Goal: Information Seeking & Learning: Learn about a topic

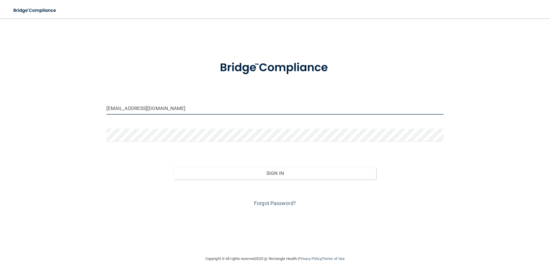
click at [123, 107] on input "[EMAIL_ADDRESS][DOMAIN_NAME]" at bounding box center [274, 108] width 337 height 13
click at [126, 107] on input "[EMAIL_ADDRESS][DOMAIN_NAME]" at bounding box center [274, 108] width 337 height 13
click at [245, 99] on form "[EMAIL_ADDRESS][DOMAIN_NAME] Invalid email/password. You don't have permission …" at bounding box center [274, 130] width 337 height 155
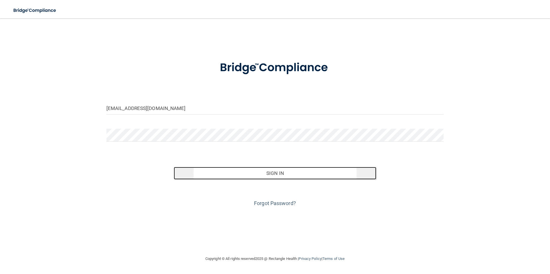
click at [289, 177] on button "Sign In" at bounding box center [275, 173] width 203 height 13
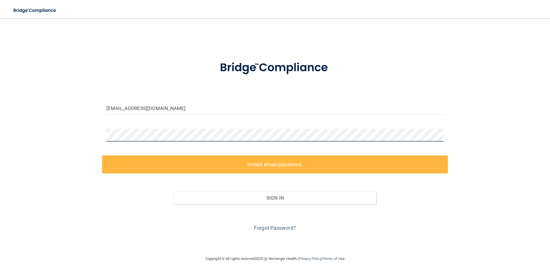
click at [75, 131] on div "[EMAIL_ADDRESS][DOMAIN_NAME] Invalid email/password. You don't have permission …" at bounding box center [275, 137] width 527 height 226
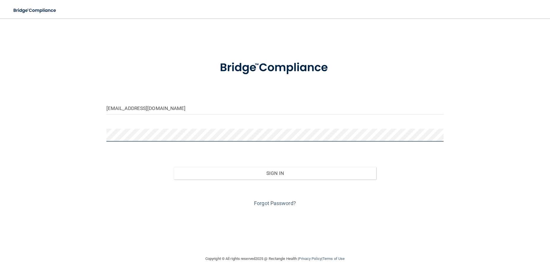
click at [174, 167] on button "Sign In" at bounding box center [275, 173] width 203 height 13
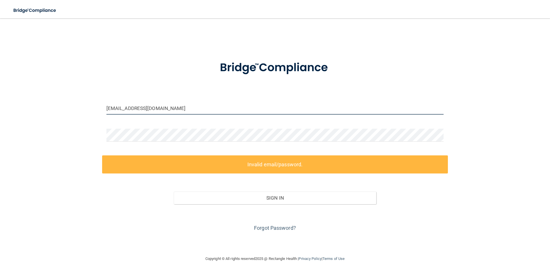
drag, startPoint x: 173, startPoint y: 107, endPoint x: 130, endPoint y: 108, distance: 43.5
click at [130, 108] on input "[EMAIL_ADDRESS][DOMAIN_NAME]" at bounding box center [274, 108] width 337 height 13
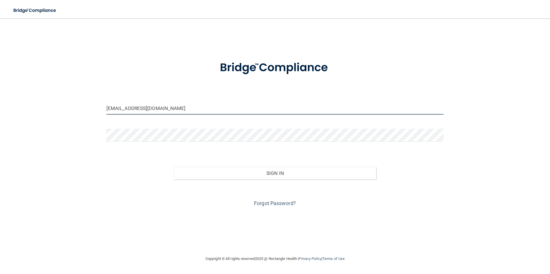
type input "[EMAIL_ADDRESS][DOMAIN_NAME]"
click at [169, 83] on form "[EMAIL_ADDRESS][DOMAIN_NAME] Invalid email/password. You don't have permission …" at bounding box center [274, 130] width 337 height 155
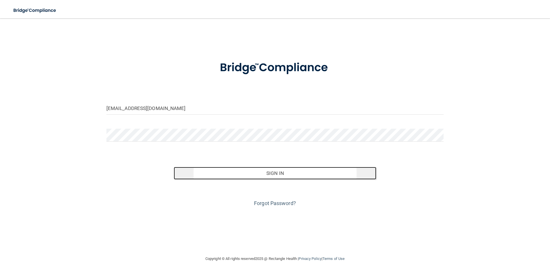
click at [263, 173] on button "Sign In" at bounding box center [275, 173] width 203 height 13
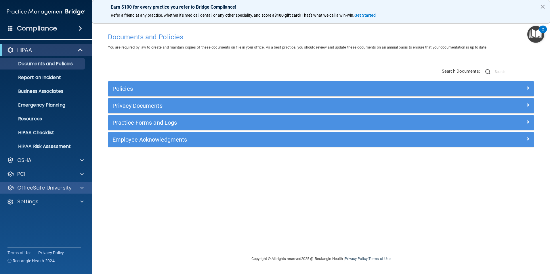
click at [38, 192] on div "OfficeSafe University" at bounding box center [46, 188] width 92 height 12
click at [82, 186] on span at bounding box center [81, 188] width 3 height 7
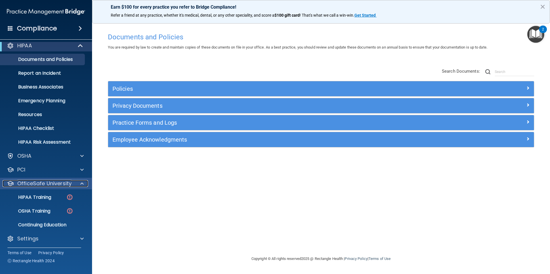
scroll to position [6, 0]
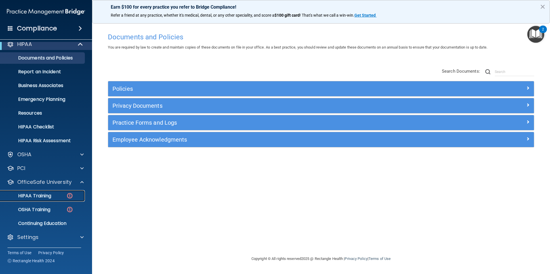
click at [58, 198] on div "HIPAA Training" at bounding box center [43, 196] width 79 height 6
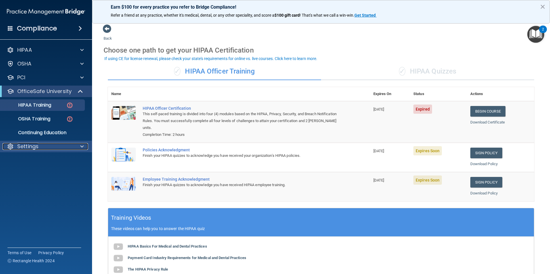
click at [54, 144] on div "Settings" at bounding box center [38, 146] width 71 height 7
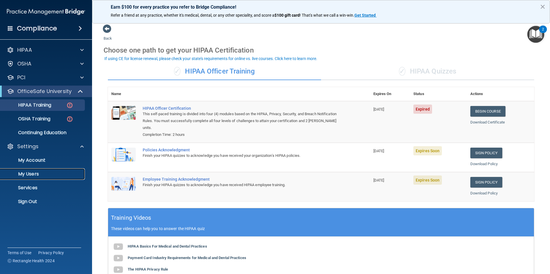
click at [45, 177] on p "My Users" at bounding box center [43, 174] width 79 height 6
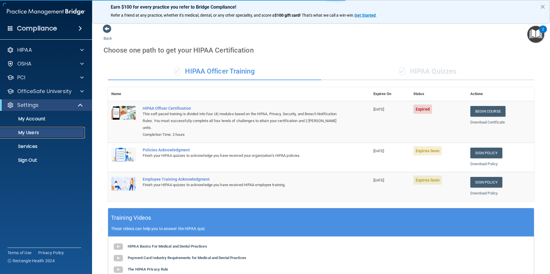
select select "20"
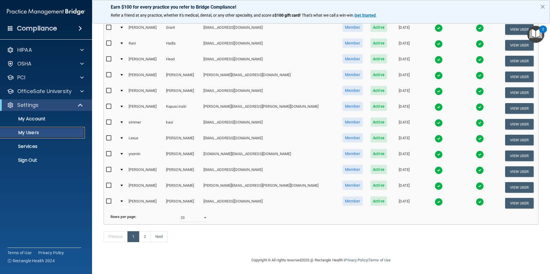
scroll to position [202, 0]
click at [145, 236] on link "2" at bounding box center [145, 237] width 12 height 11
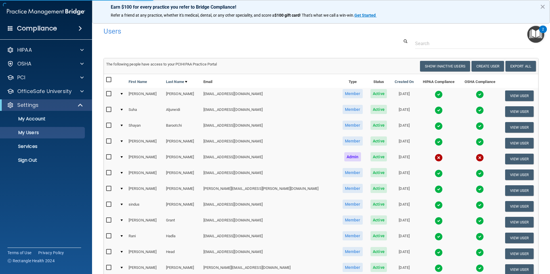
select select "20"
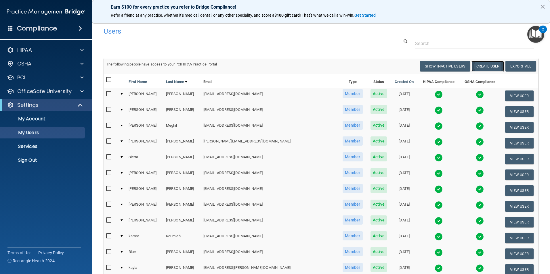
click at [487, 66] on button "Create User" at bounding box center [488, 66] width 33 height 11
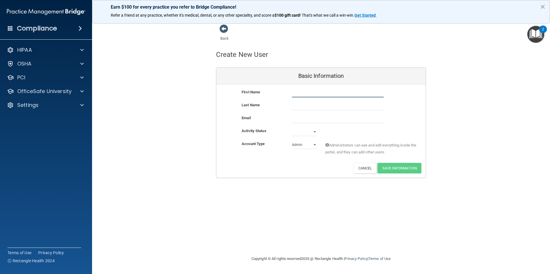
click at [302, 95] on input "text" at bounding box center [338, 93] width 92 height 9
type input "Becky"
click at [309, 110] on input "text" at bounding box center [338, 106] width 92 height 9
type input "Patterson"
click at [315, 119] on input "email" at bounding box center [338, 119] width 92 height 9
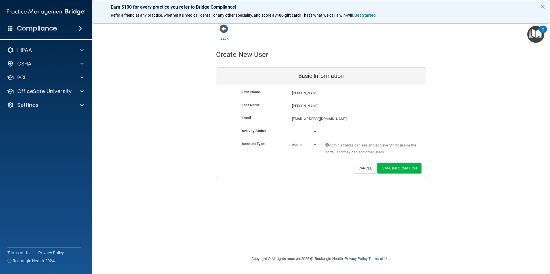
type input "[EMAIL_ADDRESS][DOMAIN_NAME]"
click at [312, 130] on select "Active Inactive" at bounding box center [304, 132] width 25 height 9
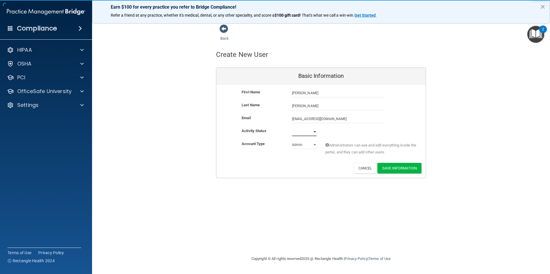
select select "active"
click at [292, 128] on select "Active Inactive" at bounding box center [304, 132] width 25 height 9
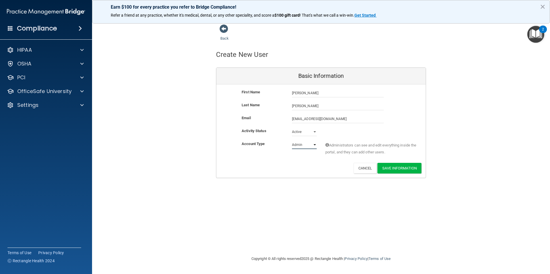
click at [308, 147] on select "Admin Member" at bounding box center [304, 145] width 25 height 9
select select "practice_member"
click at [292, 141] on select "Admin Member" at bounding box center [304, 145] width 25 height 9
click at [390, 171] on button "Save Information" at bounding box center [399, 168] width 44 height 11
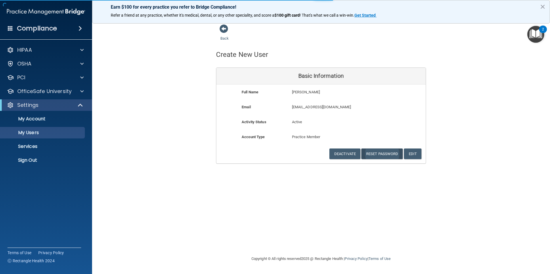
select select "20"
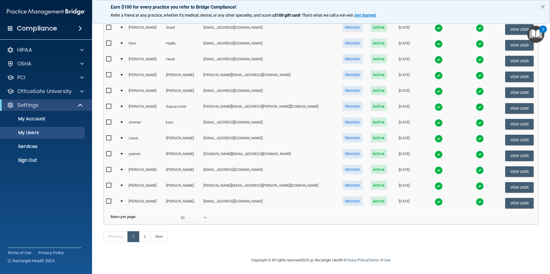
scroll to position [224, 0]
click at [141, 239] on link "2" at bounding box center [145, 237] width 12 height 11
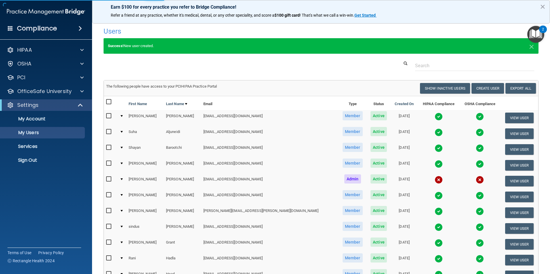
select select "20"
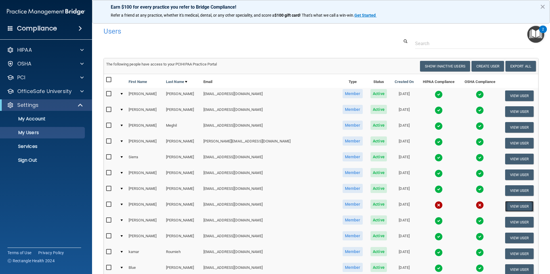
click at [509, 206] on button "View User" at bounding box center [519, 206] width 28 height 11
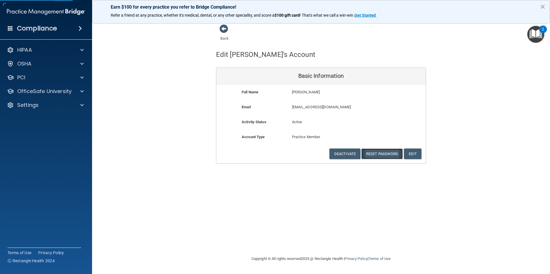
click at [378, 154] on button "Reset Password" at bounding box center [381, 154] width 41 height 11
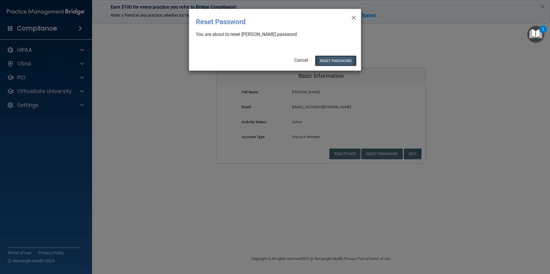
click at [346, 60] on button "Reset Password" at bounding box center [335, 61] width 41 height 11
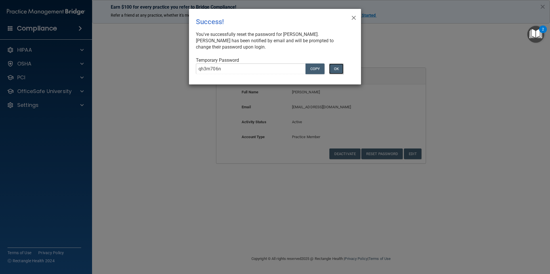
click at [339, 67] on button "OK" at bounding box center [336, 69] width 14 height 11
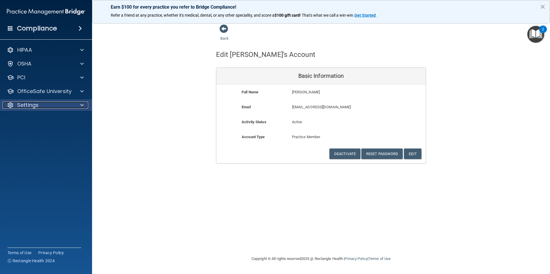
click at [58, 103] on div "Settings" at bounding box center [38, 105] width 71 height 7
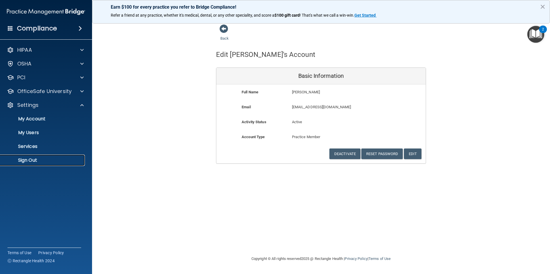
click at [41, 159] on p "Sign Out" at bounding box center [43, 161] width 79 height 6
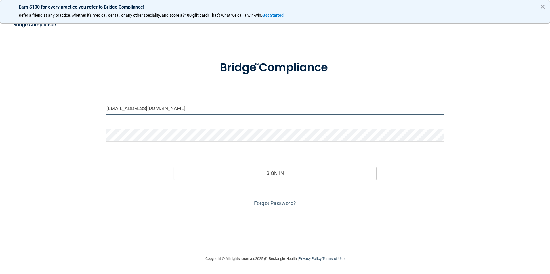
drag, startPoint x: 239, startPoint y: 107, endPoint x: 60, endPoint y: 107, distance: 179.0
click at [60, 107] on div "om.mdcb@dentalwhale.com Invalid email/password. You don't have permission to ac…" at bounding box center [275, 137] width 527 height 226
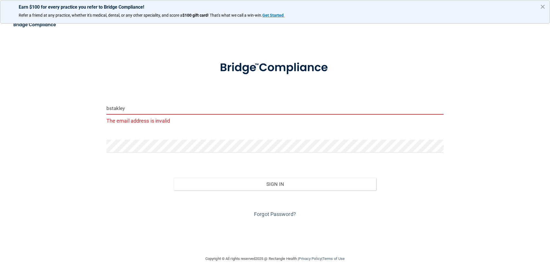
type input "[EMAIL_ADDRESS][DOMAIN_NAME]"
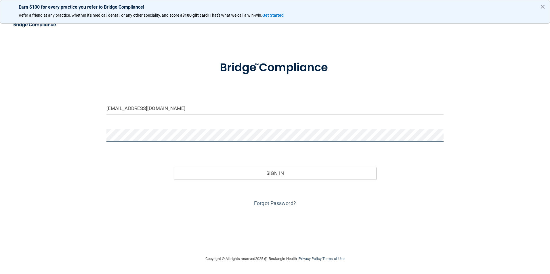
click at [104, 134] on div at bounding box center [275, 137] width 346 height 17
click at [51, 136] on div "bstakley8@gmail.com Invalid email/password. You don't have permission to access…" at bounding box center [275, 137] width 527 height 226
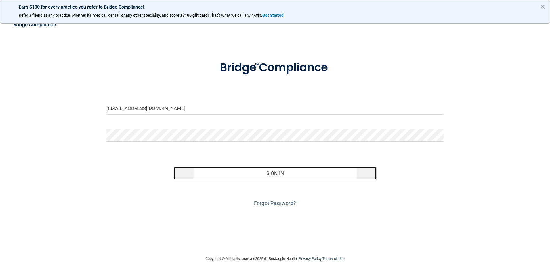
click at [278, 172] on button "Sign In" at bounding box center [275, 173] width 203 height 13
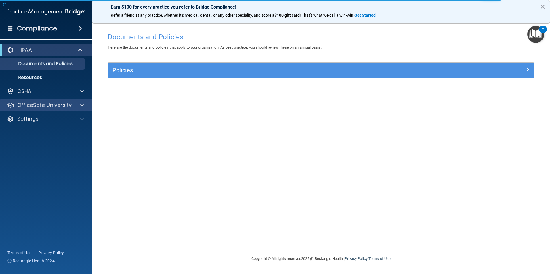
click at [70, 101] on div "OfficeSafe University" at bounding box center [46, 106] width 92 height 12
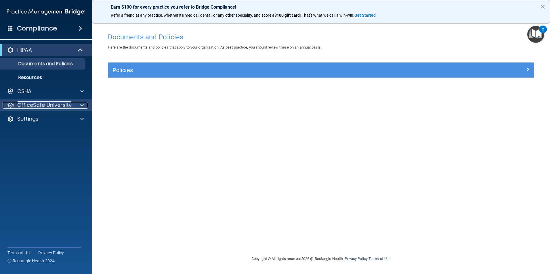
click at [68, 105] on p "OfficeSafe University" at bounding box center [44, 105] width 54 height 7
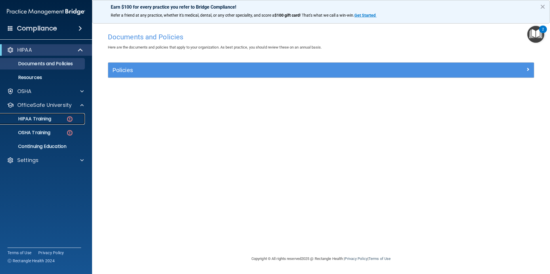
click at [64, 122] on link "HIPAA Training" at bounding box center [39, 119] width 91 height 12
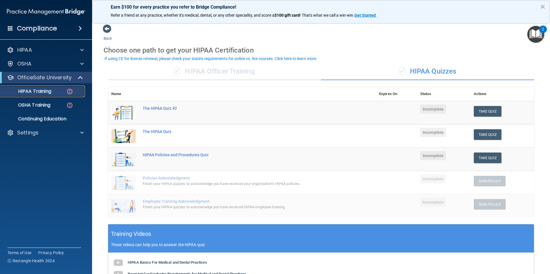
click at [69, 91] on img at bounding box center [69, 91] width 7 height 7
click at [482, 109] on button "Take Quiz" at bounding box center [488, 111] width 28 height 11
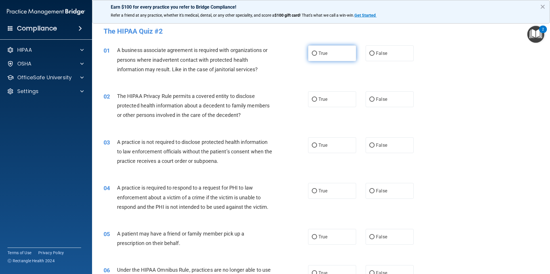
click at [309, 53] on label "True" at bounding box center [332, 53] width 48 height 16
click at [312, 53] on input "True" at bounding box center [314, 53] width 5 height 4
radio input "true"
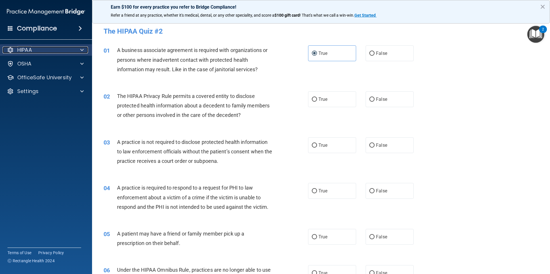
click at [81, 49] on span at bounding box center [81, 50] width 3 height 7
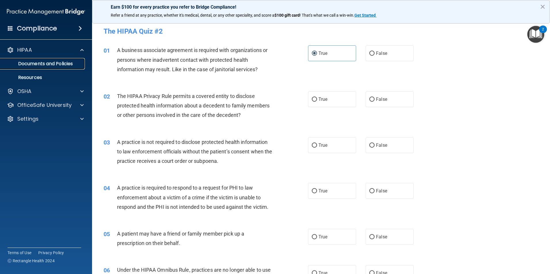
click at [72, 62] on p "Documents and Policies" at bounding box center [43, 64] width 79 height 6
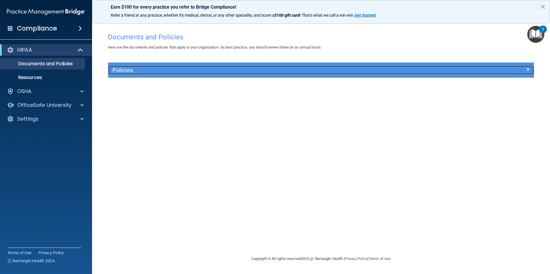
click at [243, 69] on h5 "Policies" at bounding box center [267, 70] width 311 height 6
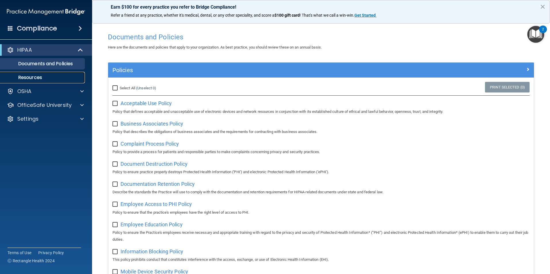
click at [37, 78] on p "Resources" at bounding box center [43, 78] width 79 height 6
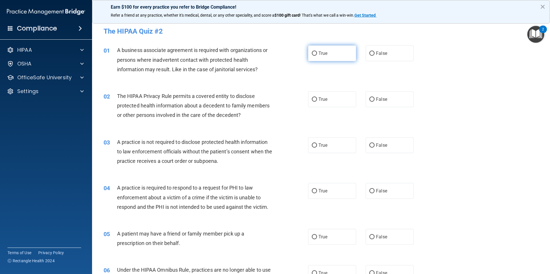
click at [312, 57] on label "True" at bounding box center [332, 53] width 48 height 16
click at [312, 56] on input "True" at bounding box center [314, 53] width 5 height 4
radio input "true"
click at [315, 98] on label "True" at bounding box center [332, 99] width 48 height 16
click at [315, 98] on input "True" at bounding box center [314, 100] width 5 height 4
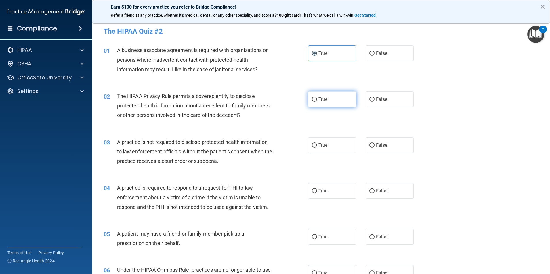
radio input "true"
click at [319, 150] on label "True" at bounding box center [332, 146] width 48 height 16
click at [317, 148] on input "True" at bounding box center [314, 146] width 5 height 4
radio input "true"
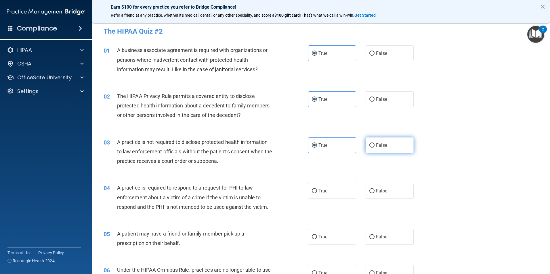
click at [373, 147] on label "False" at bounding box center [390, 146] width 48 height 16
click at [373, 147] on input "False" at bounding box center [371, 146] width 5 height 4
radio input "true"
radio input "false"
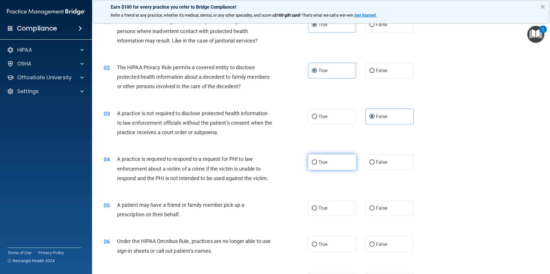
click at [313, 163] on input "True" at bounding box center [314, 163] width 5 height 4
radio input "true"
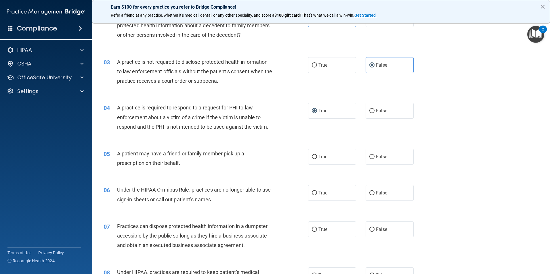
scroll to position [58, 0]
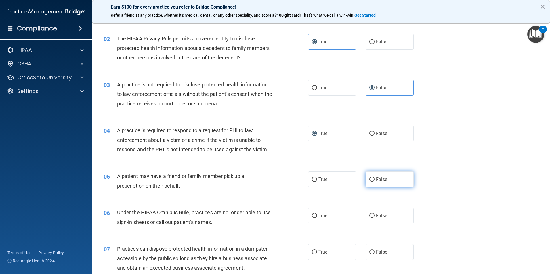
click at [372, 179] on label "False" at bounding box center [390, 180] width 48 height 16
click at [372, 179] on input "False" at bounding box center [371, 180] width 5 height 4
radio input "true"
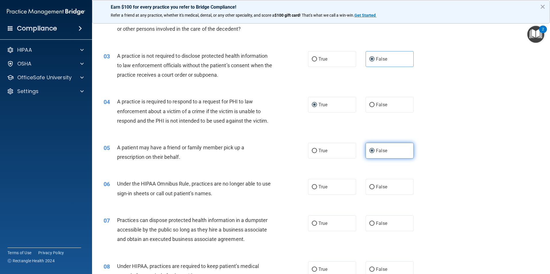
scroll to position [115, 0]
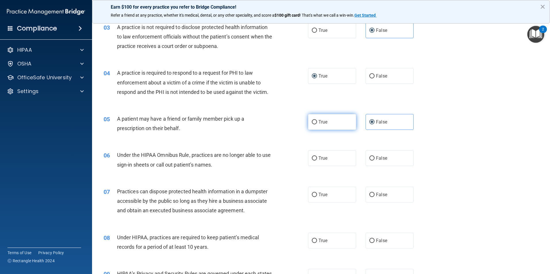
click at [312, 123] on input "True" at bounding box center [314, 122] width 5 height 4
radio input "true"
radio input "false"
click at [318, 163] on label "True" at bounding box center [332, 158] width 48 height 16
click at [317, 161] on input "True" at bounding box center [314, 159] width 5 height 4
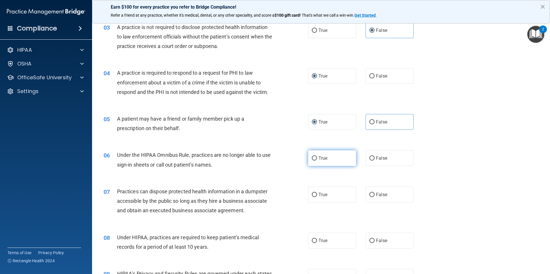
radio input "true"
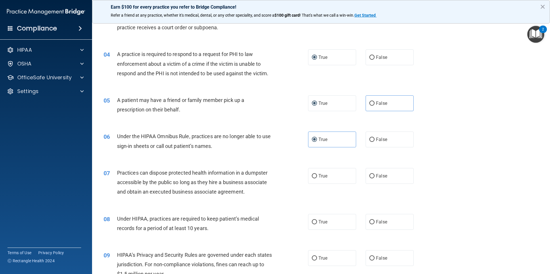
scroll to position [144, 0]
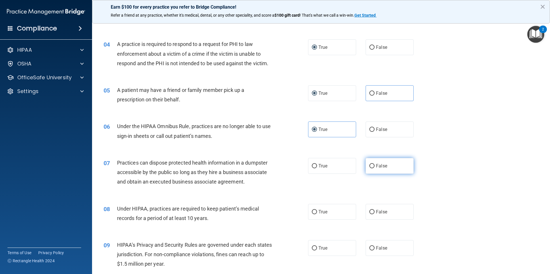
click at [370, 163] on label "False" at bounding box center [390, 166] width 48 height 16
click at [370, 164] on input "False" at bounding box center [371, 166] width 5 height 4
radio input "true"
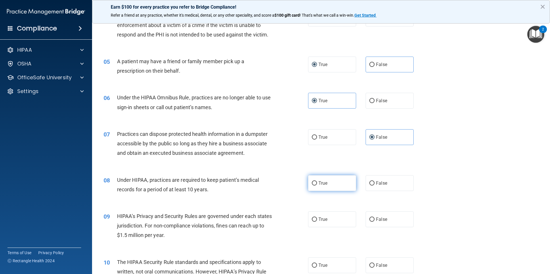
click at [320, 184] on span "True" at bounding box center [322, 183] width 9 height 5
click at [317, 184] on input "True" at bounding box center [314, 184] width 5 height 4
radio input "true"
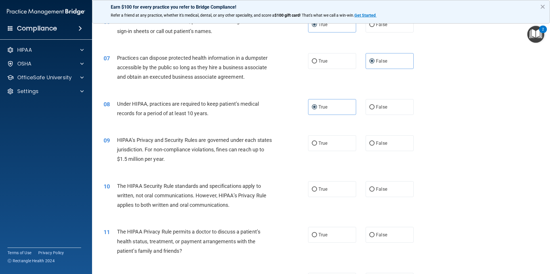
scroll to position [259, 0]
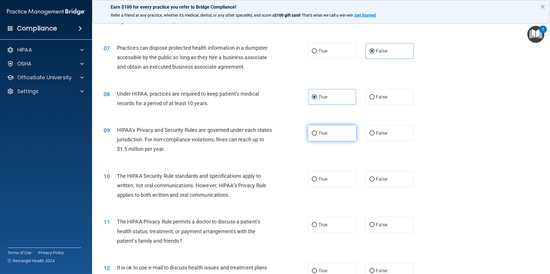
click at [314, 139] on label "True" at bounding box center [332, 133] width 48 height 16
click at [314, 136] on input "True" at bounding box center [314, 133] width 5 height 4
radio input "true"
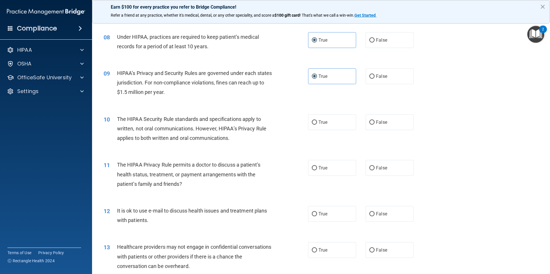
scroll to position [316, 0]
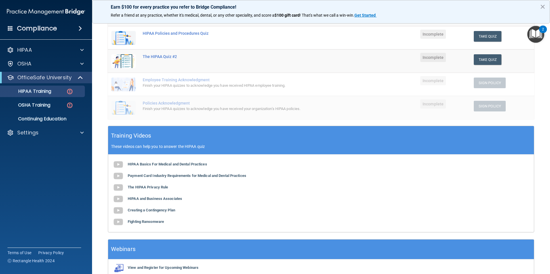
scroll to position [100, 0]
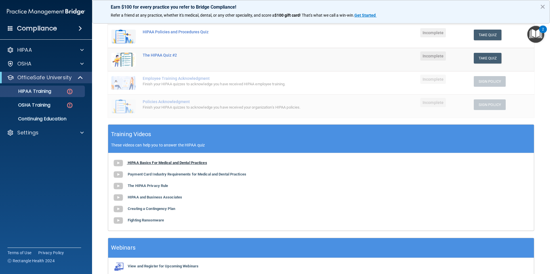
click at [120, 161] on img at bounding box center [118, 164] width 12 height 12
click at [138, 177] on b "Payment Card Industry Requirements for Medical and Dental Practices" at bounding box center [187, 174] width 119 height 4
click at [137, 184] on b "The HIPAA Privacy Rule" at bounding box center [148, 186] width 40 height 4
click at [144, 198] on b "HIPAA and Business Associates" at bounding box center [155, 197] width 54 height 4
click at [482, 33] on button "Take Quiz" at bounding box center [488, 35] width 28 height 11
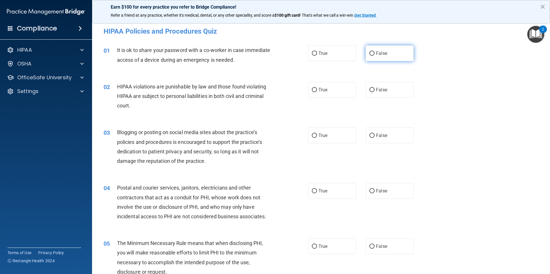
click at [384, 56] on label "False" at bounding box center [390, 53] width 48 height 16
click at [375, 56] on input "False" at bounding box center [371, 53] width 5 height 4
radio input "true"
click at [331, 87] on label "True" at bounding box center [332, 90] width 48 height 16
click at [317, 88] on input "True" at bounding box center [314, 90] width 5 height 4
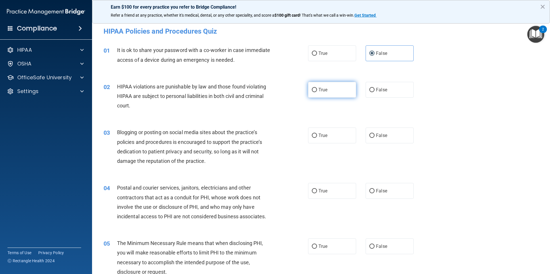
radio input "true"
click at [371, 137] on input "False" at bounding box center [371, 136] width 5 height 4
radio input "true"
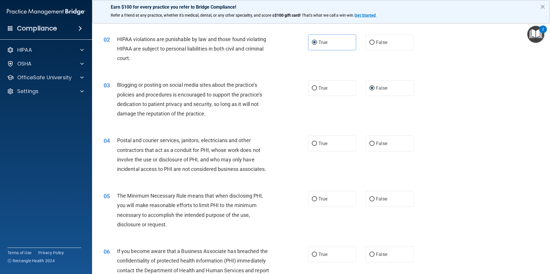
scroll to position [58, 0]
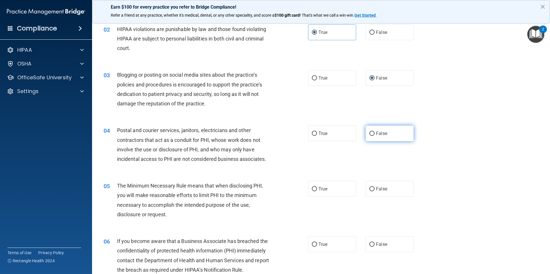
click at [367, 138] on label "False" at bounding box center [390, 134] width 48 height 16
click at [369, 136] on input "False" at bounding box center [371, 134] width 5 height 4
radio input "true"
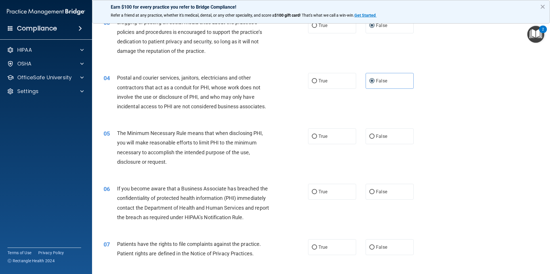
scroll to position [115, 0]
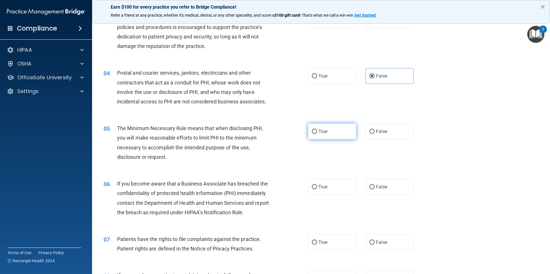
click at [318, 130] on span "True" at bounding box center [322, 131] width 9 height 5
click at [316, 130] on input "True" at bounding box center [314, 132] width 5 height 4
radio input "true"
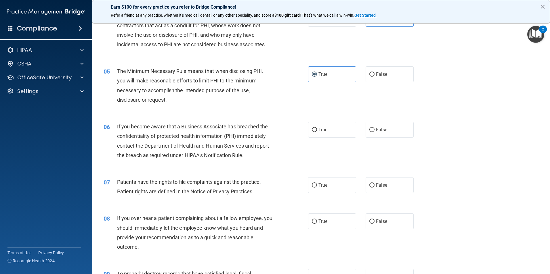
scroll to position [173, 0]
click at [344, 136] on label "True" at bounding box center [332, 130] width 48 height 16
click at [317, 132] on input "True" at bounding box center [314, 130] width 5 height 4
radio input "true"
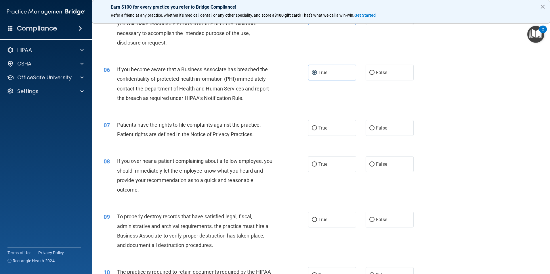
scroll to position [230, 0]
click at [309, 130] on label "True" at bounding box center [332, 128] width 48 height 16
click at [312, 130] on input "True" at bounding box center [314, 128] width 5 height 4
radio input "true"
click at [369, 163] on input "False" at bounding box center [371, 164] width 5 height 4
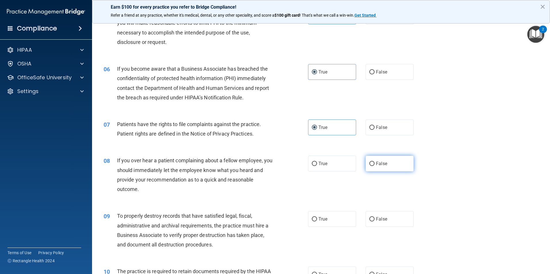
radio input "true"
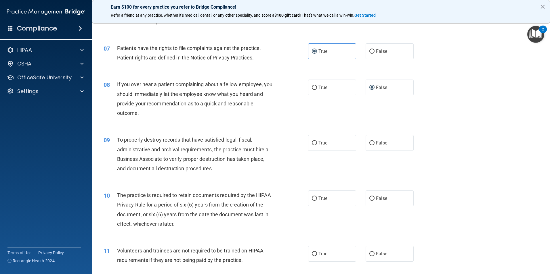
scroll to position [316, 0]
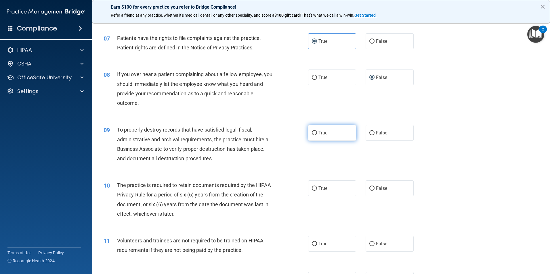
click at [323, 141] on label "True" at bounding box center [332, 133] width 48 height 16
click at [317, 136] on input "True" at bounding box center [314, 133] width 5 height 4
radio input "true"
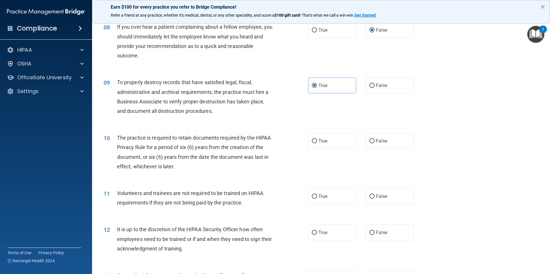
scroll to position [374, 0]
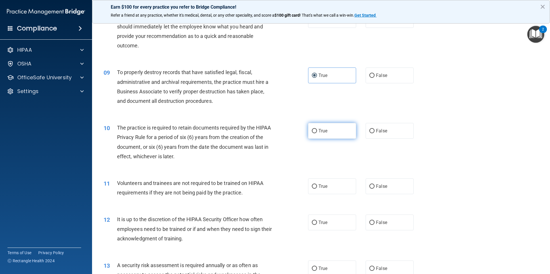
click at [337, 135] on label "True" at bounding box center [332, 131] width 48 height 16
click at [317, 133] on input "True" at bounding box center [314, 131] width 5 height 4
radio input "true"
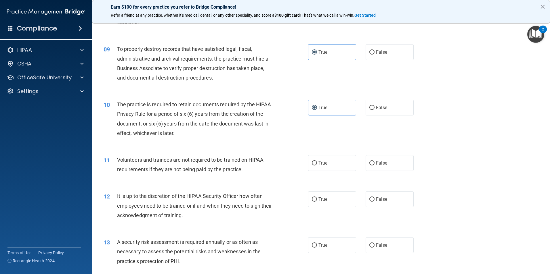
scroll to position [393, 0]
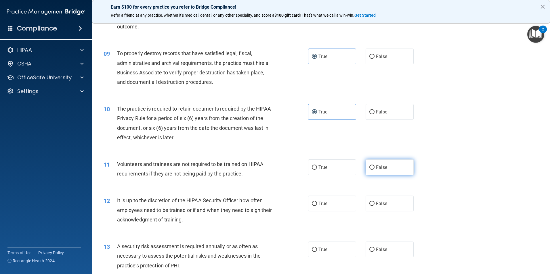
click at [378, 166] on span "False" at bounding box center [381, 167] width 11 height 5
click at [375, 166] on input "False" at bounding box center [371, 168] width 5 height 4
radio input "true"
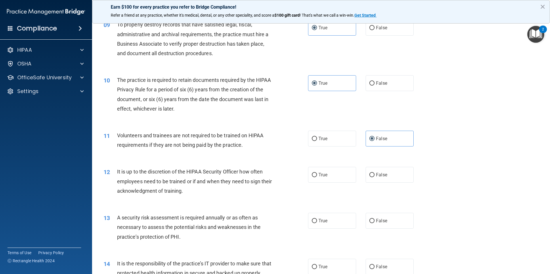
scroll to position [451, 0]
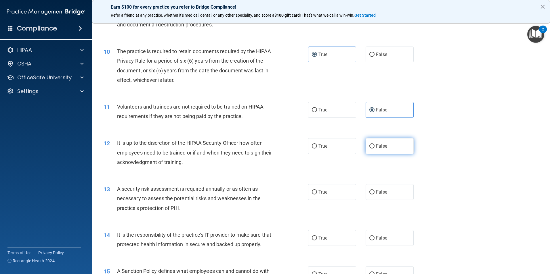
click at [386, 144] on label "False" at bounding box center [390, 146] width 48 height 16
click at [375, 144] on input "False" at bounding box center [371, 146] width 5 height 4
radio input "true"
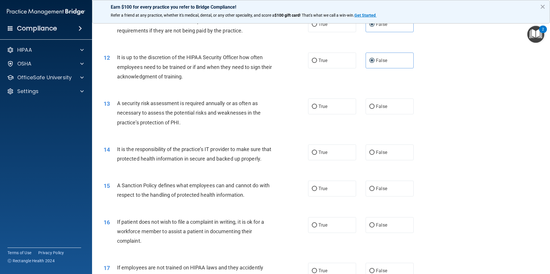
scroll to position [537, 0]
click at [318, 104] on span "True" at bounding box center [322, 105] width 9 height 5
click at [317, 104] on input "True" at bounding box center [314, 106] width 5 height 4
radio input "true"
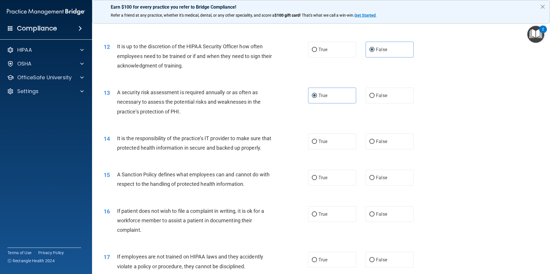
scroll to position [566, 0]
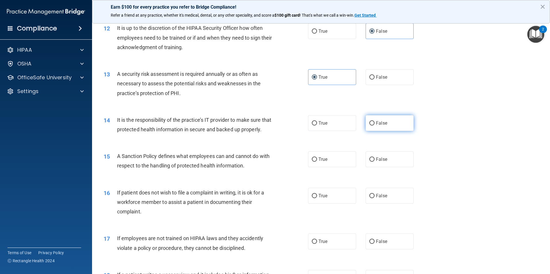
click at [376, 124] on span "False" at bounding box center [381, 123] width 11 height 5
click at [375, 124] on input "False" at bounding box center [371, 123] width 5 height 4
radio input "true"
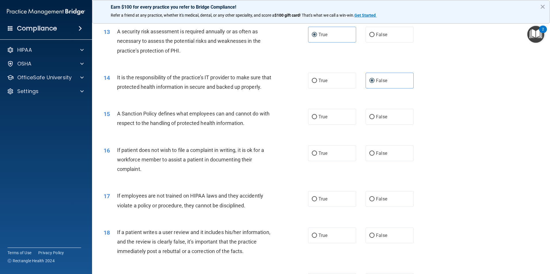
scroll to position [623, 0]
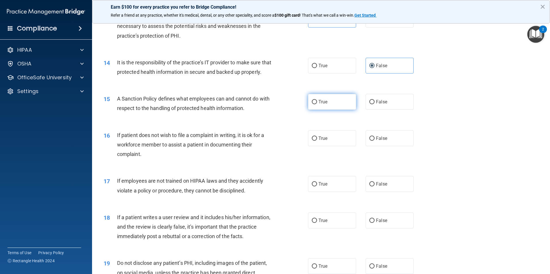
click at [322, 108] on label "True" at bounding box center [332, 102] width 48 height 16
click at [317, 104] on input "True" at bounding box center [314, 102] width 5 height 4
radio input "true"
click at [379, 141] on span "False" at bounding box center [381, 138] width 11 height 5
click at [375, 141] on input "False" at bounding box center [371, 139] width 5 height 4
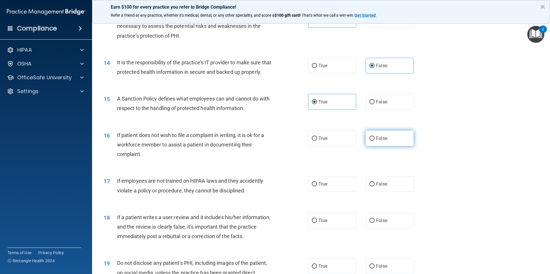
radio input "true"
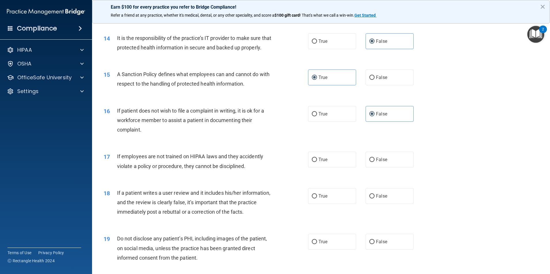
scroll to position [709, 0]
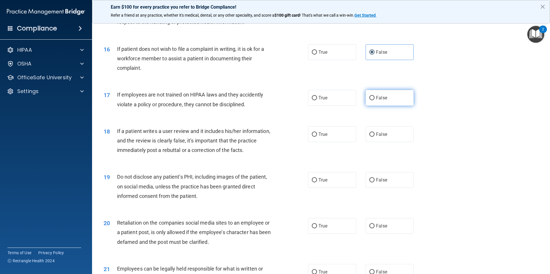
click at [381, 104] on label "False" at bounding box center [390, 98] width 48 height 16
click at [375, 100] on input "False" at bounding box center [371, 98] width 5 height 4
radio input "true"
click at [333, 106] on label "True" at bounding box center [332, 98] width 48 height 16
click at [317, 100] on input "True" at bounding box center [314, 98] width 5 height 4
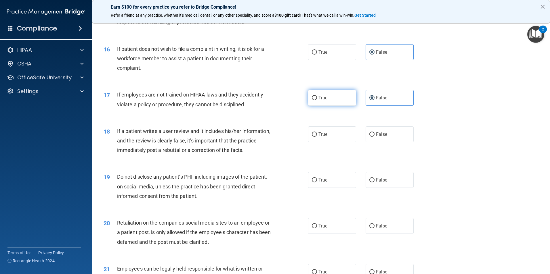
radio input "true"
radio input "false"
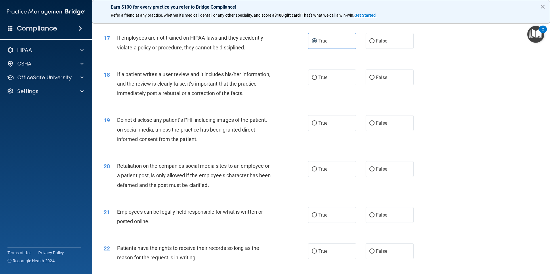
scroll to position [767, 0]
click at [379, 80] on span "False" at bounding box center [381, 76] width 11 height 5
click at [375, 79] on input "False" at bounding box center [371, 77] width 5 height 4
radio input "true"
click at [336, 131] on label "True" at bounding box center [332, 123] width 48 height 16
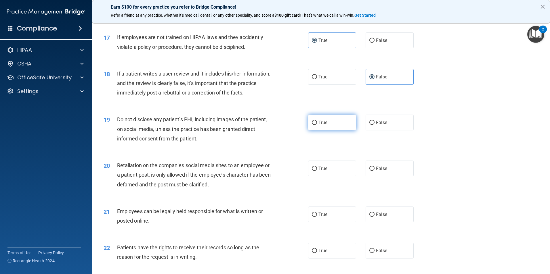
click at [317, 125] on input "True" at bounding box center [314, 123] width 5 height 4
radio input "true"
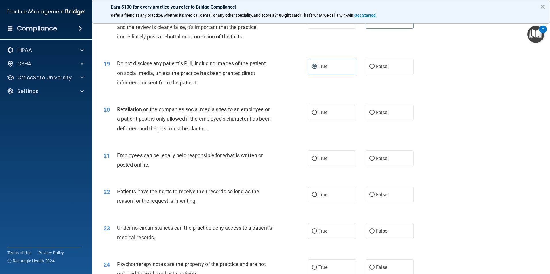
scroll to position [825, 0]
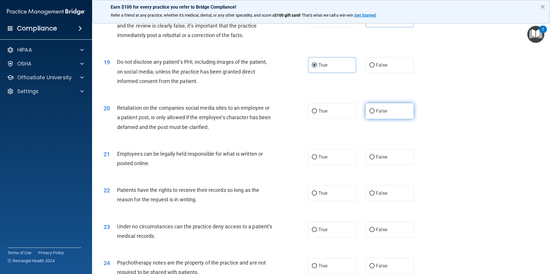
click at [376, 114] on span "False" at bounding box center [381, 110] width 11 height 5
click at [375, 114] on input "False" at bounding box center [371, 111] width 5 height 4
radio input "true"
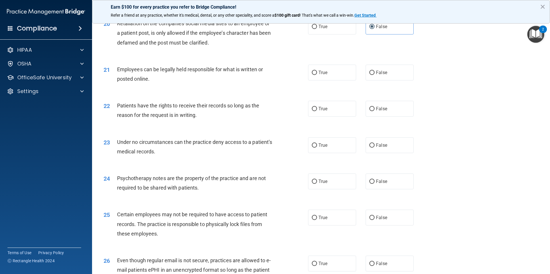
scroll to position [911, 0]
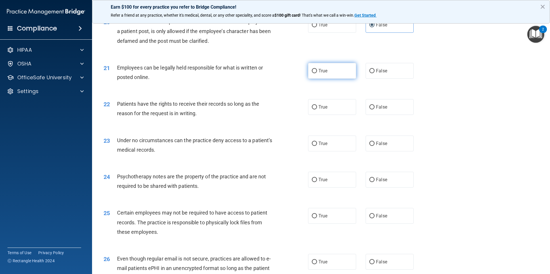
click at [333, 79] on label "True" at bounding box center [332, 71] width 48 height 16
click at [317, 73] on input "True" at bounding box center [314, 71] width 5 height 4
radio input "true"
click at [344, 115] on label "True" at bounding box center [332, 107] width 48 height 16
click at [317, 110] on input "True" at bounding box center [314, 107] width 5 height 4
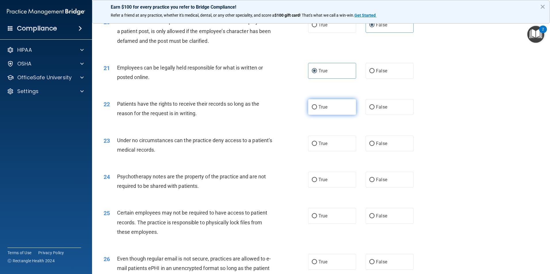
radio input "true"
click at [336, 148] on label "True" at bounding box center [332, 144] width 48 height 16
click at [317, 146] on input "True" at bounding box center [314, 144] width 5 height 4
radio input "true"
click at [376, 183] on span "False" at bounding box center [381, 179] width 11 height 5
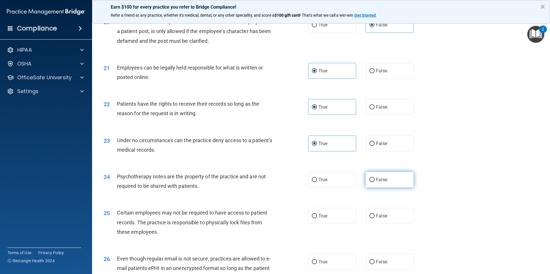
click at [375, 182] on input "False" at bounding box center [371, 180] width 5 height 4
radio input "true"
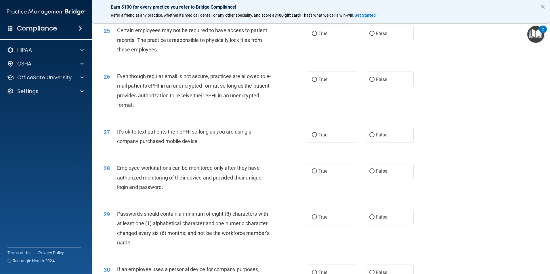
scroll to position [1084, 0]
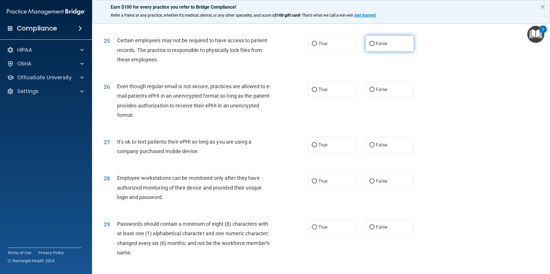
click at [373, 51] on label "False" at bounding box center [390, 44] width 48 height 16
click at [373, 46] on input "False" at bounding box center [371, 44] width 5 height 4
radio input "true"
click at [373, 97] on label "False" at bounding box center [390, 90] width 48 height 16
click at [373, 92] on input "False" at bounding box center [371, 90] width 5 height 4
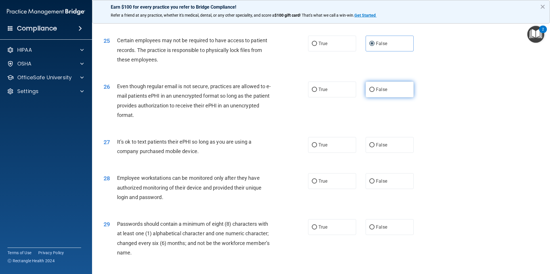
radio input "true"
click at [371, 148] on input "False" at bounding box center [371, 145] width 5 height 4
radio input "true"
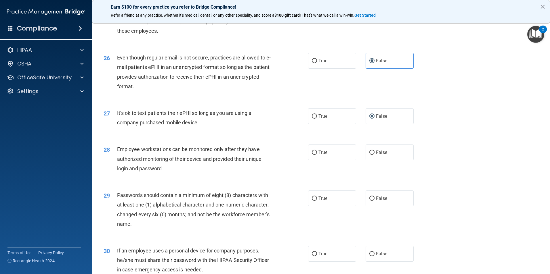
scroll to position [1141, 0]
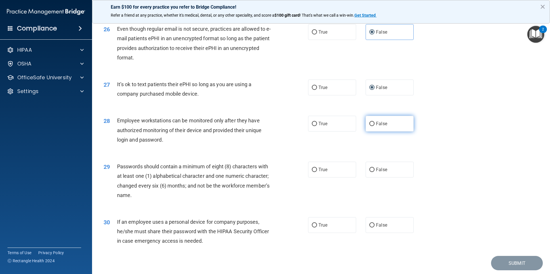
click at [370, 130] on label "False" at bounding box center [390, 124] width 48 height 16
click at [370, 126] on input "False" at bounding box center [371, 124] width 5 height 4
radio input "true"
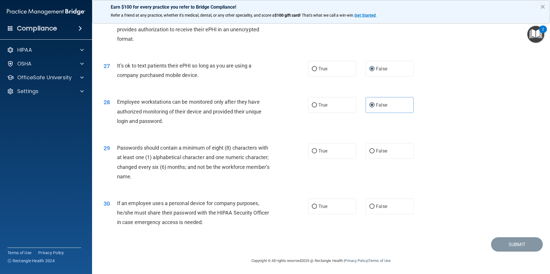
scroll to position [1170, 0]
click at [377, 156] on label "False" at bounding box center [390, 151] width 48 height 16
click at [375, 153] on input "False" at bounding box center [371, 151] width 5 height 4
radio input "true"
click at [378, 205] on span "False" at bounding box center [381, 205] width 11 height 5
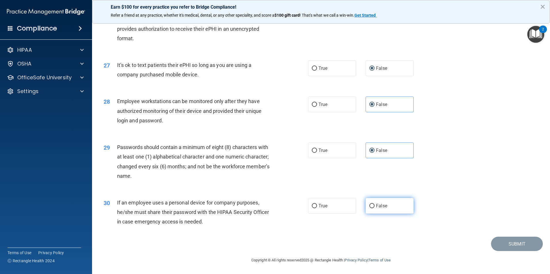
click at [375, 205] on input "False" at bounding box center [371, 206] width 5 height 4
radio input "true"
click at [524, 244] on button "Submit" at bounding box center [517, 244] width 52 height 15
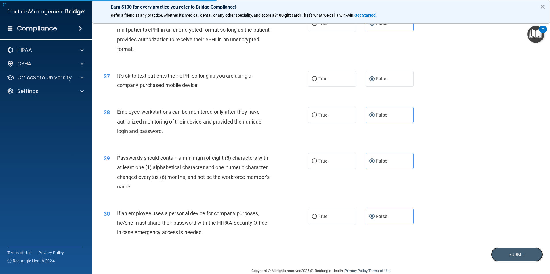
scroll to position [1112, 0]
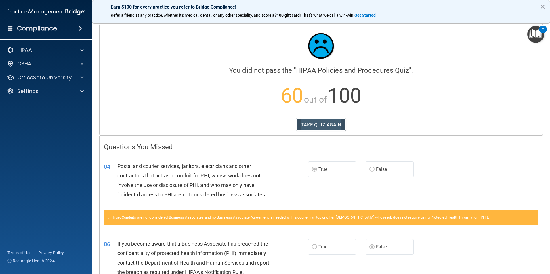
click at [315, 123] on button "TAKE QUIZ AGAIN" at bounding box center [321, 125] width 50 height 13
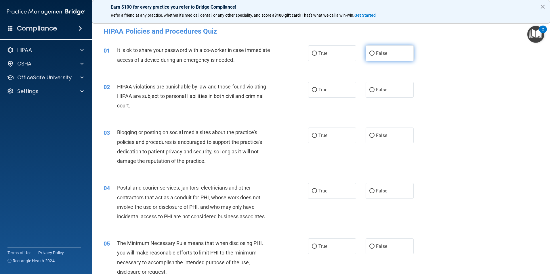
click at [373, 52] on label "False" at bounding box center [390, 53] width 48 height 16
click at [373, 52] on input "False" at bounding box center [371, 53] width 5 height 4
radio input "true"
click at [312, 88] on input "True" at bounding box center [314, 90] width 5 height 4
radio input "true"
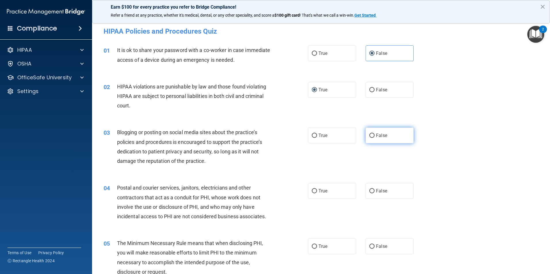
click at [376, 135] on span "False" at bounding box center [381, 135] width 11 height 5
click at [375, 135] on input "False" at bounding box center [371, 136] width 5 height 4
radio input "true"
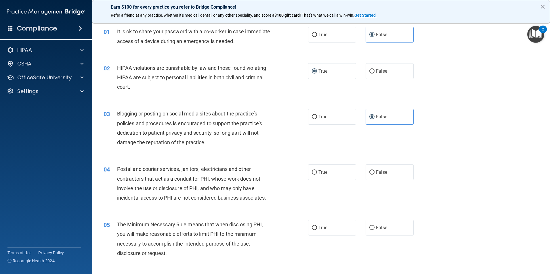
scroll to position [29, 0]
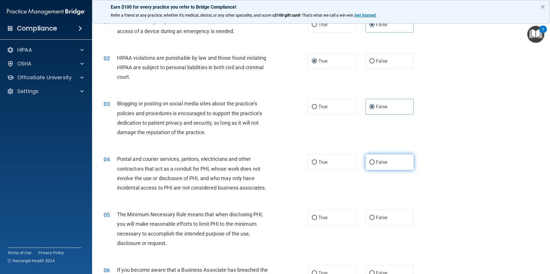
click at [368, 160] on label "False" at bounding box center [390, 162] width 48 height 16
click at [369, 161] on input "False" at bounding box center [371, 163] width 5 height 4
radio input "true"
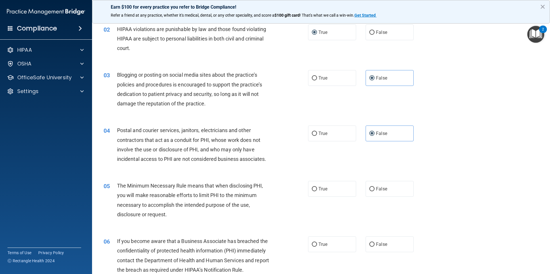
scroll to position [86, 0]
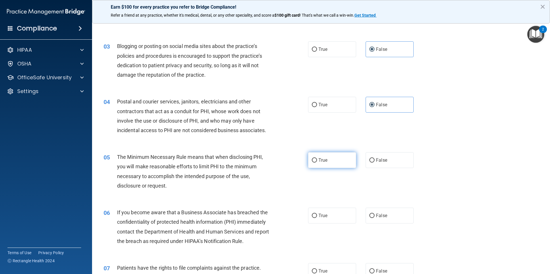
click at [321, 162] on span "True" at bounding box center [322, 160] width 9 height 5
click at [317, 162] on input "True" at bounding box center [314, 161] width 5 height 4
radio input "true"
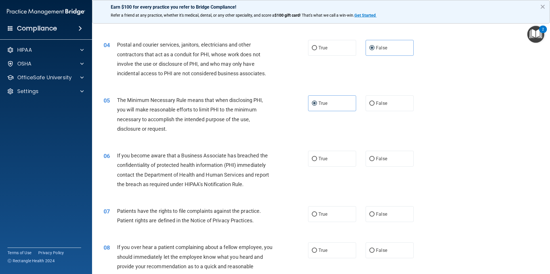
scroll to position [144, 0]
click at [323, 156] on span "True" at bounding box center [322, 158] width 9 height 5
click at [317, 157] on input "True" at bounding box center [314, 159] width 5 height 4
radio input "true"
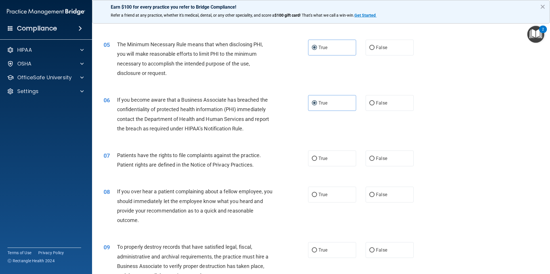
scroll to position [201, 0]
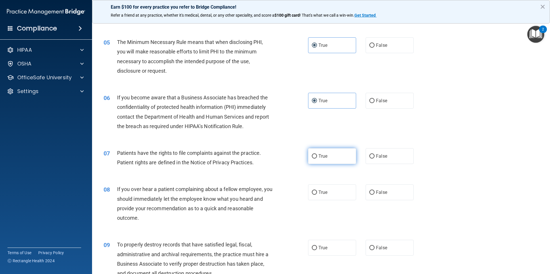
click at [318, 159] on label "True" at bounding box center [332, 156] width 48 height 16
click at [317, 159] on input "True" at bounding box center [314, 156] width 5 height 4
radio input "true"
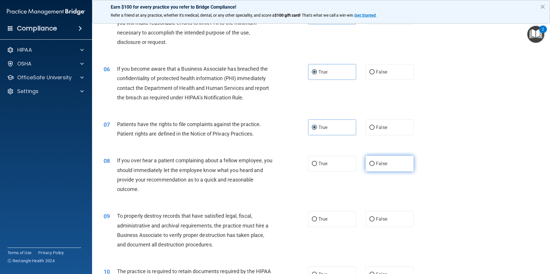
click at [390, 167] on label "False" at bounding box center [390, 164] width 48 height 16
click at [375, 166] on input "False" at bounding box center [371, 164] width 5 height 4
radio input "true"
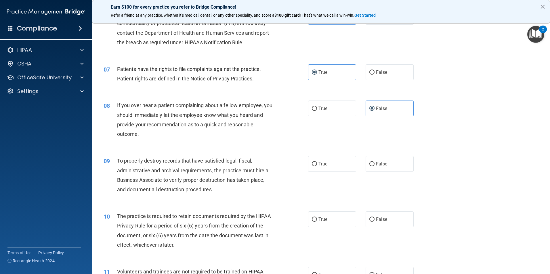
scroll to position [288, 0]
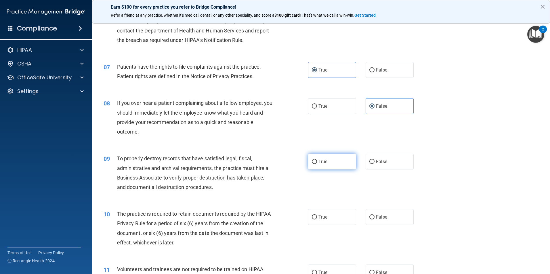
click at [316, 158] on label "True" at bounding box center [332, 162] width 48 height 16
click at [316, 160] on input "True" at bounding box center [314, 162] width 5 height 4
radio input "true"
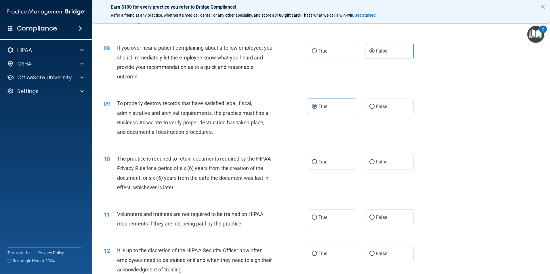
scroll to position [345, 0]
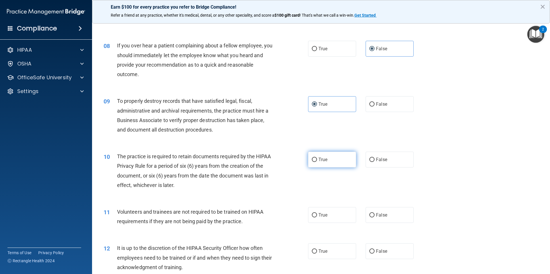
click at [315, 160] on input "True" at bounding box center [314, 160] width 5 height 4
radio input "true"
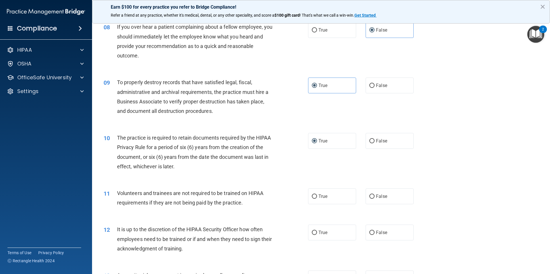
scroll to position [374, 0]
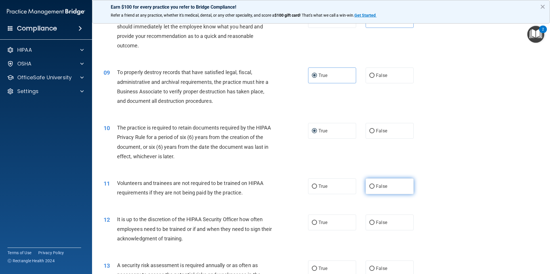
click at [377, 190] on label "False" at bounding box center [390, 187] width 48 height 16
click at [375, 189] on input "False" at bounding box center [371, 187] width 5 height 4
radio input "true"
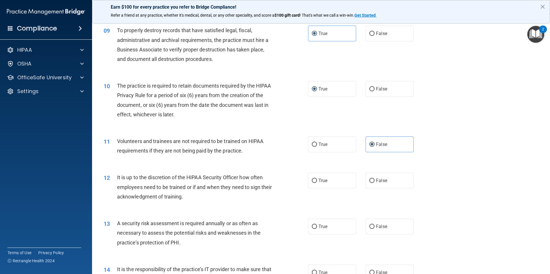
scroll to position [432, 0]
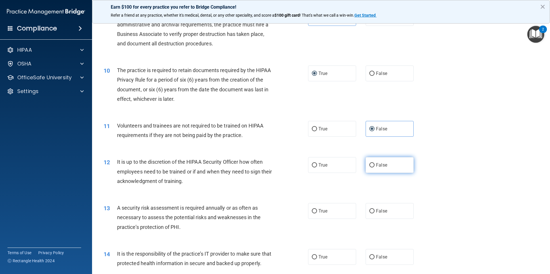
click at [384, 163] on span "False" at bounding box center [381, 165] width 11 height 5
click at [375, 163] on input "False" at bounding box center [371, 165] width 5 height 4
radio input "true"
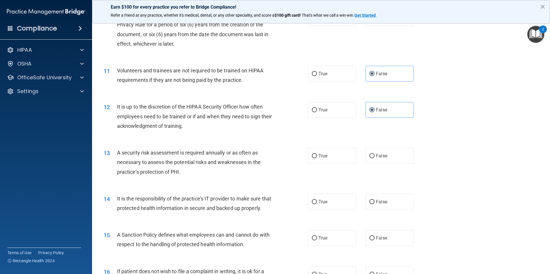
scroll to position [489, 0]
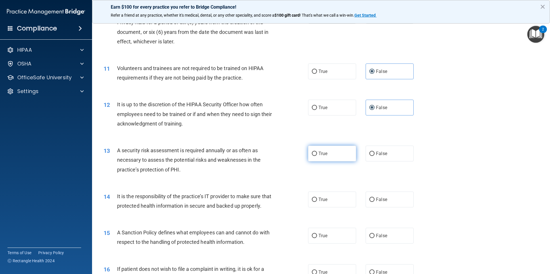
click at [314, 157] on label "True" at bounding box center [332, 154] width 48 height 16
click at [314, 156] on input "True" at bounding box center [314, 154] width 5 height 4
radio input "true"
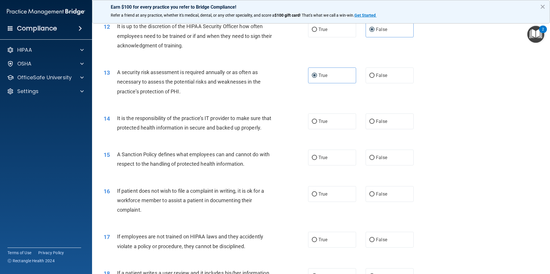
scroll to position [575, 0]
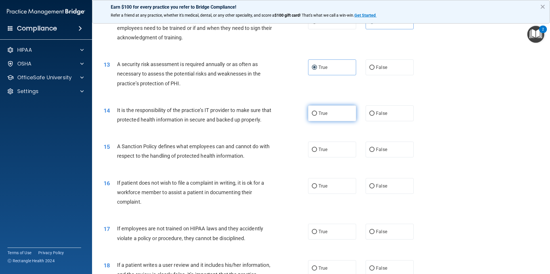
click at [347, 119] on label "True" at bounding box center [332, 114] width 48 height 16
click at [317, 116] on input "True" at bounding box center [314, 114] width 5 height 4
radio input "true"
click at [331, 158] on label "True" at bounding box center [332, 150] width 48 height 16
click at [317, 152] on input "True" at bounding box center [314, 150] width 5 height 4
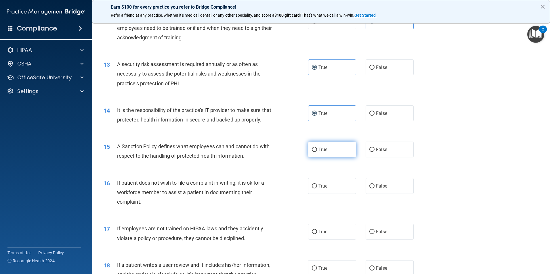
radio input "true"
click at [376, 189] on span "False" at bounding box center [381, 186] width 11 height 5
click at [375, 189] on input "False" at bounding box center [371, 186] width 5 height 4
radio input "true"
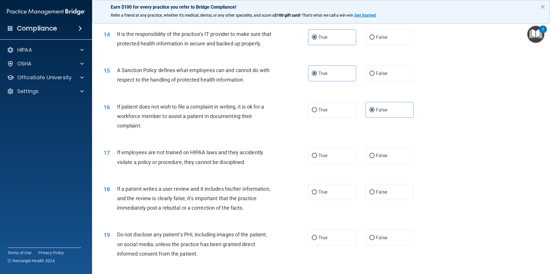
scroll to position [662, 0]
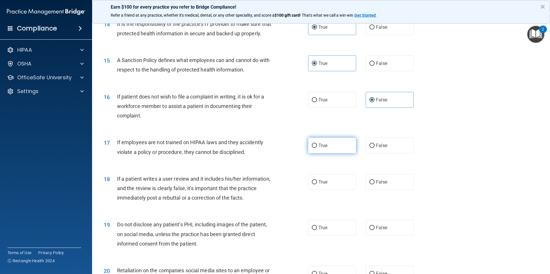
click at [312, 148] on input "True" at bounding box center [314, 146] width 5 height 4
radio input "true"
click at [360, 188] on div "True False" at bounding box center [365, 182] width 115 height 16
click at [369, 185] on input "False" at bounding box center [371, 182] width 5 height 4
radio input "true"
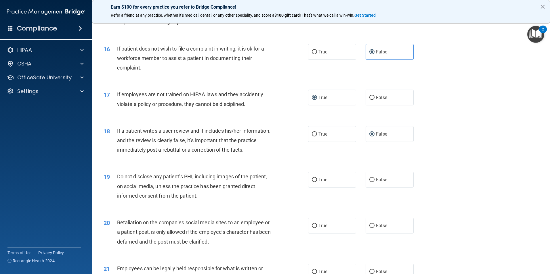
scroll to position [719, 0]
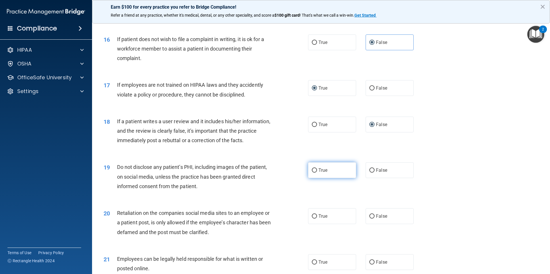
click at [346, 178] on label "True" at bounding box center [332, 171] width 48 height 16
click at [317, 173] on input "True" at bounding box center [314, 171] width 5 height 4
radio input "true"
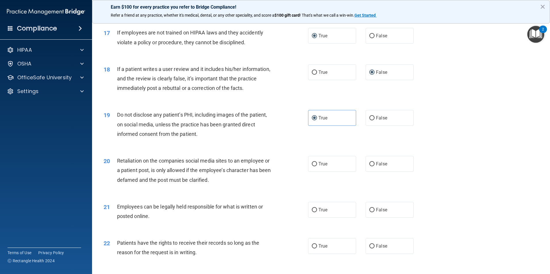
scroll to position [777, 0]
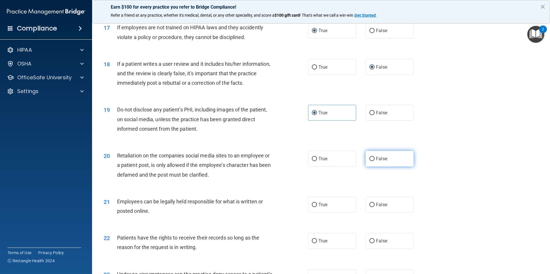
click at [373, 167] on label "False" at bounding box center [390, 159] width 48 height 16
click at [373, 161] on input "False" at bounding box center [371, 159] width 5 height 4
radio input "true"
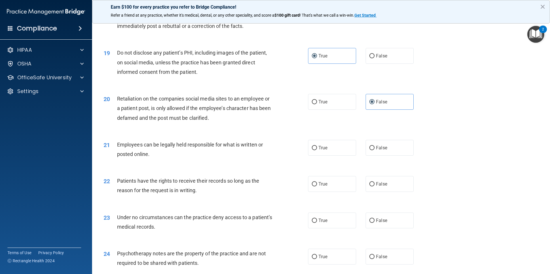
scroll to position [834, 0]
click at [327, 155] on label "True" at bounding box center [332, 148] width 48 height 16
click at [317, 150] on input "True" at bounding box center [314, 148] width 5 height 4
radio input "true"
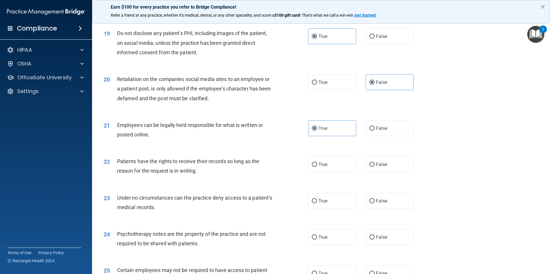
scroll to position [892, 0]
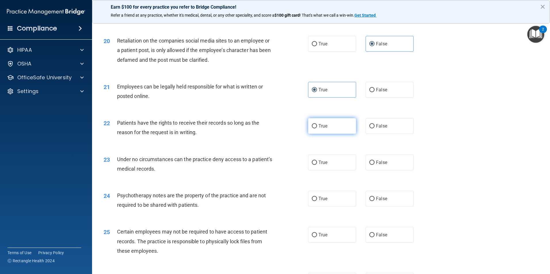
click at [312, 129] on input "True" at bounding box center [314, 126] width 5 height 4
radio input "true"
click at [331, 184] on div "23 Under no circumstances can the practice deny access to a patient’s medical r…" at bounding box center [321, 166] width 444 height 36
click at [330, 171] on label "True" at bounding box center [332, 163] width 48 height 16
click at [317, 165] on input "True" at bounding box center [314, 163] width 5 height 4
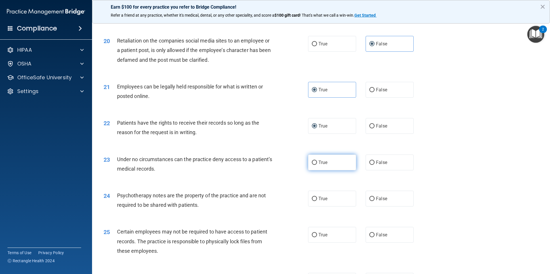
radio input "true"
click at [369, 165] on input "False" at bounding box center [371, 163] width 5 height 4
radio input "true"
radio input "false"
click at [367, 206] on label "False" at bounding box center [390, 199] width 48 height 16
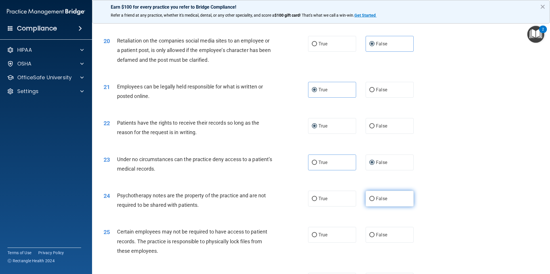
click at [369, 201] on input "False" at bounding box center [371, 199] width 5 height 4
radio input "true"
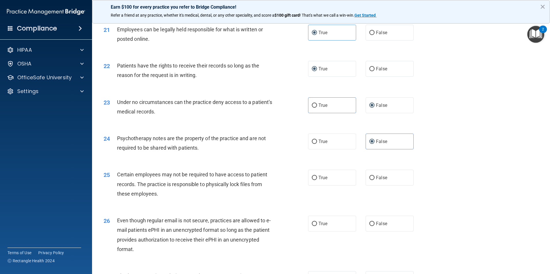
scroll to position [949, 0]
click at [378, 180] on span "False" at bounding box center [381, 177] width 11 height 5
click at [375, 180] on input "False" at bounding box center [371, 178] width 5 height 4
radio input "true"
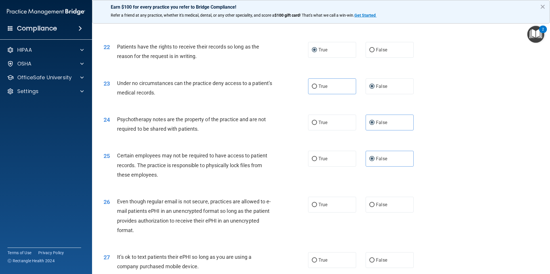
scroll to position [978, 0]
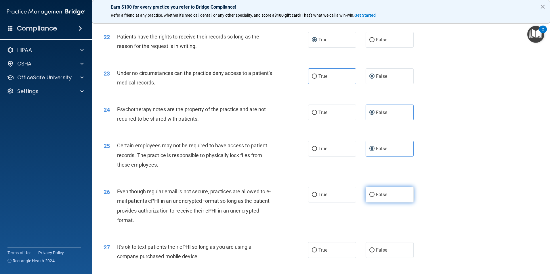
click at [370, 197] on input "False" at bounding box center [371, 195] width 5 height 4
radio input "true"
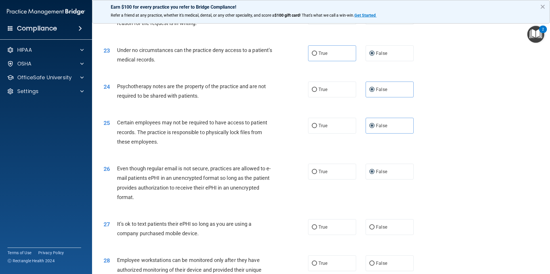
scroll to position [1036, 0]
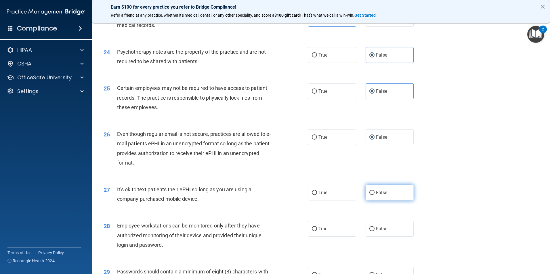
click at [390, 201] on label "False" at bounding box center [390, 193] width 48 height 16
click at [375, 195] on input "False" at bounding box center [371, 193] width 5 height 4
radio input "true"
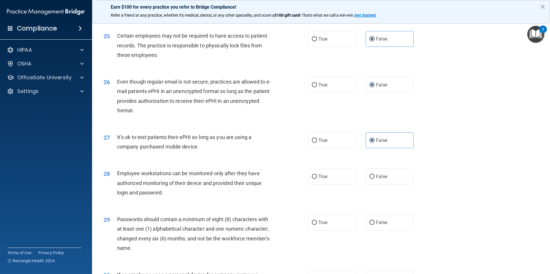
scroll to position [1093, 0]
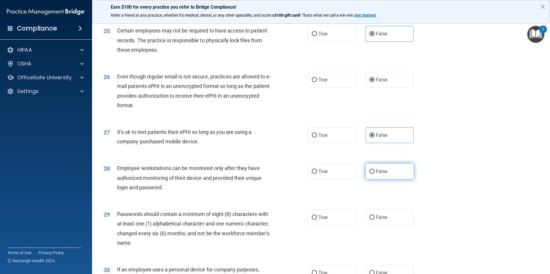
click at [376, 174] on span "False" at bounding box center [381, 171] width 11 height 5
click at [375, 174] on input "False" at bounding box center [371, 172] width 5 height 4
radio input "true"
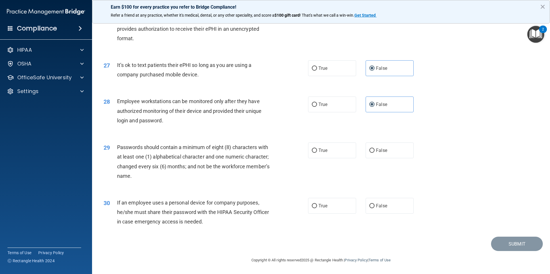
scroll to position [1170, 0]
click at [369, 152] on input "False" at bounding box center [371, 151] width 5 height 4
radio input "true"
click at [382, 209] on span "False" at bounding box center [381, 205] width 11 height 5
click at [375, 209] on input "False" at bounding box center [371, 206] width 5 height 4
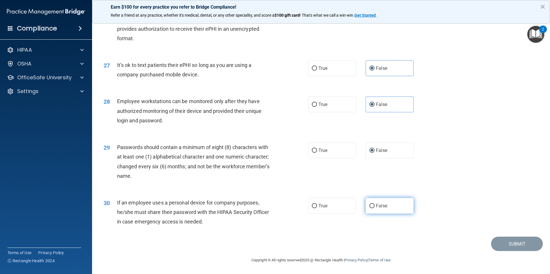
radio input "true"
click at [514, 246] on button "Submit" at bounding box center [517, 244] width 52 height 15
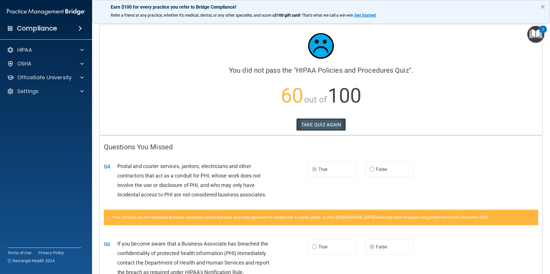
click at [309, 122] on button "TAKE QUIZ AGAIN" at bounding box center [321, 125] width 50 height 13
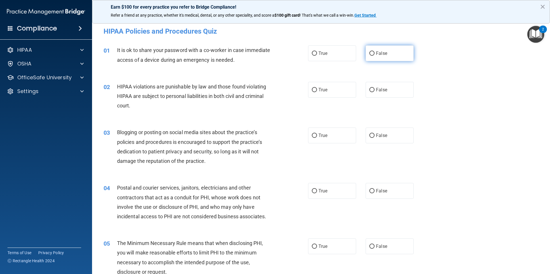
click at [370, 58] on label "False" at bounding box center [390, 53] width 48 height 16
click at [370, 56] on input "False" at bounding box center [371, 53] width 5 height 4
radio input "true"
click at [318, 90] on span "True" at bounding box center [322, 89] width 9 height 5
click at [317, 90] on input "True" at bounding box center [314, 90] width 5 height 4
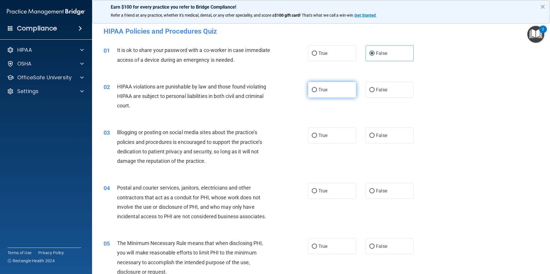
radio input "true"
click at [372, 134] on input "False" at bounding box center [371, 136] width 5 height 4
radio input "true"
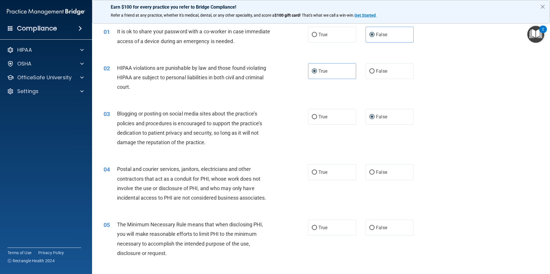
scroll to position [29, 0]
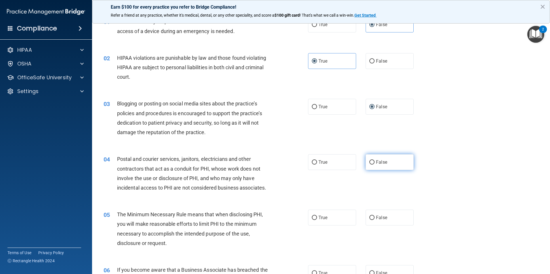
click at [376, 160] on span "False" at bounding box center [381, 162] width 11 height 5
click at [373, 161] on input "False" at bounding box center [371, 163] width 5 height 4
radio input "true"
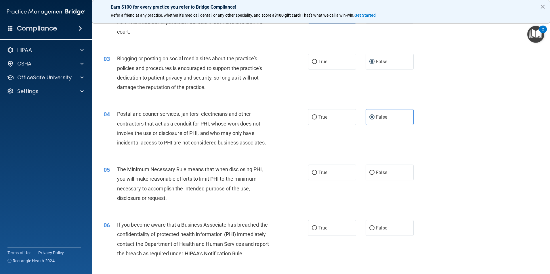
scroll to position [86, 0]
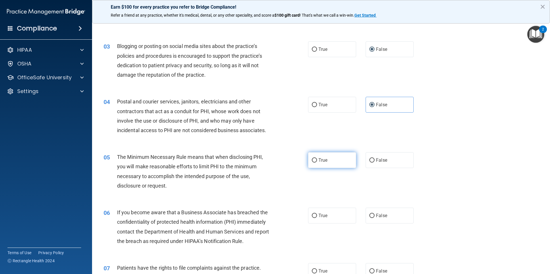
click at [318, 161] on span "True" at bounding box center [322, 160] width 9 height 5
click at [317, 161] on input "True" at bounding box center [314, 161] width 5 height 4
radio input "true"
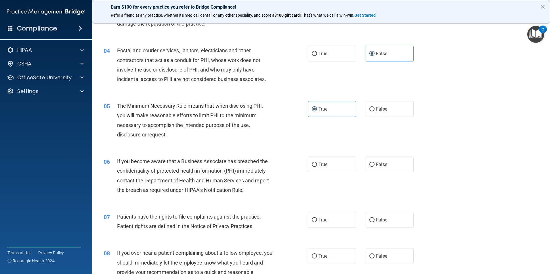
scroll to position [144, 0]
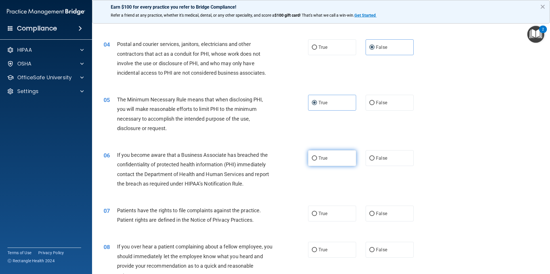
click at [313, 162] on label "True" at bounding box center [332, 158] width 48 height 16
click at [313, 161] on input "True" at bounding box center [314, 159] width 5 height 4
radio input "true"
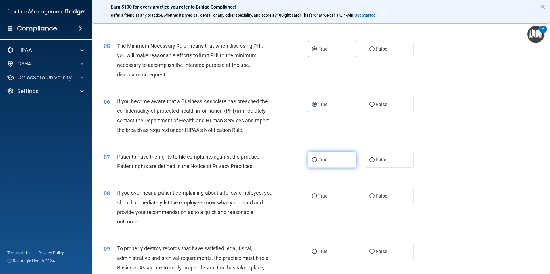
scroll to position [201, 0]
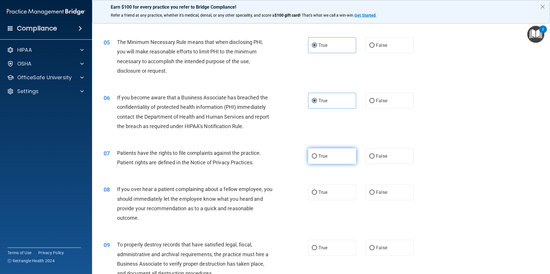
click at [312, 151] on label "True" at bounding box center [332, 156] width 48 height 16
click at [312, 154] on input "True" at bounding box center [314, 156] width 5 height 4
radio input "true"
click at [312, 157] on input "True" at bounding box center [314, 156] width 5 height 4
click at [371, 196] on label "False" at bounding box center [390, 193] width 48 height 16
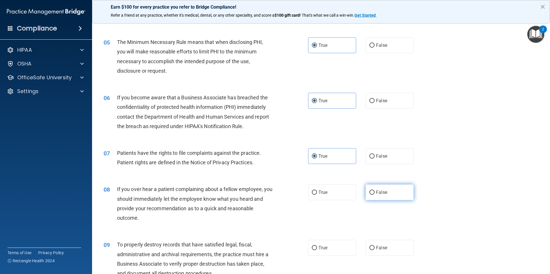
click at [371, 195] on input "False" at bounding box center [371, 193] width 5 height 4
radio input "true"
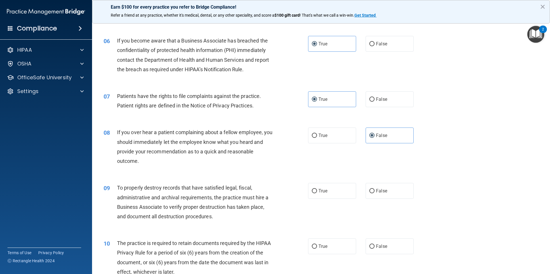
scroll to position [259, 0]
click at [315, 192] on label "True" at bounding box center [332, 191] width 48 height 16
click at [315, 192] on input "True" at bounding box center [314, 191] width 5 height 4
radio input "true"
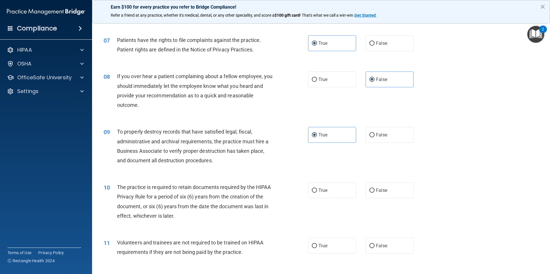
scroll to position [316, 0]
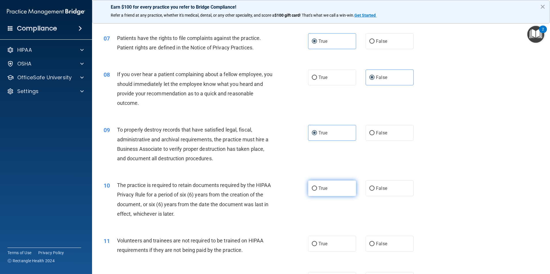
click at [332, 188] on label "True" at bounding box center [332, 189] width 48 height 16
click at [317, 188] on input "True" at bounding box center [314, 189] width 5 height 4
radio input "true"
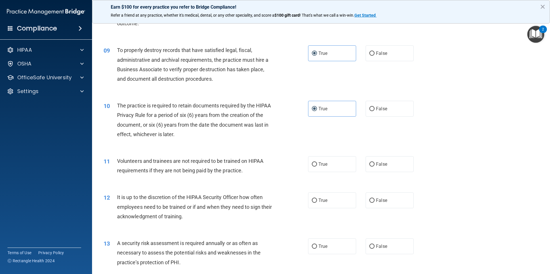
scroll to position [403, 0]
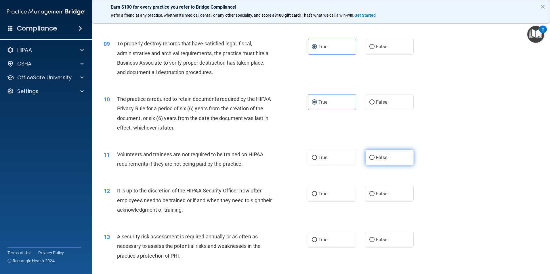
click at [369, 157] on input "False" at bounding box center [371, 158] width 5 height 4
radio input "true"
click at [393, 195] on label "False" at bounding box center [390, 194] width 48 height 16
click at [375, 195] on input "False" at bounding box center [371, 194] width 5 height 4
radio input "true"
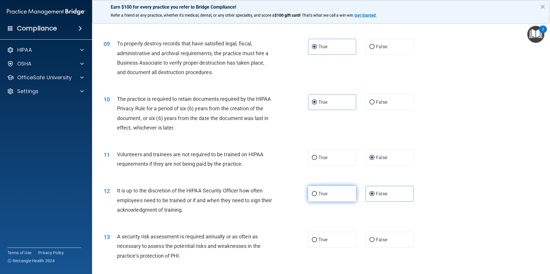
click at [313, 198] on label "True" at bounding box center [332, 194] width 48 height 16
click at [313, 197] on input "True" at bounding box center [314, 194] width 5 height 4
radio input "true"
click at [387, 200] on label "False" at bounding box center [390, 194] width 48 height 16
click at [375, 197] on input "False" at bounding box center [371, 194] width 5 height 4
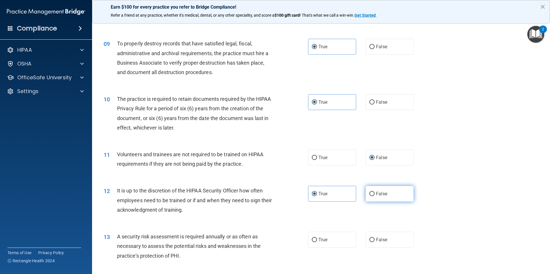
radio input "true"
radio input "false"
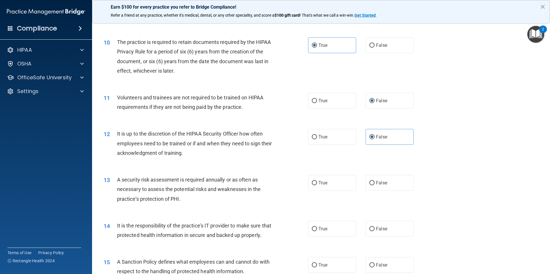
scroll to position [460, 0]
click at [337, 187] on label "True" at bounding box center [332, 183] width 48 height 16
click at [317, 185] on input "True" at bounding box center [314, 183] width 5 height 4
radio input "true"
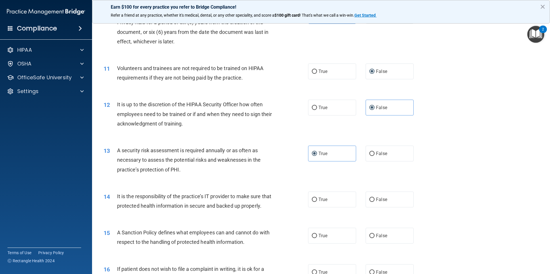
scroll to position [518, 0]
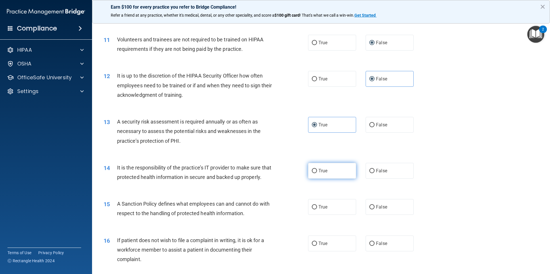
click at [309, 176] on label "True" at bounding box center [332, 171] width 48 height 16
click at [312, 173] on input "True" at bounding box center [314, 171] width 5 height 4
radio input "true"
click at [318, 210] on span "True" at bounding box center [322, 207] width 9 height 5
click at [317, 210] on input "True" at bounding box center [314, 207] width 5 height 4
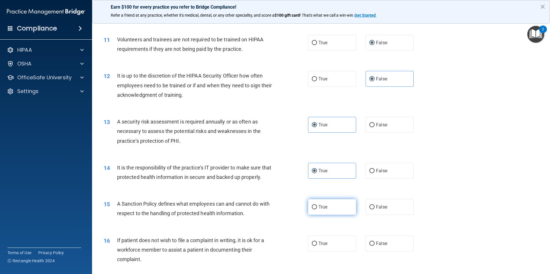
radio input "true"
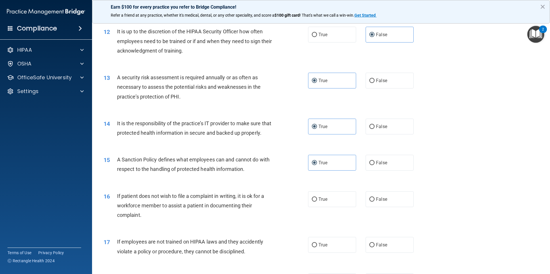
scroll to position [575, 0]
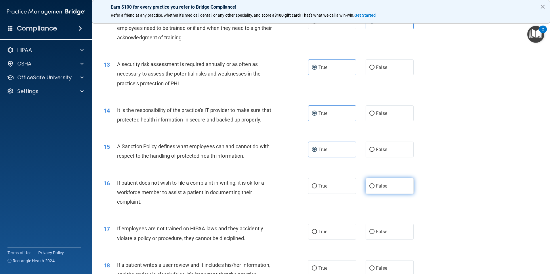
click at [385, 194] on label "False" at bounding box center [390, 186] width 48 height 16
click at [375, 189] on input "False" at bounding box center [371, 186] width 5 height 4
radio input "true"
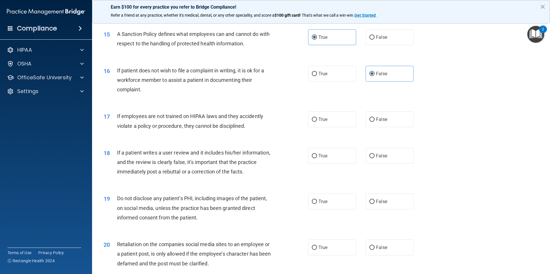
scroll to position [690, 0]
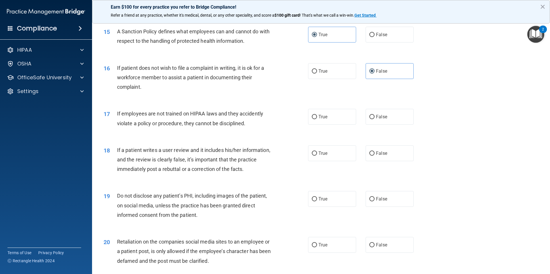
click at [336, 136] on div "17 If employees are not trained on HIPAA laws and they accidently violate a pol…" at bounding box center [321, 120] width 444 height 36
click at [321, 120] on span "True" at bounding box center [322, 116] width 9 height 5
click at [317, 119] on input "True" at bounding box center [314, 117] width 5 height 4
radio input "true"
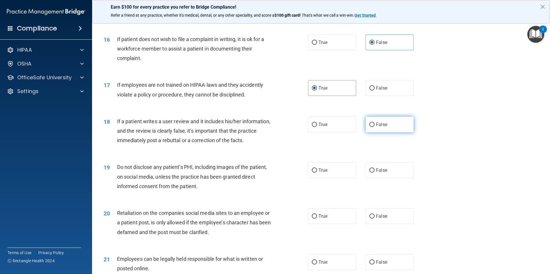
click at [391, 133] on label "False" at bounding box center [390, 125] width 48 height 16
click at [375, 127] on input "False" at bounding box center [371, 125] width 5 height 4
radio input "true"
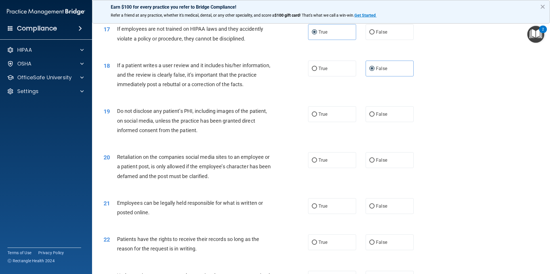
scroll to position [777, 0]
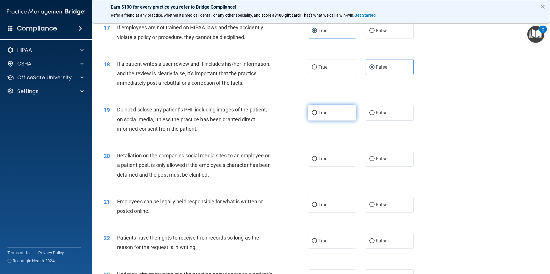
click at [326, 121] on label "True" at bounding box center [332, 113] width 48 height 16
click at [317, 115] on input "True" at bounding box center [314, 113] width 5 height 4
radio input "true"
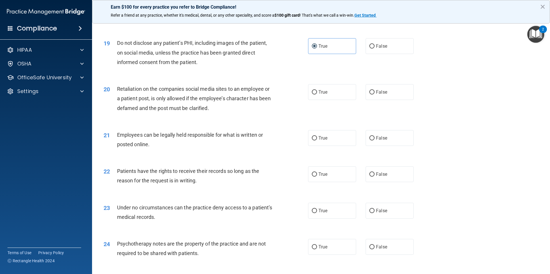
scroll to position [863, 0]
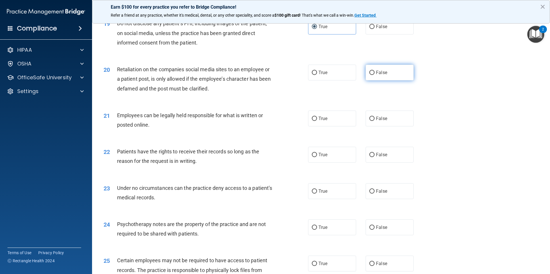
click at [380, 78] on label "False" at bounding box center [390, 73] width 48 height 16
click at [375, 75] on input "False" at bounding box center [371, 73] width 5 height 4
radio input "true"
click at [340, 127] on label "True" at bounding box center [332, 119] width 48 height 16
click at [317, 121] on input "True" at bounding box center [314, 119] width 5 height 4
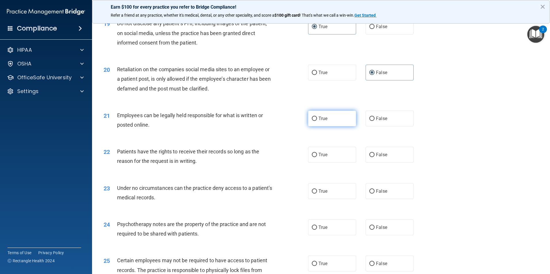
radio input "true"
click at [320, 163] on label "True" at bounding box center [332, 155] width 48 height 16
click at [317, 157] on input "True" at bounding box center [314, 155] width 5 height 4
radio input "true"
click at [314, 198] on label "True" at bounding box center [332, 192] width 48 height 16
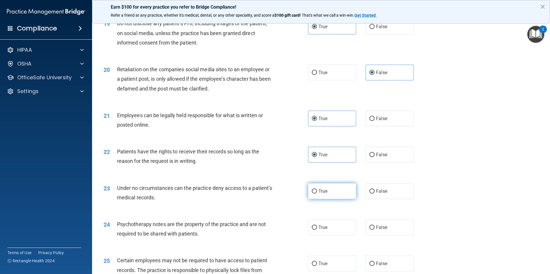
click at [314, 194] on input "True" at bounding box center [314, 192] width 5 height 4
radio input "true"
click at [370, 199] on label "False" at bounding box center [390, 192] width 48 height 16
click at [370, 194] on input "False" at bounding box center [371, 192] width 5 height 4
radio input "true"
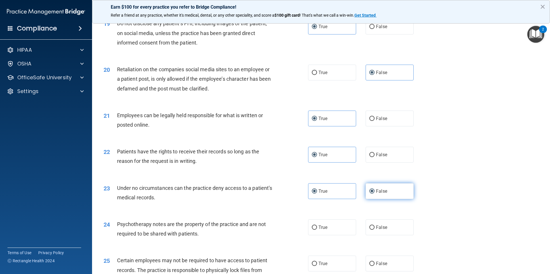
radio input "false"
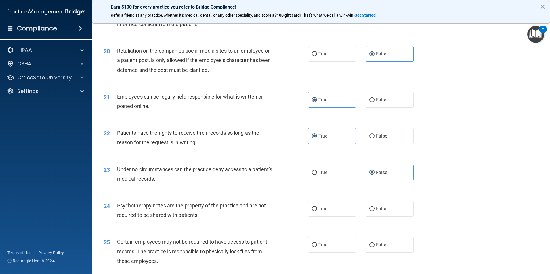
scroll to position [892, 0]
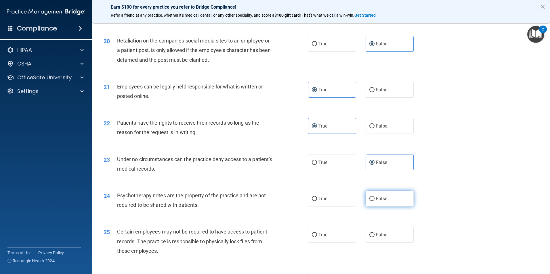
click at [371, 201] on input "False" at bounding box center [371, 199] width 5 height 4
radio input "true"
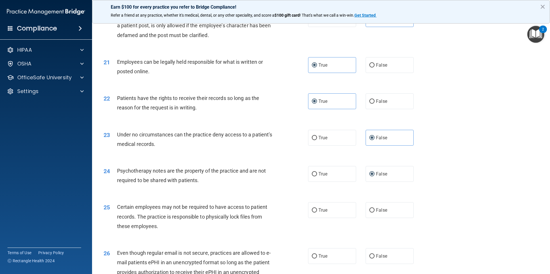
scroll to position [949, 0]
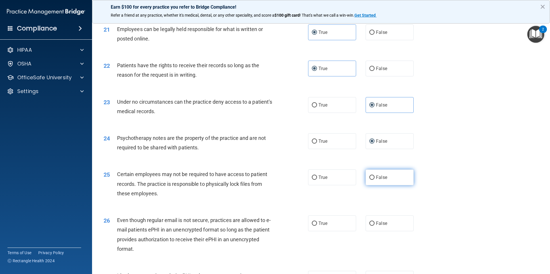
click at [377, 180] on span "False" at bounding box center [381, 177] width 11 height 5
click at [375, 180] on input "False" at bounding box center [371, 178] width 5 height 4
radio input "true"
click at [392, 232] on label "False" at bounding box center [390, 224] width 48 height 16
click at [375, 226] on input "False" at bounding box center [371, 224] width 5 height 4
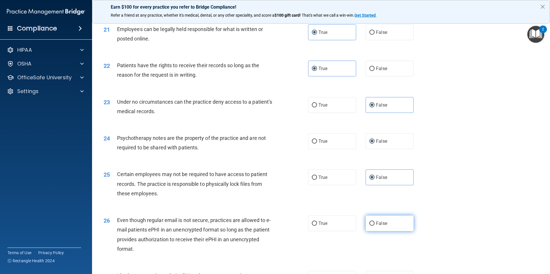
radio input "true"
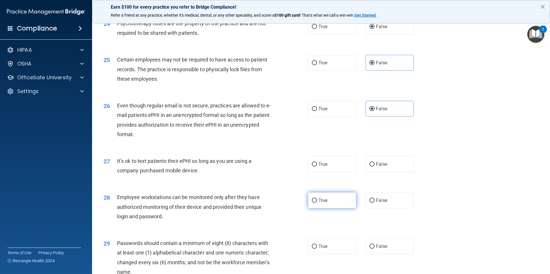
scroll to position [1065, 0]
click at [383, 172] on label "False" at bounding box center [390, 164] width 48 height 16
click at [375, 167] on input "False" at bounding box center [371, 164] width 5 height 4
radio input "true"
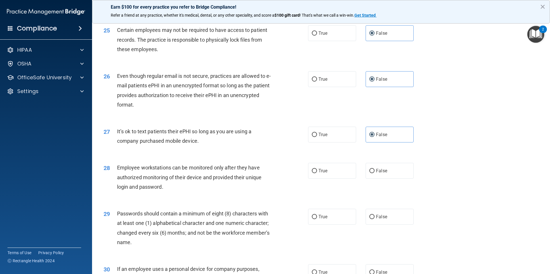
scroll to position [1122, 0]
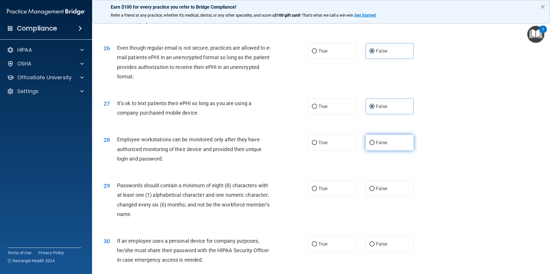
click at [387, 151] on label "False" at bounding box center [390, 143] width 48 height 16
click at [375, 145] on input "False" at bounding box center [371, 143] width 5 height 4
radio input "true"
click at [372, 197] on label "False" at bounding box center [390, 189] width 48 height 16
click at [372, 191] on input "False" at bounding box center [371, 189] width 5 height 4
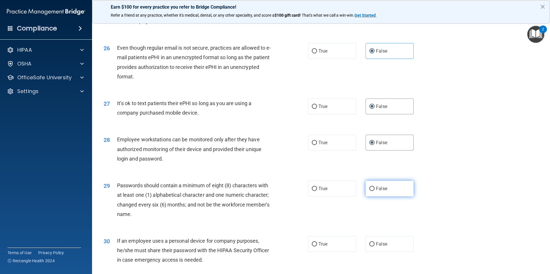
radio input "true"
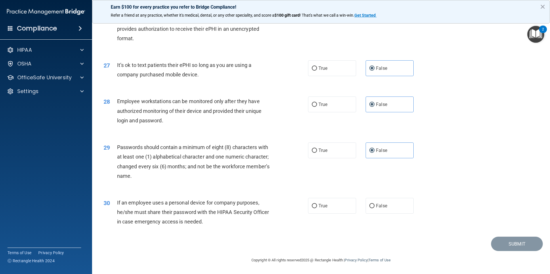
scroll to position [1170, 0]
click at [383, 210] on label "False" at bounding box center [390, 206] width 48 height 16
click at [375, 209] on input "False" at bounding box center [371, 206] width 5 height 4
radio input "true"
click at [528, 243] on button "Submit" at bounding box center [517, 244] width 52 height 15
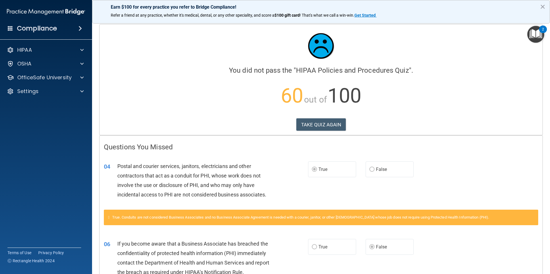
click at [327, 116] on div "Calculating your score.... You did not pass the " HIPAA Policies and Procedures…" at bounding box center [321, 79] width 443 height 111
click at [325, 123] on button "TAKE QUIZ AGAIN" at bounding box center [321, 125] width 50 height 13
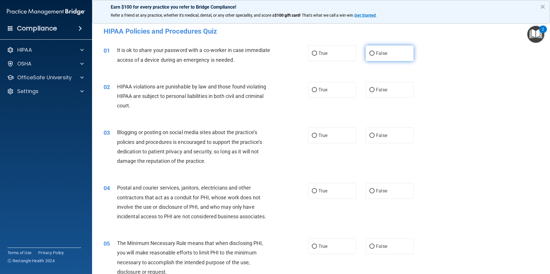
click at [369, 54] on input "False" at bounding box center [371, 53] width 5 height 4
radio input "true"
click at [329, 92] on label "True" at bounding box center [332, 90] width 48 height 16
click at [317, 92] on input "True" at bounding box center [314, 90] width 5 height 4
radio input "true"
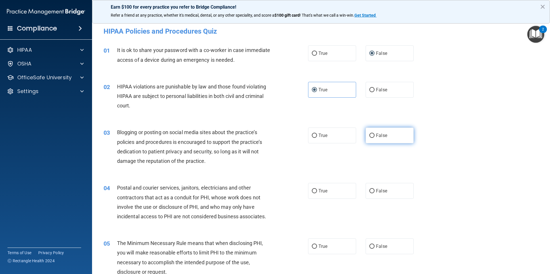
click at [394, 142] on label "False" at bounding box center [390, 136] width 48 height 16
click at [375, 138] on input "False" at bounding box center [371, 136] width 5 height 4
radio input "true"
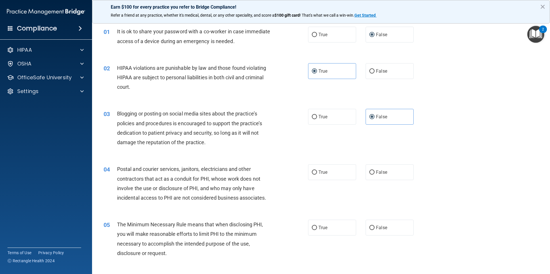
scroll to position [29, 0]
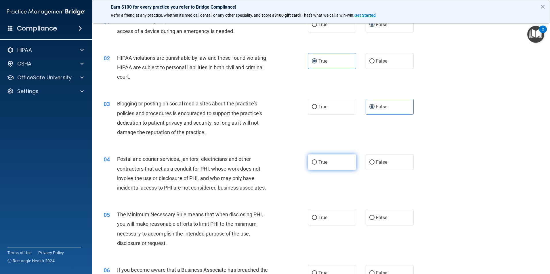
click at [313, 163] on input "True" at bounding box center [314, 163] width 5 height 4
radio input "true"
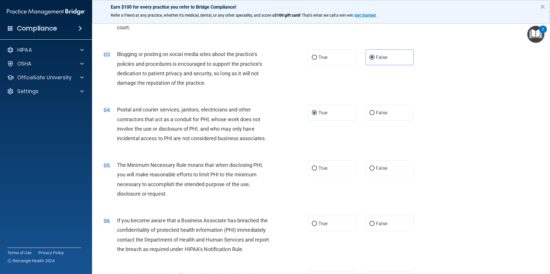
scroll to position [86, 0]
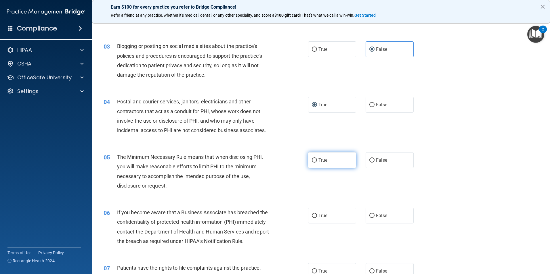
click at [345, 163] on label "True" at bounding box center [332, 160] width 48 height 16
click at [317, 163] on input "True" at bounding box center [314, 161] width 5 height 4
radio input "true"
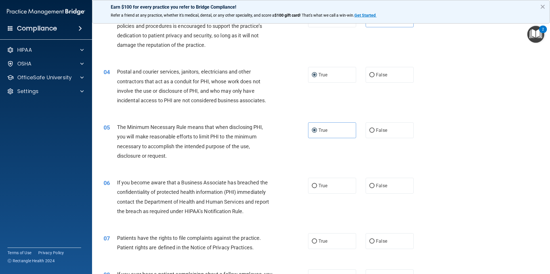
scroll to position [144, 0]
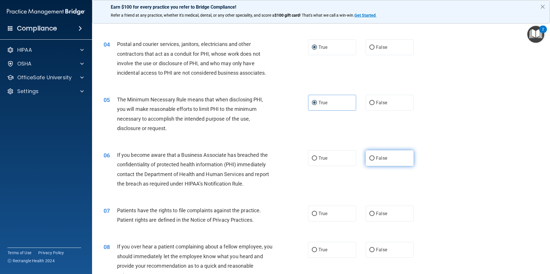
click at [386, 157] on label "False" at bounding box center [390, 158] width 48 height 16
click at [375, 157] on input "False" at bounding box center [371, 159] width 5 height 4
radio input "true"
click at [327, 220] on label "True" at bounding box center [332, 214] width 48 height 16
click at [317, 216] on input "True" at bounding box center [314, 214] width 5 height 4
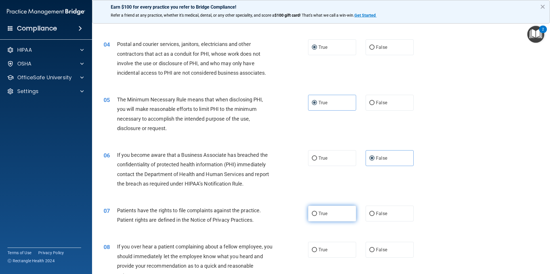
radio input "true"
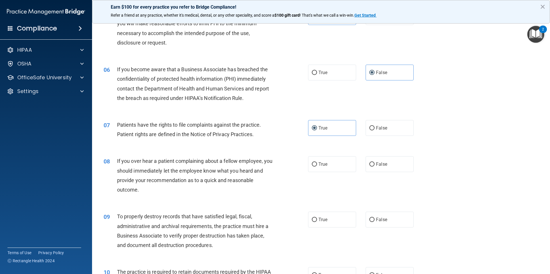
scroll to position [230, 0]
click at [374, 167] on label "False" at bounding box center [390, 164] width 48 height 16
click at [374, 166] on input "False" at bounding box center [371, 164] width 5 height 4
radio input "true"
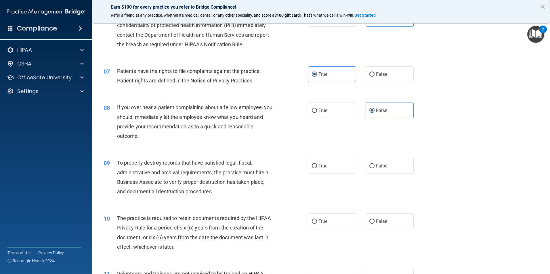
scroll to position [288, 0]
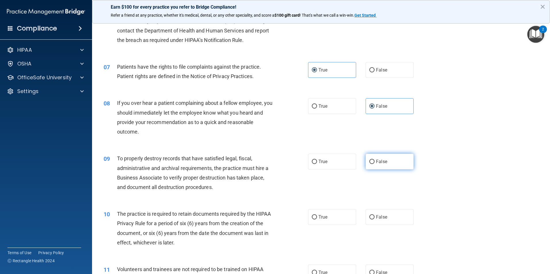
click at [375, 167] on label "False" at bounding box center [390, 162] width 48 height 16
click at [375, 164] on input "False" at bounding box center [371, 162] width 5 height 4
radio input "true"
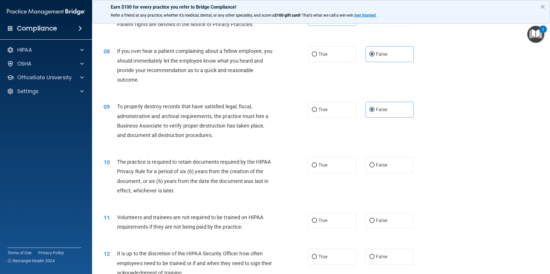
scroll to position [345, 0]
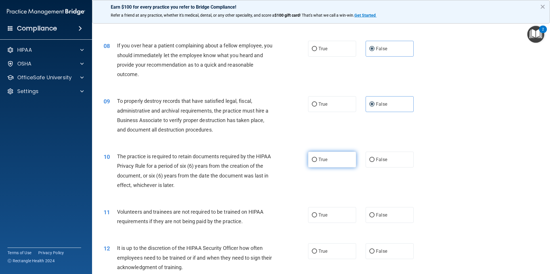
click at [318, 157] on span "True" at bounding box center [322, 159] width 9 height 5
click at [316, 158] on input "True" at bounding box center [314, 160] width 5 height 4
radio input "true"
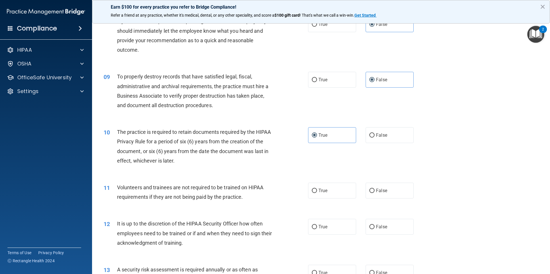
scroll to position [403, 0]
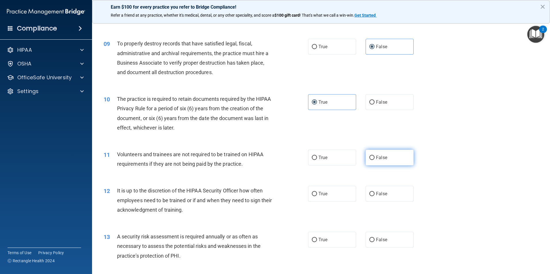
click at [392, 155] on label "False" at bounding box center [390, 158] width 48 height 16
click at [375, 156] on input "False" at bounding box center [371, 158] width 5 height 4
radio input "true"
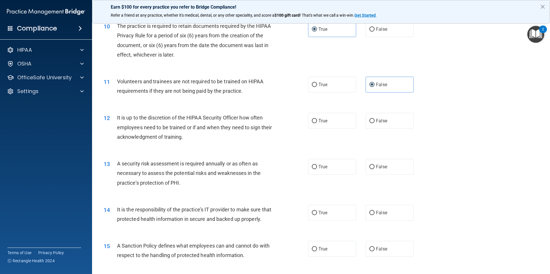
scroll to position [489, 0]
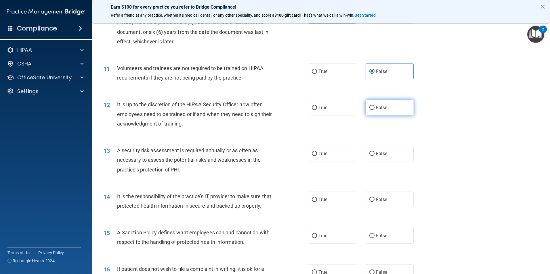
click at [371, 110] on label "False" at bounding box center [390, 108] width 48 height 16
click at [371, 110] on input "False" at bounding box center [371, 108] width 5 height 4
radio input "true"
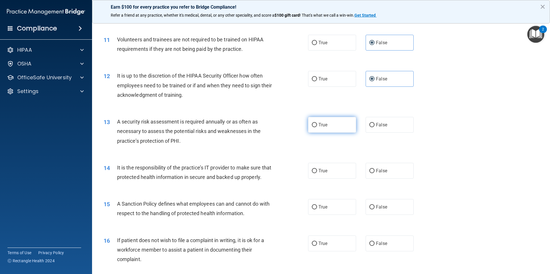
click at [326, 125] on label "True" at bounding box center [332, 125] width 48 height 16
click at [317, 125] on input "True" at bounding box center [314, 125] width 5 height 4
radio input "true"
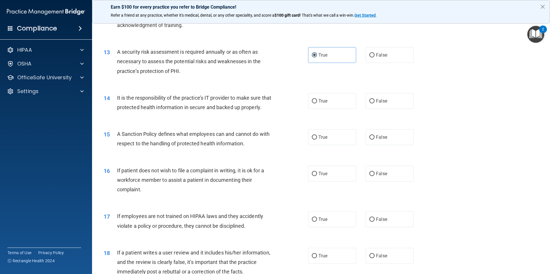
scroll to position [604, 0]
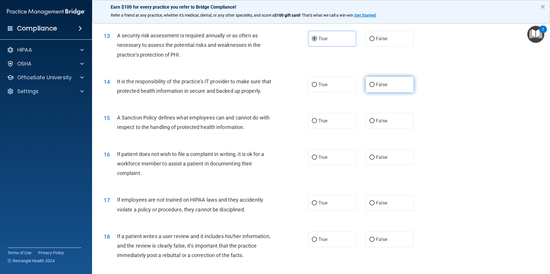
click at [373, 88] on label "False" at bounding box center [390, 85] width 48 height 16
click at [373, 87] on input "False" at bounding box center [371, 85] width 5 height 4
radio input "true"
click at [372, 127] on label "False" at bounding box center [390, 121] width 48 height 16
click at [372, 123] on input "False" at bounding box center [371, 121] width 5 height 4
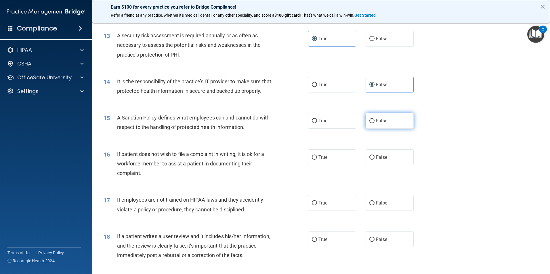
radio input "true"
click at [327, 165] on label "True" at bounding box center [332, 158] width 48 height 16
click at [317, 160] on input "True" at bounding box center [314, 158] width 5 height 4
radio input "true"
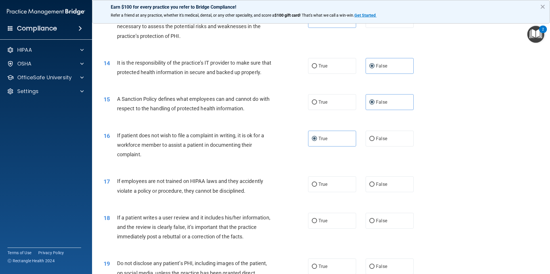
scroll to position [633, 0]
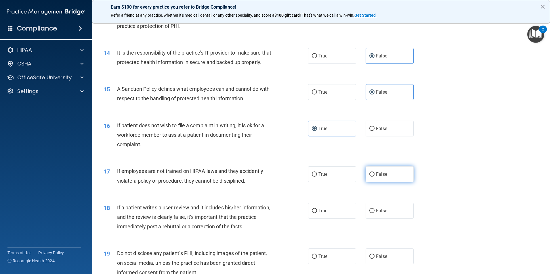
click at [384, 182] on label "False" at bounding box center [390, 175] width 48 height 16
click at [375, 177] on input "False" at bounding box center [371, 175] width 5 height 4
radio input "true"
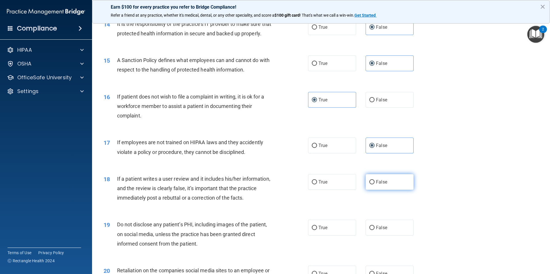
click at [397, 189] on label "False" at bounding box center [390, 182] width 48 height 16
click at [375, 185] on input "False" at bounding box center [371, 182] width 5 height 4
radio input "true"
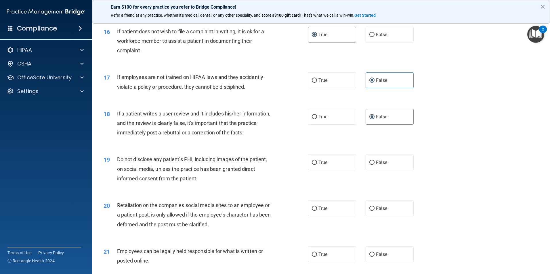
scroll to position [748, 0]
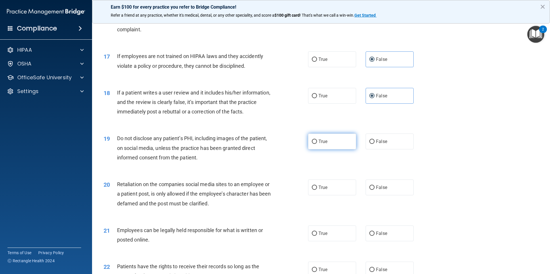
click at [332, 150] on label "True" at bounding box center [332, 142] width 48 height 16
click at [317, 144] on input "True" at bounding box center [314, 142] width 5 height 4
radio input "true"
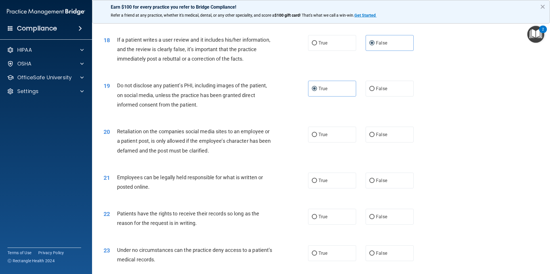
scroll to position [806, 0]
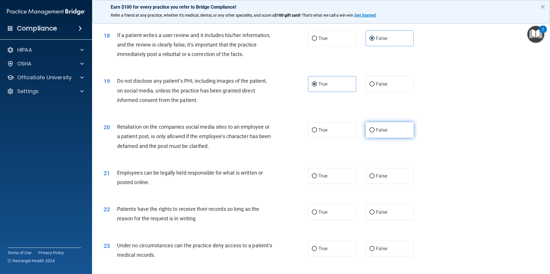
click at [371, 133] on input "False" at bounding box center [371, 130] width 5 height 4
radio input "true"
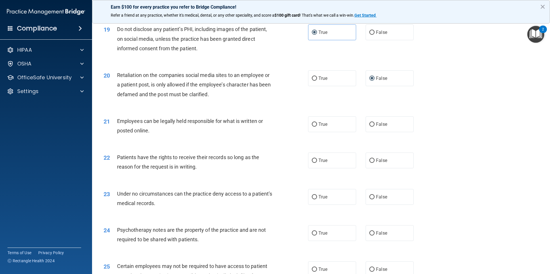
scroll to position [863, 0]
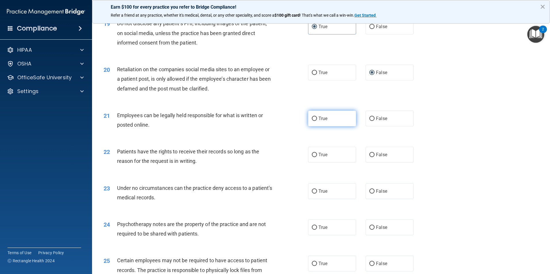
click at [329, 127] on label "True" at bounding box center [332, 119] width 48 height 16
click at [317, 121] on input "True" at bounding box center [314, 119] width 5 height 4
radio input "true"
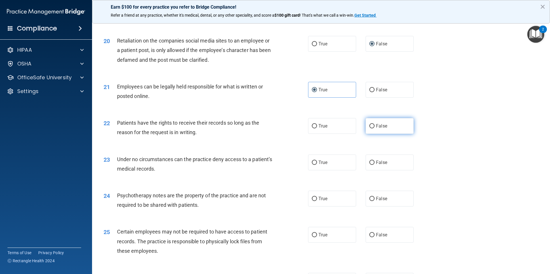
click at [369, 129] on input "False" at bounding box center [371, 126] width 5 height 4
radio input "true"
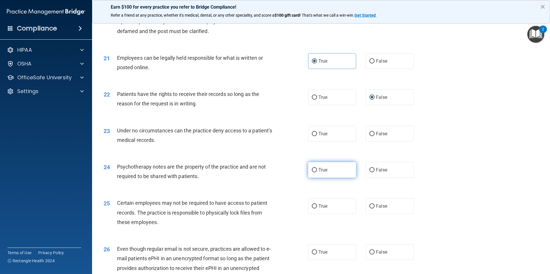
click at [319, 173] on span "True" at bounding box center [322, 169] width 9 height 5
click at [317, 173] on input "True" at bounding box center [314, 170] width 5 height 4
radio input "true"
click at [320, 214] on label "True" at bounding box center [332, 207] width 48 height 16
click at [317, 209] on input "True" at bounding box center [314, 207] width 5 height 4
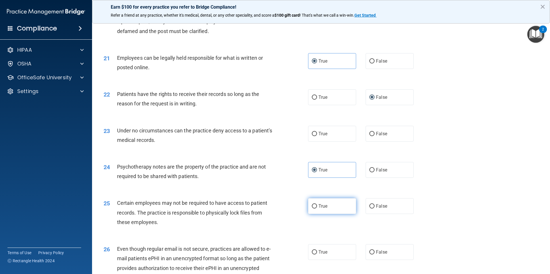
radio input "true"
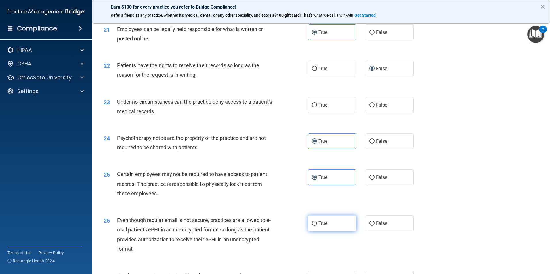
click at [314, 229] on label "True" at bounding box center [332, 224] width 48 height 16
click at [314, 226] on input "True" at bounding box center [314, 224] width 5 height 4
radio input "true"
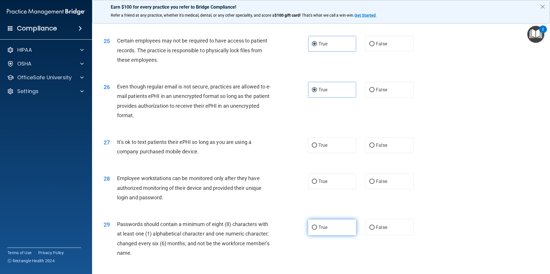
scroll to position [1093, 0]
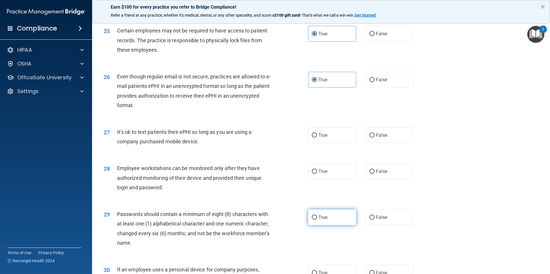
click at [314, 220] on input "True" at bounding box center [314, 218] width 5 height 4
radio input "true"
click at [373, 180] on label "False" at bounding box center [390, 172] width 48 height 16
click at [373, 174] on input "False" at bounding box center [371, 172] width 5 height 4
radio input "true"
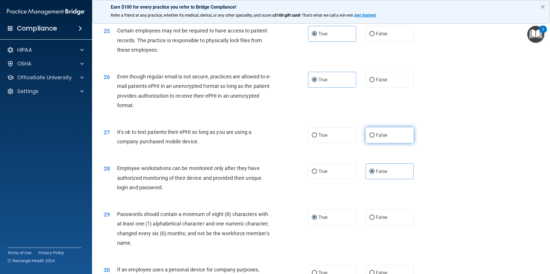
click at [396, 143] on label "False" at bounding box center [390, 135] width 48 height 16
click at [375, 138] on input "False" at bounding box center [371, 135] width 5 height 4
radio input "true"
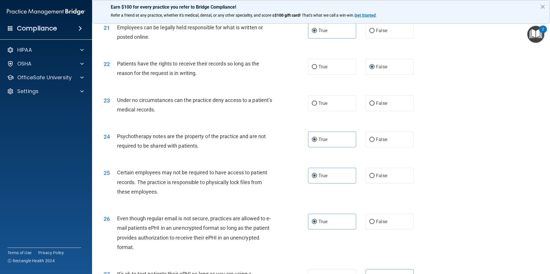
scroll to position [949, 0]
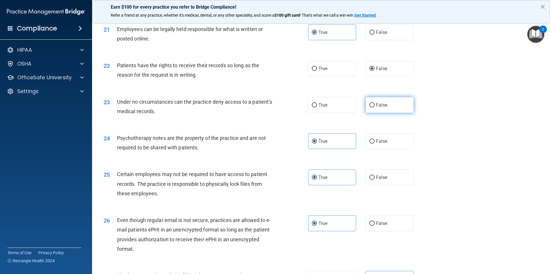
click at [386, 113] on label "False" at bounding box center [390, 105] width 48 height 16
click at [375, 108] on input "False" at bounding box center [371, 105] width 5 height 4
radio input "true"
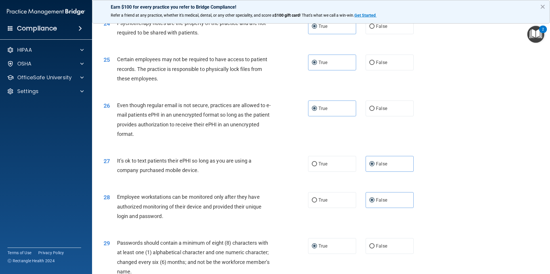
scroll to position [1170, 0]
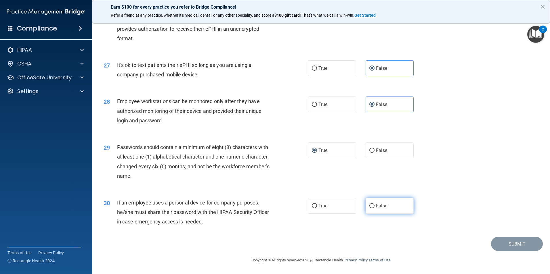
click at [379, 206] on span "False" at bounding box center [381, 205] width 11 height 5
click at [375, 206] on input "False" at bounding box center [371, 206] width 5 height 4
radio input "true"
click at [513, 245] on button "Submit" at bounding box center [517, 244] width 52 height 15
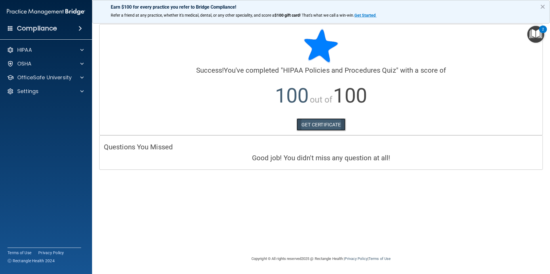
click at [316, 125] on link "GET CERTIFICATE" at bounding box center [321, 125] width 49 height 13
click at [79, 52] on div at bounding box center [81, 50] width 14 height 7
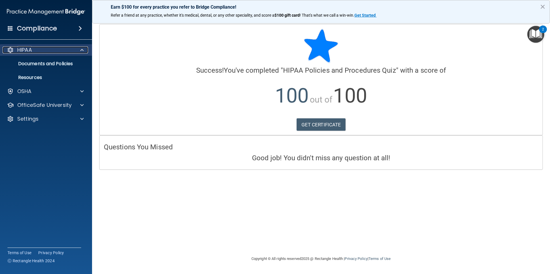
click at [83, 53] on span at bounding box center [81, 50] width 3 height 7
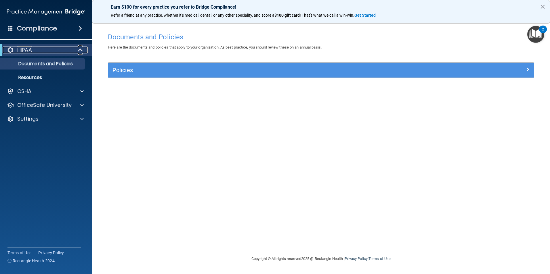
click at [48, 47] on div "HIPAA" at bounding box center [38, 50] width 71 height 7
click at [83, 48] on span at bounding box center [81, 50] width 3 height 7
click at [83, 91] on span at bounding box center [81, 91] width 3 height 7
click at [63, 65] on p "Documents and Policies" at bounding box center [43, 64] width 79 height 6
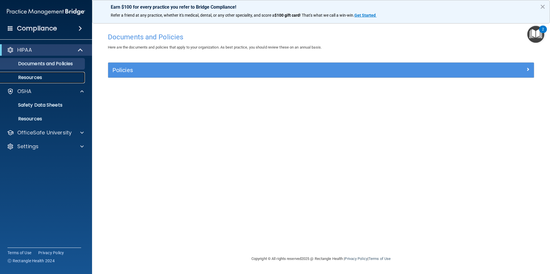
click at [32, 76] on p "Resources" at bounding box center [43, 78] width 79 height 6
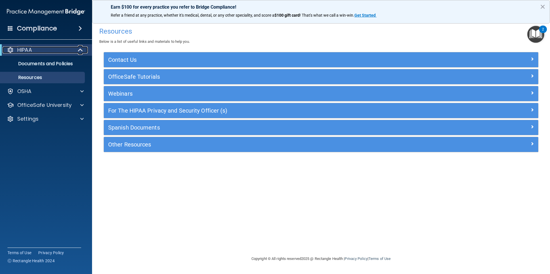
click at [83, 49] on div at bounding box center [81, 50] width 14 height 7
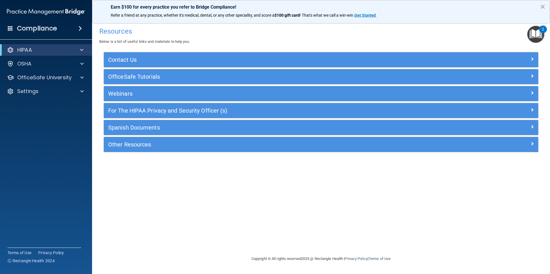
click at [80, 28] on span at bounding box center [80, 28] width 3 height 7
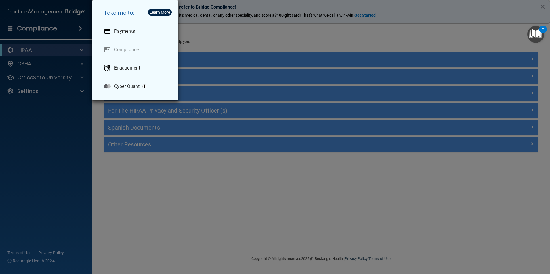
click at [71, 127] on div "Take me to: Payments Compliance Engagement Cyber Quant" at bounding box center [275, 137] width 550 height 274
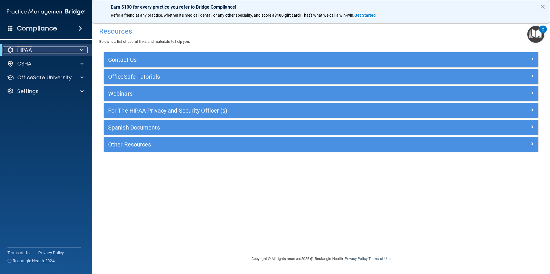
click at [51, 53] on div "HIPAA" at bounding box center [38, 50] width 71 height 7
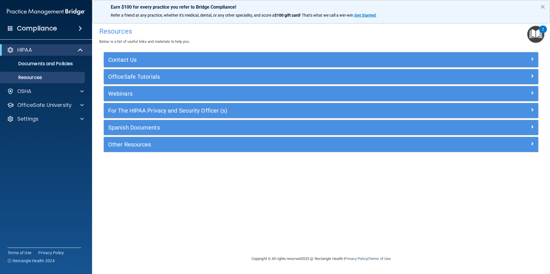
click at [538, 34] on img "Open Resource Center, 2 new notifications" at bounding box center [535, 34] width 17 height 17
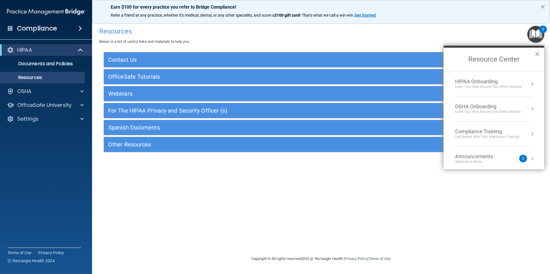
click at [529, 84] on button "Resource Center" at bounding box center [532, 84] width 6 height 6
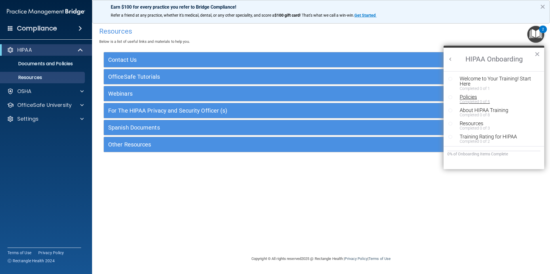
click at [472, 96] on div "Policies" at bounding box center [496, 97] width 73 height 5
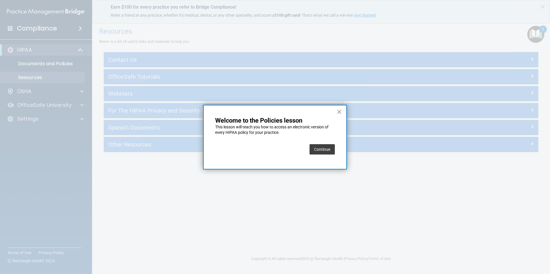
click at [335, 111] on div "× Welcome to the Policies lesson This lesson will teach you how to access an el…" at bounding box center [275, 137] width 144 height 65
click at [340, 110] on button "×" at bounding box center [339, 111] width 5 height 9
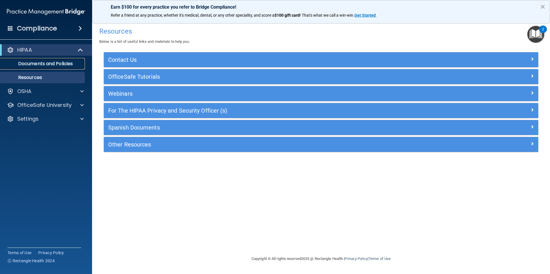
click at [35, 67] on p "Documents and Policies" at bounding box center [43, 64] width 79 height 6
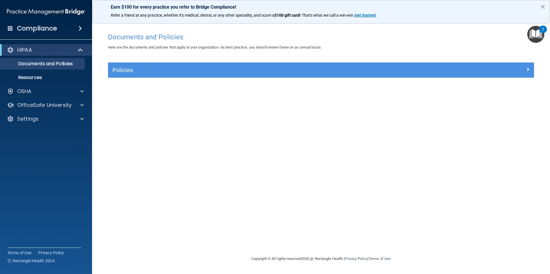
click at [537, 38] on img "Open Resource Center, 2 new notifications" at bounding box center [535, 34] width 17 height 17
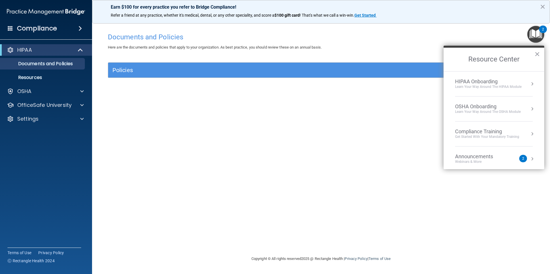
click at [532, 83] on ol "HIPAA Onboarding Learn Your Way around the HIPAA module OSHA Onboarding Learn y…" at bounding box center [494, 120] width 101 height 98
click at [530, 83] on button "Resource Center" at bounding box center [532, 84] width 6 height 6
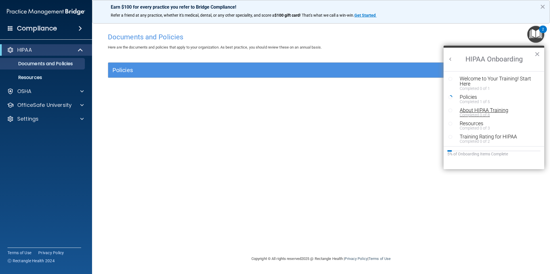
scroll to position [1, 0]
click at [473, 99] on div "Completed 1 of 5" at bounding box center [496, 101] width 73 height 4
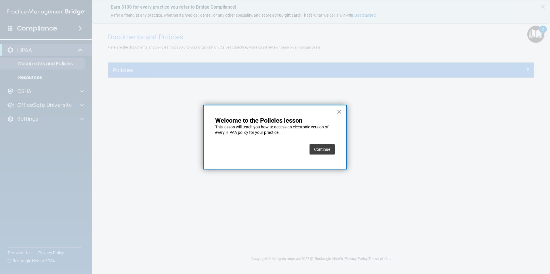
click at [322, 148] on button "Continue" at bounding box center [322, 149] width 25 height 10
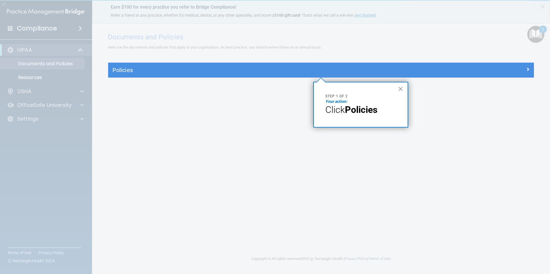
click at [316, 161] on div at bounding box center [321, 176] width 426 height 197
click at [402, 89] on button "×" at bounding box center [400, 88] width 5 height 9
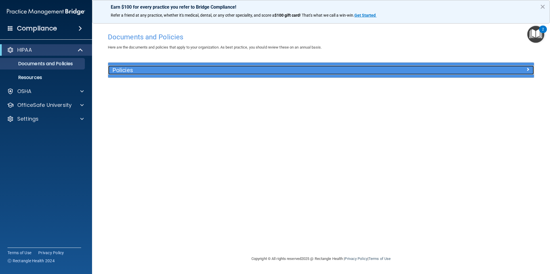
click at [174, 71] on h5 "Policies" at bounding box center [267, 70] width 311 height 6
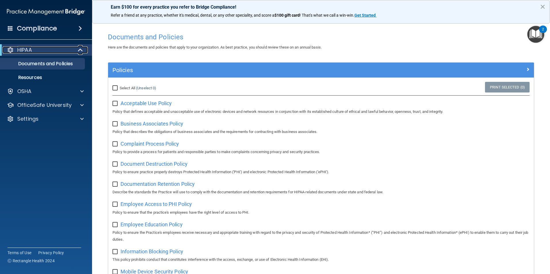
click at [85, 51] on div at bounding box center [81, 50] width 14 height 7
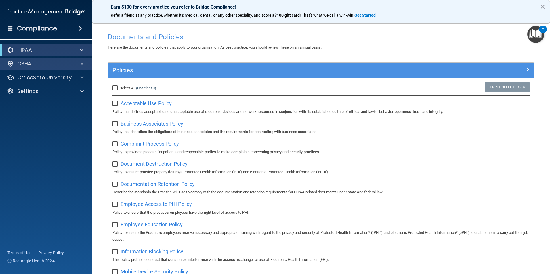
click at [83, 60] on div "OSHA" at bounding box center [46, 64] width 92 height 12
click at [81, 50] on span at bounding box center [81, 50] width 3 height 7
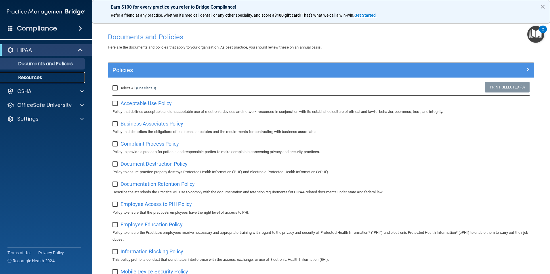
click at [33, 75] on p "Resources" at bounding box center [43, 78] width 79 height 6
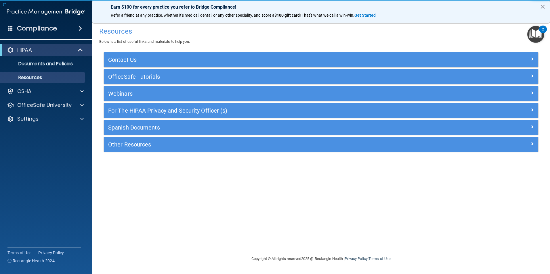
click at [83, 98] on div "HIPAA Documents and Policies Report an Incident Business Associates Emergency P…" at bounding box center [46, 85] width 92 height 87
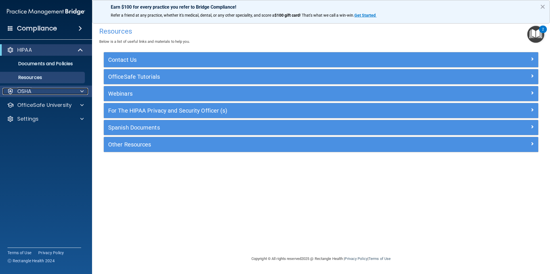
click at [84, 93] on div at bounding box center [81, 91] width 14 height 7
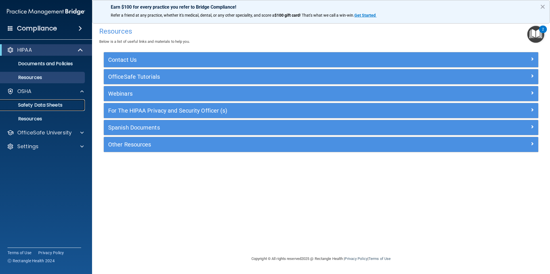
click at [52, 104] on p "Safety Data Sheets" at bounding box center [43, 105] width 79 height 6
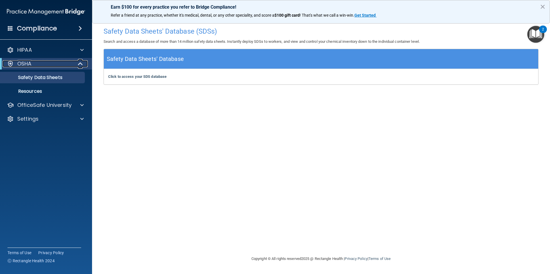
click at [83, 62] on div at bounding box center [81, 63] width 14 height 7
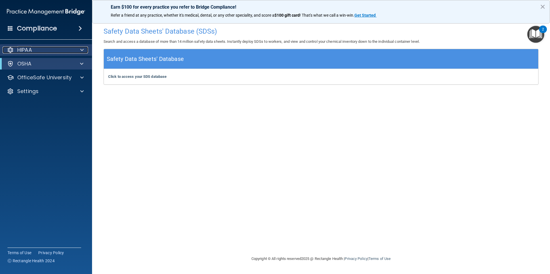
click at [83, 50] on span at bounding box center [81, 50] width 3 height 7
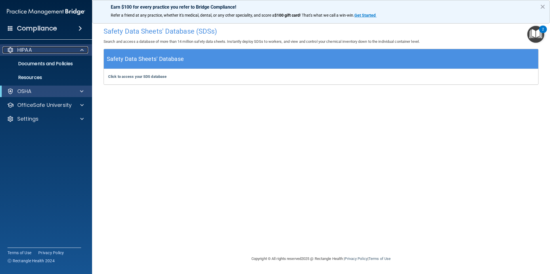
click at [83, 53] on span at bounding box center [81, 50] width 3 height 7
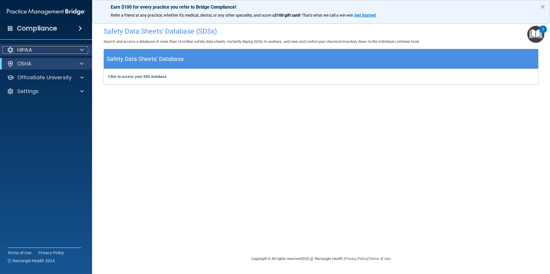
click at [10, 48] on div at bounding box center [10, 50] width 7 height 7
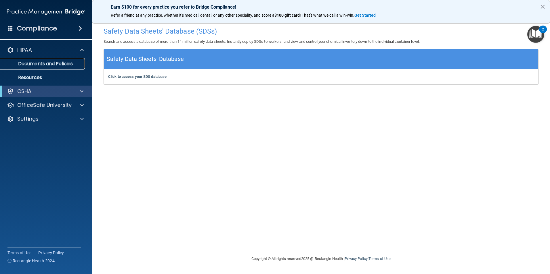
click at [47, 67] on p "Documents and Policies" at bounding box center [43, 64] width 79 height 6
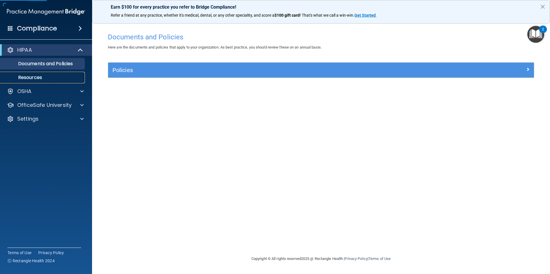
click at [41, 76] on p "Resources" at bounding box center [43, 78] width 79 height 6
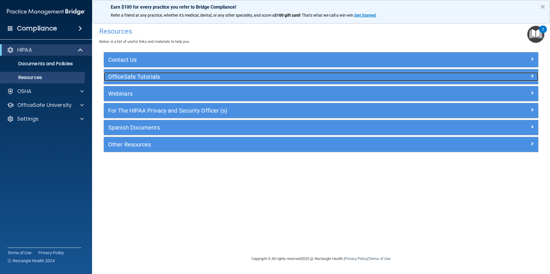
click at [531, 76] on span at bounding box center [532, 76] width 3 height 7
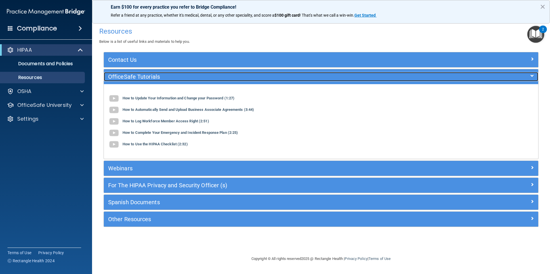
click at [529, 73] on div at bounding box center [484, 75] width 109 height 7
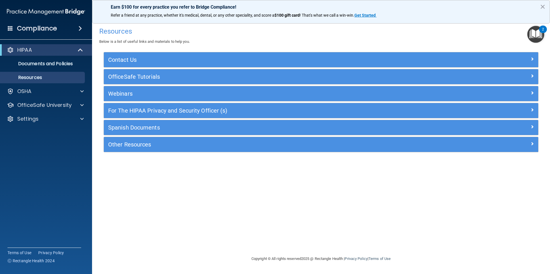
click at [539, 36] on img "Open Resource Center, 2 new notifications" at bounding box center [535, 34] width 17 height 17
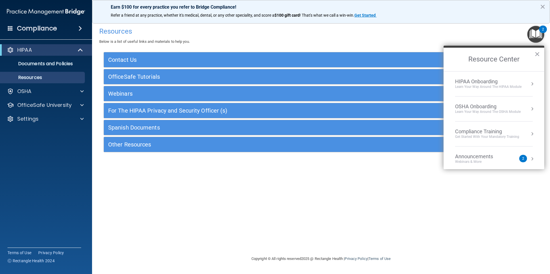
click at [529, 158] on button "Resource Center" at bounding box center [532, 159] width 6 height 6
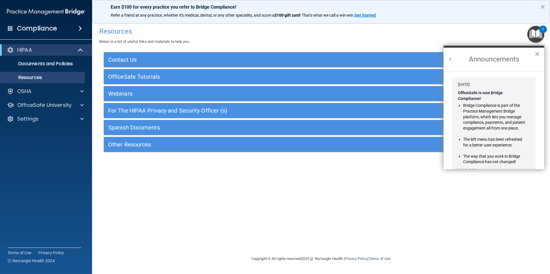
click at [451, 59] on button "Back to Resource Center Home" at bounding box center [451, 59] width 6 height 6
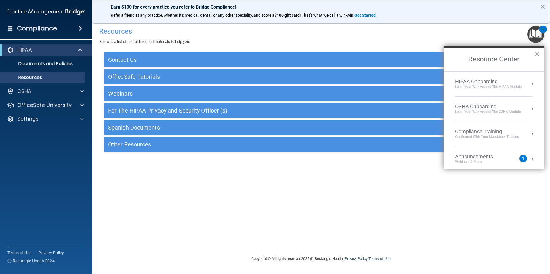
click at [529, 109] on button "Resource Center" at bounding box center [532, 109] width 6 height 6
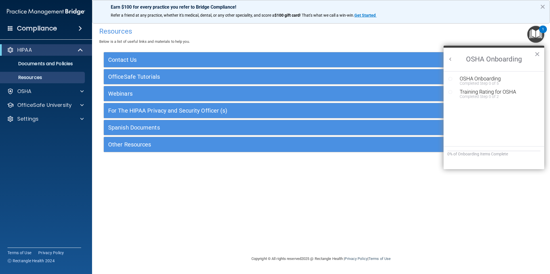
click at [450, 56] on h2 "OSHA Onboarding" at bounding box center [494, 60] width 101 height 24
click at [452, 59] on button "Back to Resource Center Home" at bounding box center [451, 59] width 6 height 6
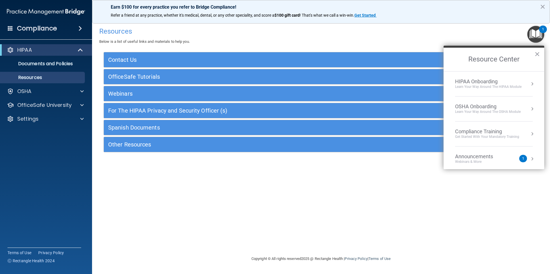
click at [497, 85] on div "Learn Your Way around the HIPAA module" at bounding box center [488, 87] width 66 height 5
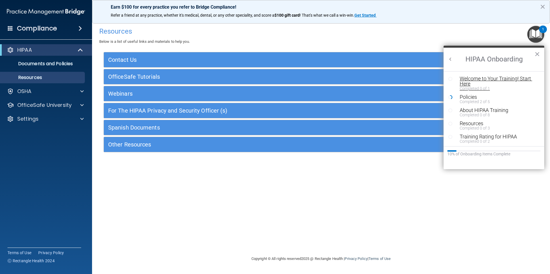
click at [482, 81] on div "Welcome to Your Training! Start Here" at bounding box center [496, 81] width 73 height 10
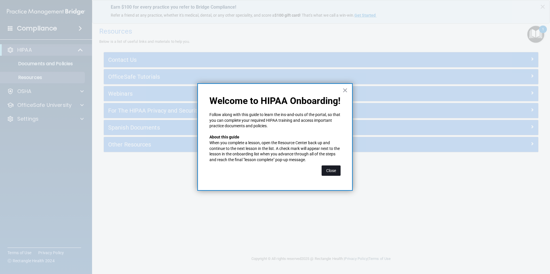
click at [331, 171] on button "Close" at bounding box center [331, 171] width 19 height 10
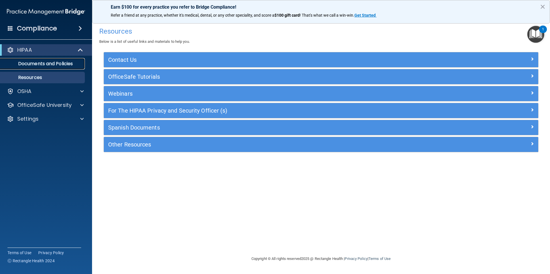
click at [73, 64] on p "Documents and Policies" at bounding box center [43, 64] width 79 height 6
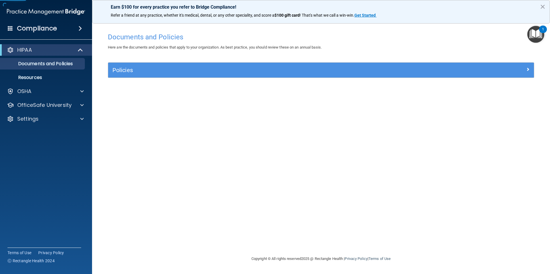
click at [54, 71] on ul "Documents and Policies Report an Incident Business Associates Emergency Plannin…" at bounding box center [46, 70] width 104 height 28
click at [51, 76] on p "Resources" at bounding box center [43, 78] width 79 height 6
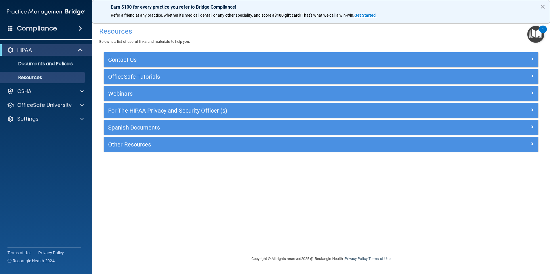
click at [541, 39] on img "Open Resource Center, 1 new notification" at bounding box center [535, 34] width 17 height 17
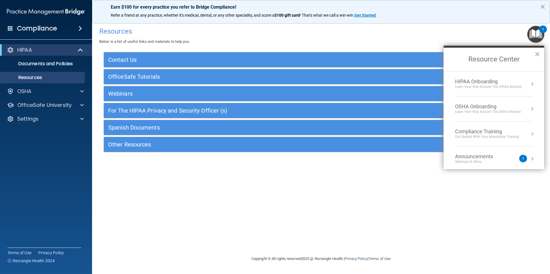
click at [529, 85] on button "Resource Center" at bounding box center [532, 84] width 6 height 6
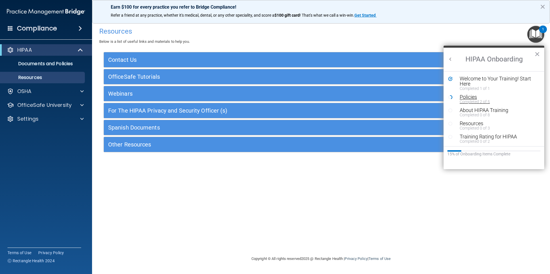
click at [476, 101] on div "Completed 2 of 5" at bounding box center [496, 102] width 73 height 4
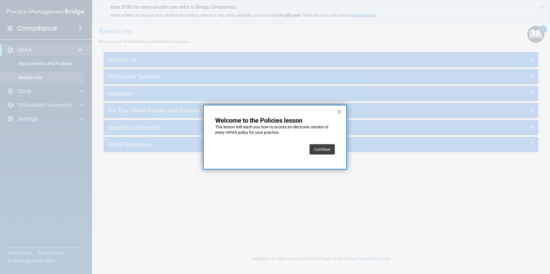
click at [325, 146] on button "Continue" at bounding box center [322, 149] width 25 height 10
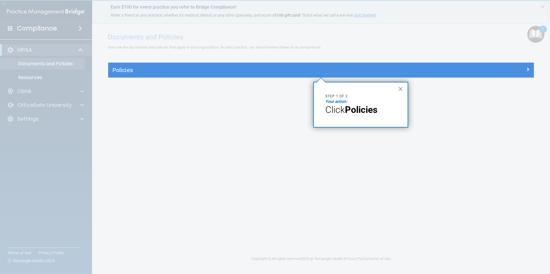
click at [371, 116] on div "× Step 1 of 2 Your action: Click Policies" at bounding box center [360, 105] width 95 height 46
click at [365, 108] on strong "Policies" at bounding box center [361, 109] width 33 height 11
click at [401, 88] on button "×" at bounding box center [400, 88] width 5 height 9
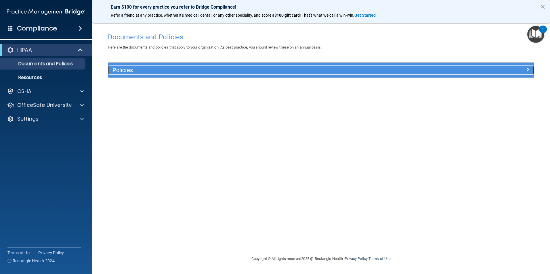
click at [373, 72] on h5 "Policies" at bounding box center [267, 70] width 311 height 6
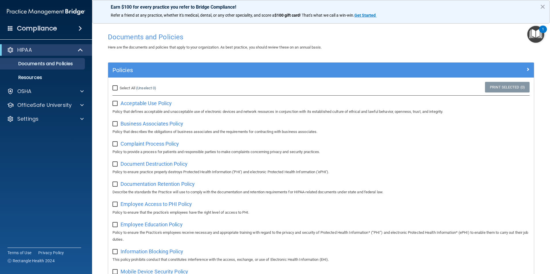
click at [530, 30] on img "Open Resource Center, 1 new notification" at bounding box center [535, 34] width 17 height 17
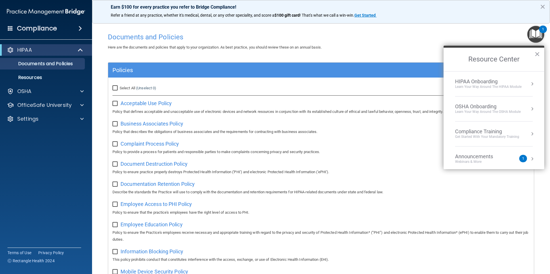
click at [323, 181] on div "Documentation Retention Policy Describe the standards the Practice will use to …" at bounding box center [320, 188] width 417 height 16
click at [31, 96] on div "OSHA" at bounding box center [46, 92] width 92 height 12
click at [79, 50] on span at bounding box center [81, 50] width 5 height 7
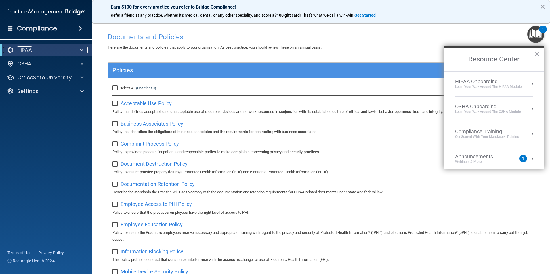
click at [22, 50] on p "HIPAA" at bounding box center [24, 50] width 15 height 7
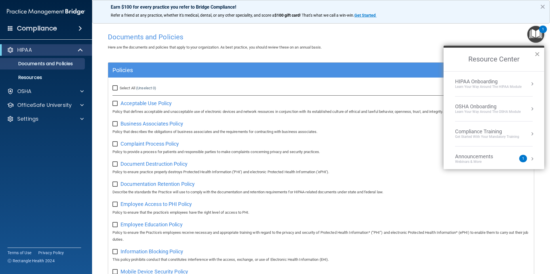
click at [536, 54] on button "×" at bounding box center [537, 53] width 5 height 9
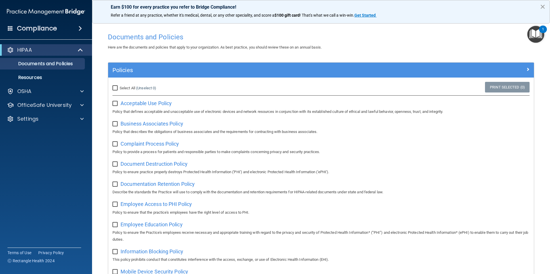
click at [544, 8] on button "×" at bounding box center [542, 6] width 5 height 9
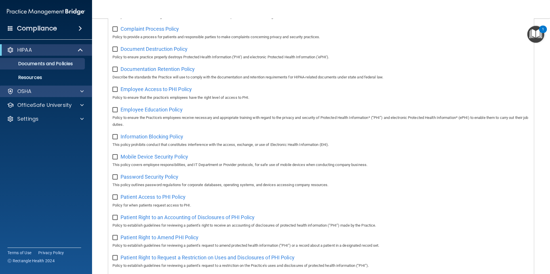
scroll to position [29, 0]
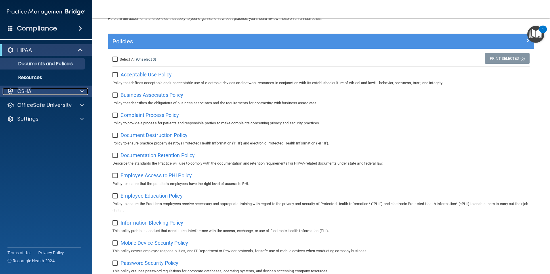
click at [83, 91] on span at bounding box center [81, 91] width 3 height 7
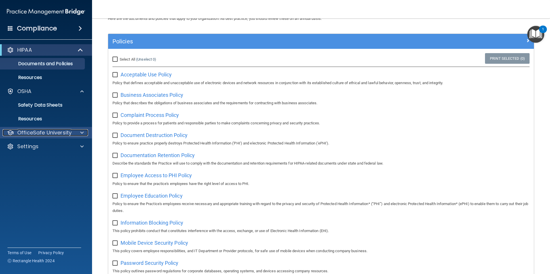
click at [52, 132] on p "OfficeSafe University" at bounding box center [44, 132] width 54 height 7
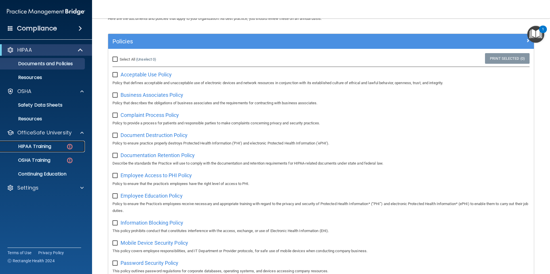
click at [46, 146] on p "HIPAA Training" at bounding box center [27, 147] width 47 height 6
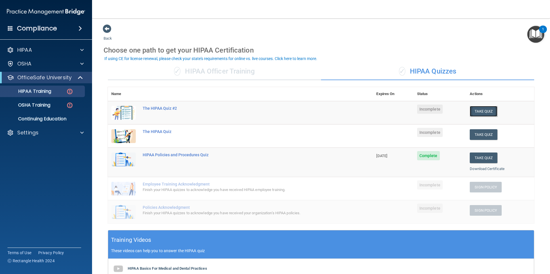
click at [481, 112] on button "Take Quiz" at bounding box center [484, 111] width 28 height 11
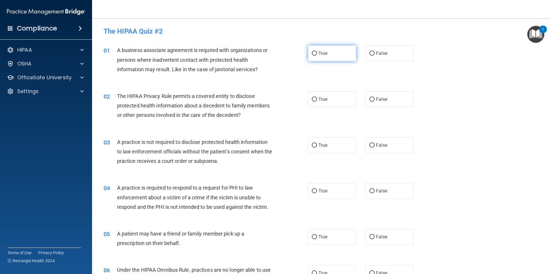
click at [330, 60] on label "True" at bounding box center [332, 53] width 48 height 16
click at [317, 56] on input "True" at bounding box center [314, 53] width 5 height 4
radio input "true"
click at [375, 104] on label "False" at bounding box center [390, 99] width 48 height 16
click at [375, 102] on input "False" at bounding box center [371, 100] width 5 height 4
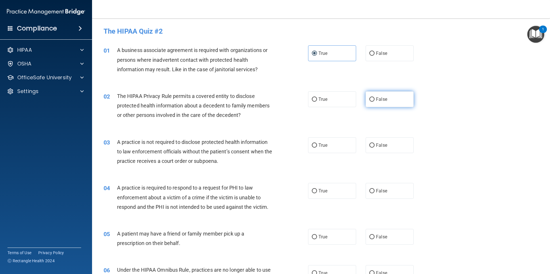
radio input "true"
click at [318, 105] on label "True" at bounding box center [332, 99] width 48 height 16
click at [317, 102] on input "True" at bounding box center [314, 100] width 5 height 4
radio input "true"
radio input "false"
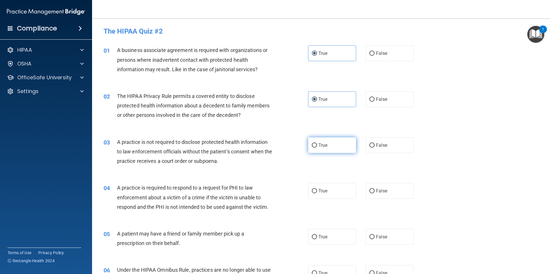
click at [308, 151] on label "True" at bounding box center [332, 146] width 48 height 16
click at [312, 148] on input "True" at bounding box center [314, 146] width 5 height 4
radio input "true"
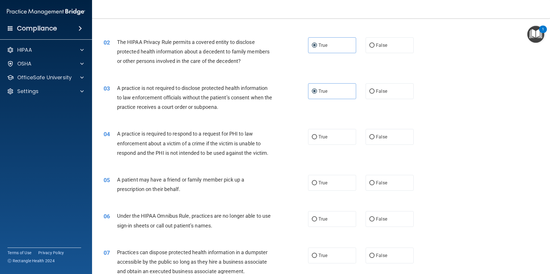
scroll to position [58, 0]
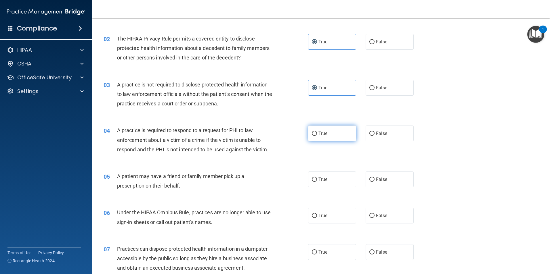
click at [331, 137] on label "True" at bounding box center [332, 134] width 48 height 16
click at [317, 136] on input "True" at bounding box center [314, 134] width 5 height 4
radio input "true"
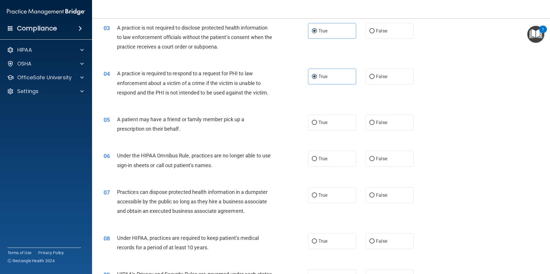
scroll to position [115, 0]
click at [389, 118] on label "False" at bounding box center [390, 122] width 48 height 16
click at [375, 120] on input "False" at bounding box center [371, 122] width 5 height 4
radio input "true"
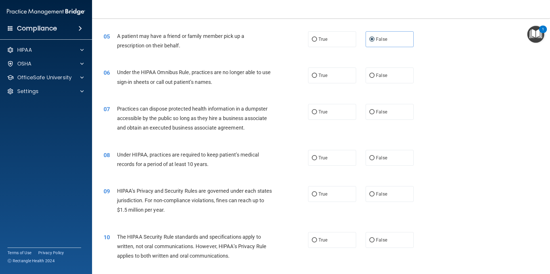
scroll to position [201, 0]
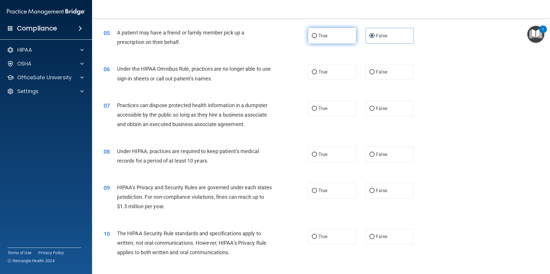
click at [309, 36] on label "True" at bounding box center [332, 36] width 48 height 16
click at [312, 36] on input "True" at bounding box center [314, 36] width 5 height 4
radio input "true"
radio input "false"
click at [336, 73] on label "True" at bounding box center [332, 72] width 48 height 16
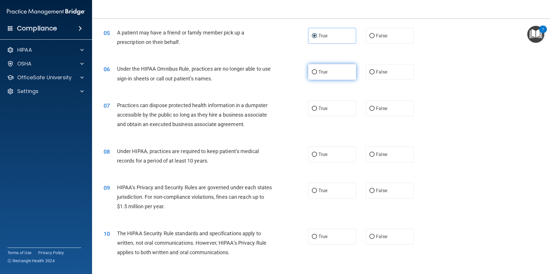
click at [317, 73] on input "True" at bounding box center [314, 72] width 5 height 4
radio input "true"
click at [394, 115] on label "False" at bounding box center [390, 109] width 48 height 16
click at [375, 111] on input "False" at bounding box center [371, 109] width 5 height 4
radio input "true"
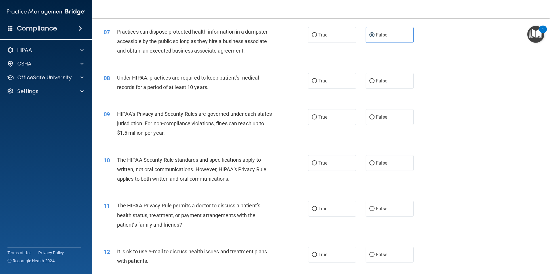
scroll to position [288, 0]
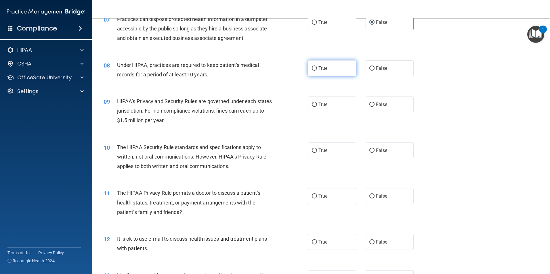
click at [338, 70] on label "True" at bounding box center [332, 68] width 48 height 16
click at [317, 70] on input "True" at bounding box center [314, 68] width 5 height 4
radio input "true"
click at [346, 100] on label "True" at bounding box center [332, 105] width 48 height 16
click at [317, 103] on input "True" at bounding box center [314, 105] width 5 height 4
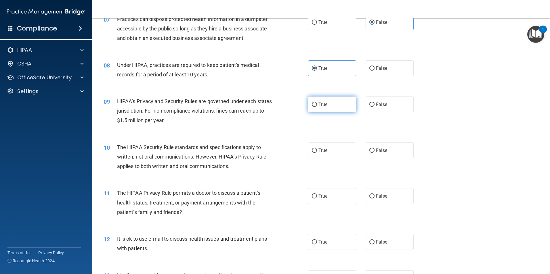
radio input "true"
click at [377, 151] on span "False" at bounding box center [381, 150] width 11 height 5
click at [375, 151] on input "False" at bounding box center [371, 151] width 5 height 4
radio input "true"
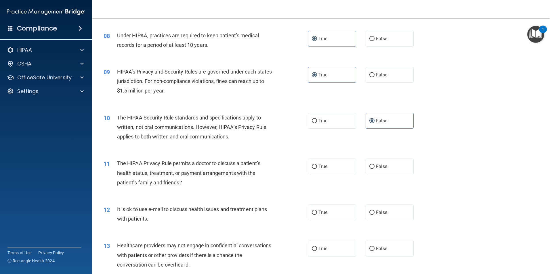
scroll to position [345, 0]
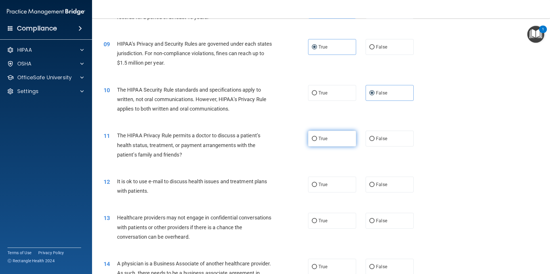
click at [333, 136] on label "True" at bounding box center [332, 139] width 48 height 16
click at [317, 137] on input "True" at bounding box center [314, 139] width 5 height 4
radio input "true"
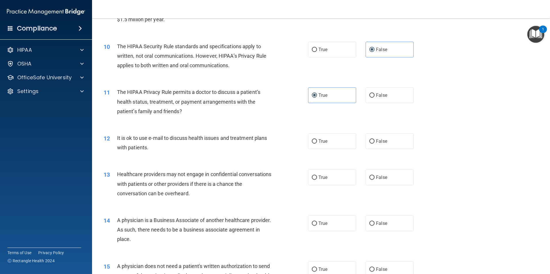
scroll to position [403, 0]
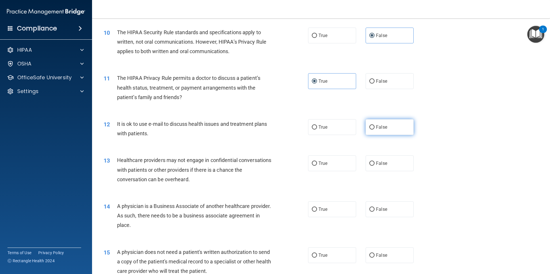
click at [378, 129] on span "False" at bounding box center [381, 127] width 11 height 5
click at [375, 129] on input "False" at bounding box center [371, 127] width 5 height 4
radio input "true"
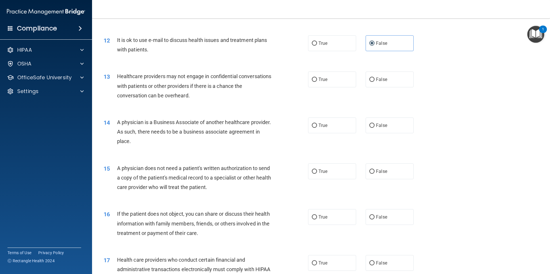
scroll to position [460, 0]
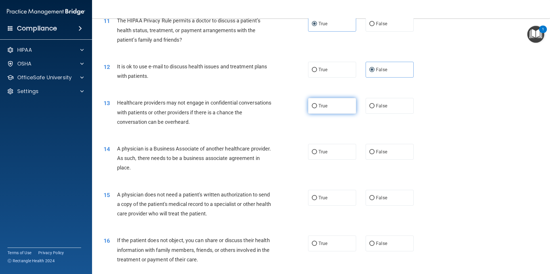
click at [328, 109] on label "True" at bounding box center [332, 106] width 48 height 16
click at [317, 108] on input "True" at bounding box center [314, 106] width 5 height 4
radio input "true"
click at [323, 138] on div "14 A physician is a Business Associate of another healthcare provider. As such,…" at bounding box center [321, 160] width 444 height 46
click at [320, 149] on label "True" at bounding box center [332, 152] width 48 height 16
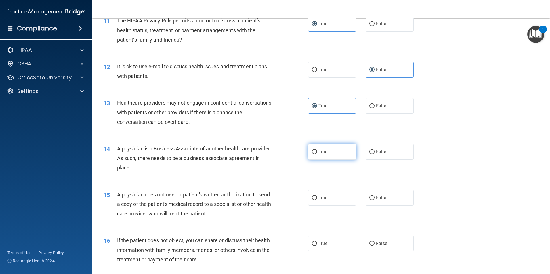
click at [317, 150] on input "True" at bounding box center [314, 152] width 5 height 4
radio input "true"
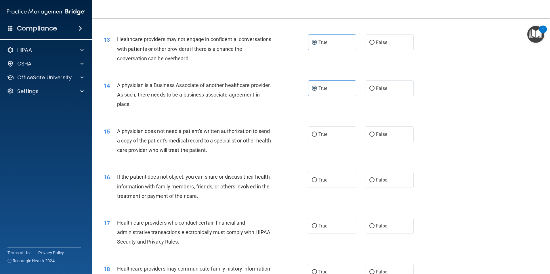
scroll to position [547, 0]
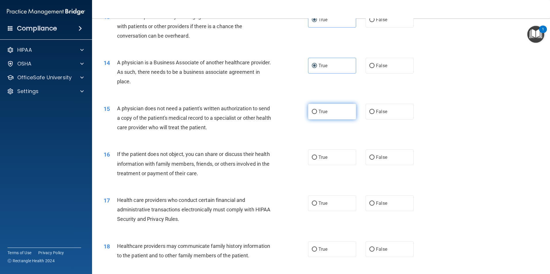
click at [342, 113] on label "True" at bounding box center [332, 112] width 48 height 16
click at [317, 113] on input "True" at bounding box center [314, 112] width 5 height 4
radio input "true"
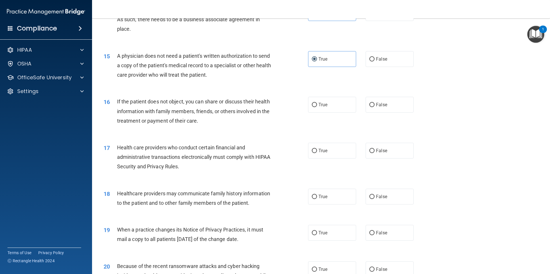
scroll to position [604, 0]
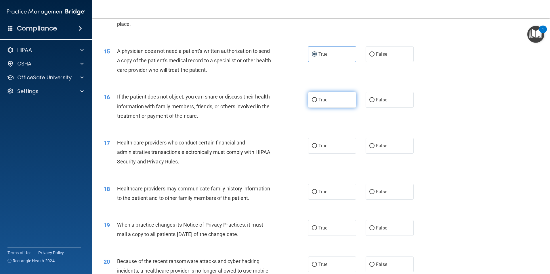
click at [335, 102] on label "True" at bounding box center [332, 100] width 48 height 16
click at [317, 102] on input "True" at bounding box center [314, 100] width 5 height 4
radio input "true"
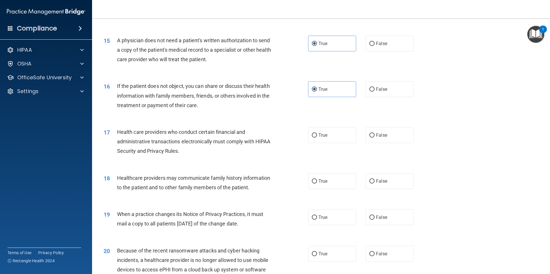
scroll to position [633, 0]
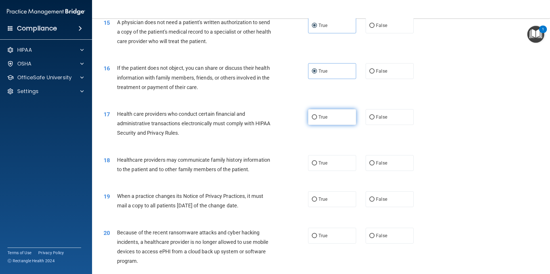
click at [335, 124] on label "True" at bounding box center [332, 117] width 48 height 16
click at [317, 120] on input "True" at bounding box center [314, 117] width 5 height 4
radio input "true"
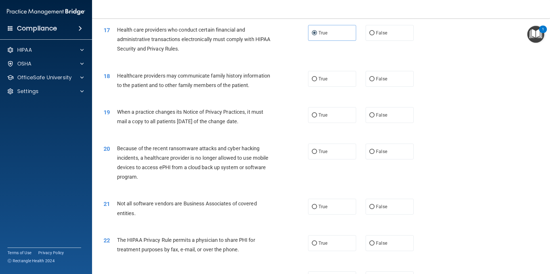
scroll to position [719, 0]
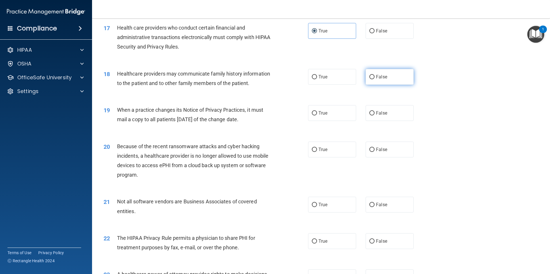
click at [369, 79] on input "False" at bounding box center [371, 77] width 5 height 4
radio input "true"
click at [324, 114] on span "True" at bounding box center [322, 112] width 9 height 5
click at [317, 114] on input "True" at bounding box center [314, 113] width 5 height 4
radio input "true"
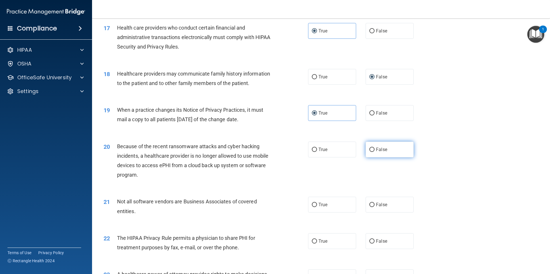
click at [398, 156] on label "False" at bounding box center [390, 150] width 48 height 16
click at [375, 152] on input "False" at bounding box center [371, 150] width 5 height 4
radio input "true"
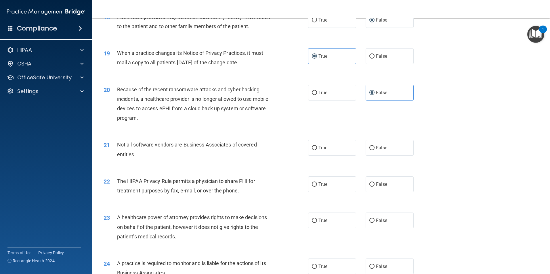
scroll to position [777, 0]
click at [315, 150] on label "True" at bounding box center [332, 148] width 48 height 16
click at [315, 150] on input "True" at bounding box center [314, 148] width 5 height 4
radio input "true"
click at [382, 184] on span "False" at bounding box center [381, 183] width 11 height 5
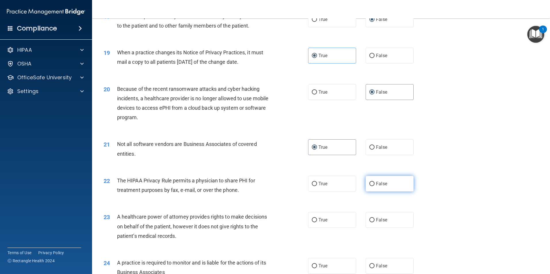
click at [375, 184] on input "False" at bounding box center [371, 184] width 5 height 4
radio input "true"
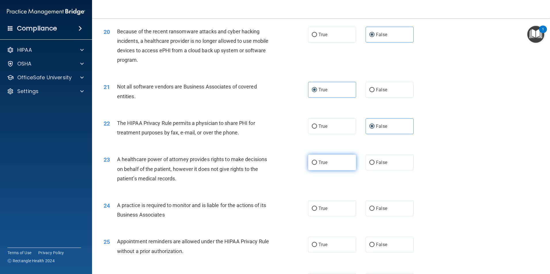
click at [323, 158] on label "True" at bounding box center [332, 163] width 48 height 16
click at [317, 161] on input "True" at bounding box center [314, 163] width 5 height 4
radio input "true"
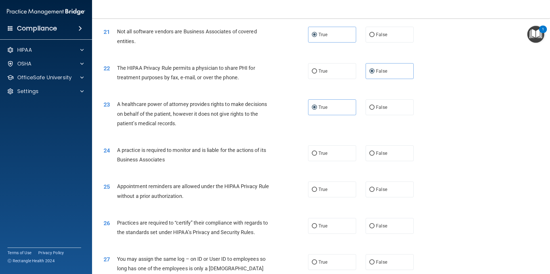
scroll to position [892, 0]
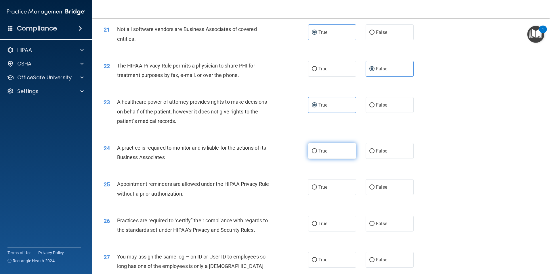
click at [312, 151] on input "True" at bounding box center [314, 151] width 5 height 4
radio input "true"
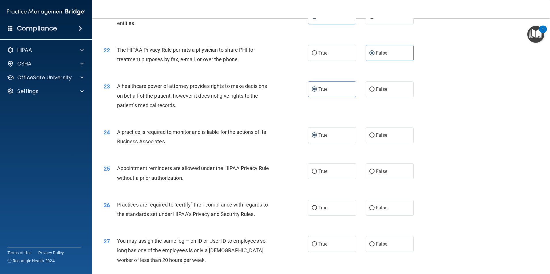
scroll to position [949, 0]
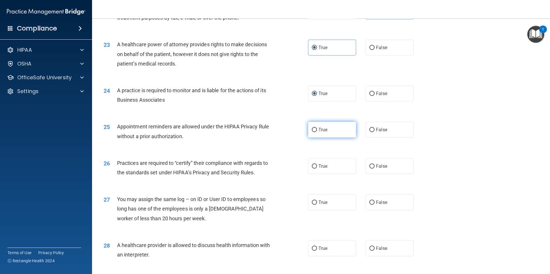
click at [312, 129] on input "True" at bounding box center [314, 130] width 5 height 4
radio input "true"
click at [335, 176] on div "26 Practices are required to “certify” their compliance with regards to the sta…" at bounding box center [321, 169] width 444 height 36
click at [333, 162] on label "True" at bounding box center [332, 167] width 48 height 16
click at [317, 165] on input "True" at bounding box center [314, 167] width 5 height 4
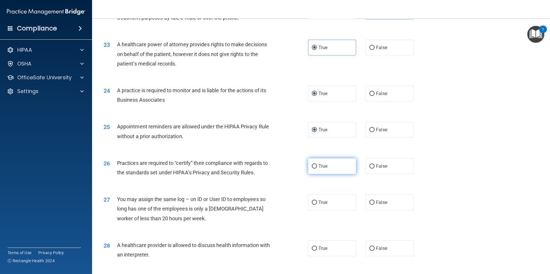
radio input "true"
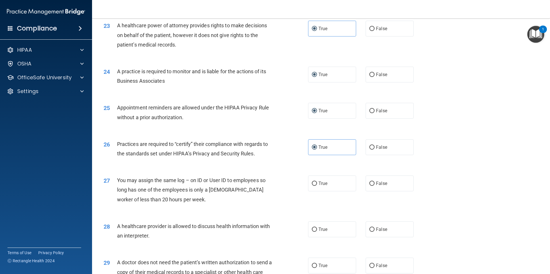
scroll to position [978, 0]
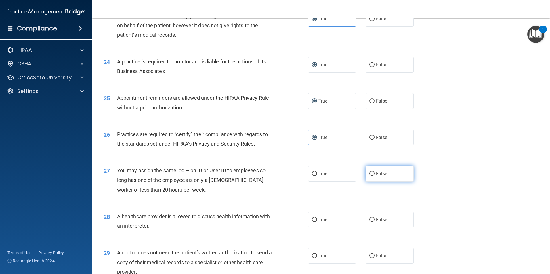
click at [376, 175] on span "False" at bounding box center [381, 173] width 11 height 5
click at [374, 175] on input "False" at bounding box center [371, 174] width 5 height 4
radio input "true"
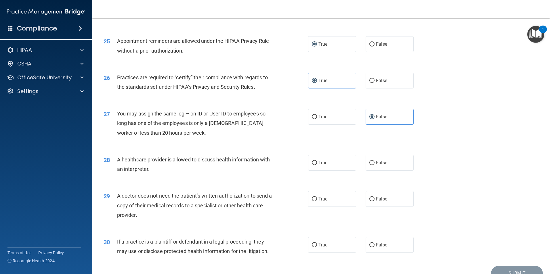
scroll to position [1036, 0]
click at [320, 164] on span "True" at bounding box center [322, 162] width 9 height 5
click at [317, 164] on input "True" at bounding box center [314, 163] width 5 height 4
radio input "true"
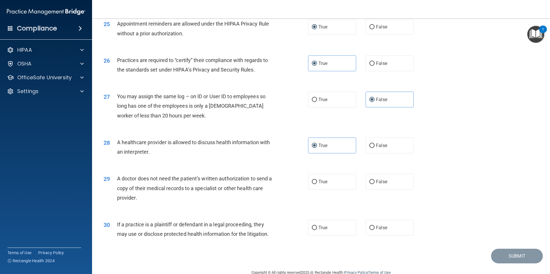
scroll to position [1065, 0]
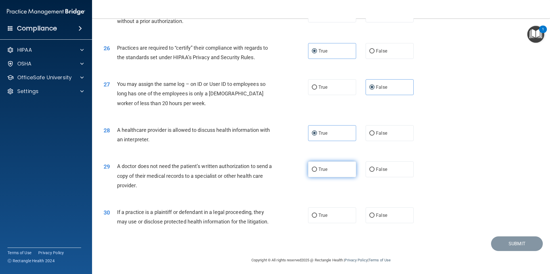
click at [336, 175] on label "True" at bounding box center [332, 170] width 48 height 16
click at [317, 172] on input "True" at bounding box center [314, 170] width 5 height 4
radio input "true"
click at [325, 216] on span "True" at bounding box center [322, 215] width 9 height 5
click at [317, 216] on input "True" at bounding box center [314, 216] width 5 height 4
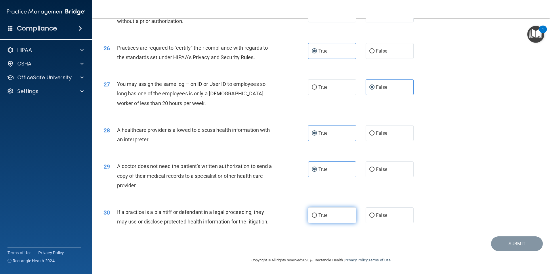
radio input "true"
click at [533, 245] on button "Submit" at bounding box center [517, 244] width 52 height 15
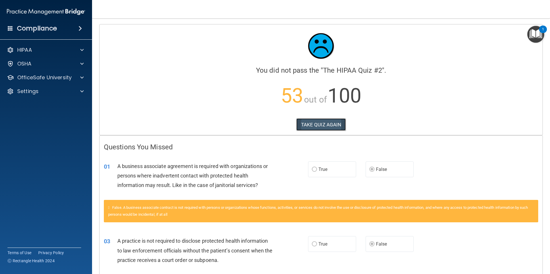
click at [316, 124] on button "TAKE QUIZ AGAIN" at bounding box center [321, 125] width 50 height 13
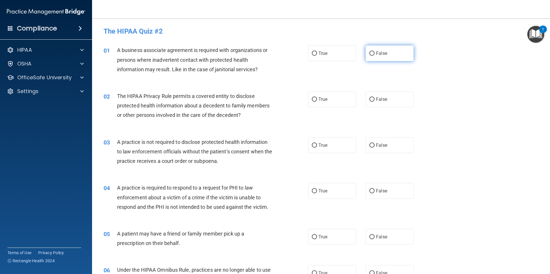
click at [371, 51] on input "False" at bounding box center [371, 53] width 5 height 4
radio input "true"
click at [326, 97] on label "True" at bounding box center [332, 99] width 48 height 16
click at [317, 98] on input "True" at bounding box center [314, 100] width 5 height 4
radio input "true"
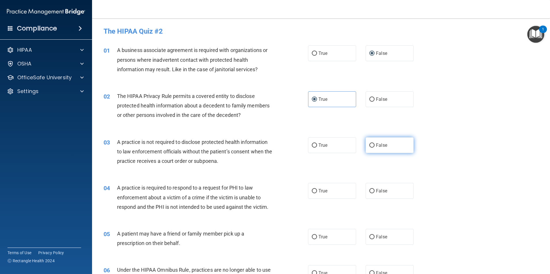
click at [373, 143] on label "False" at bounding box center [390, 146] width 48 height 16
click at [373, 144] on input "False" at bounding box center [371, 146] width 5 height 4
radio input "true"
click at [318, 191] on span "True" at bounding box center [322, 190] width 9 height 5
click at [317, 191] on input "True" at bounding box center [314, 191] width 5 height 4
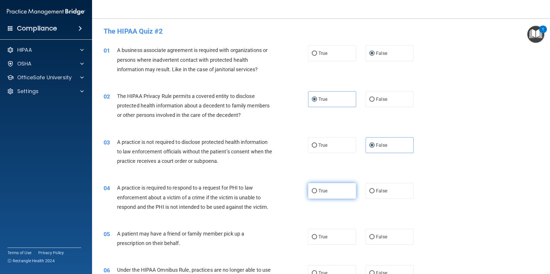
radio input "true"
click at [323, 240] on label "True" at bounding box center [332, 237] width 48 height 16
click at [317, 240] on input "True" at bounding box center [314, 237] width 5 height 4
radio input "true"
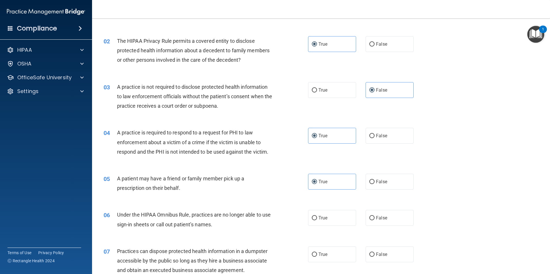
scroll to position [58, 0]
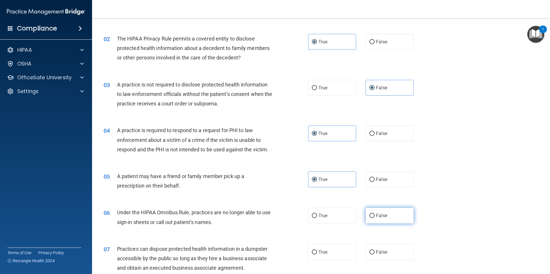
click at [400, 220] on label "False" at bounding box center [390, 216] width 48 height 16
click at [375, 218] on input "False" at bounding box center [371, 216] width 5 height 4
radio input "true"
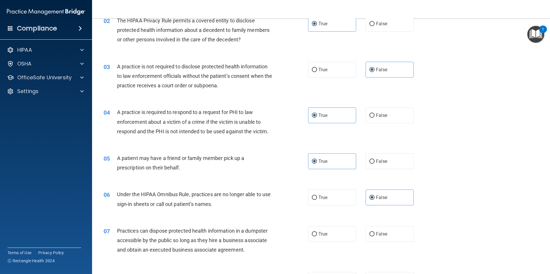
scroll to position [144, 0]
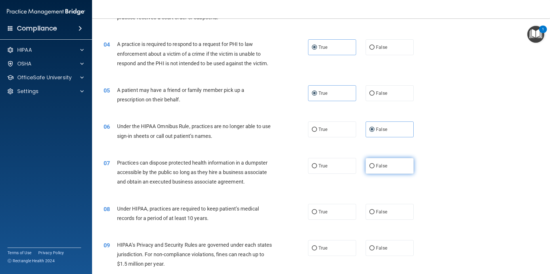
click at [377, 165] on span "False" at bounding box center [381, 165] width 11 height 5
click at [375, 165] on input "False" at bounding box center [371, 166] width 5 height 4
radio input "true"
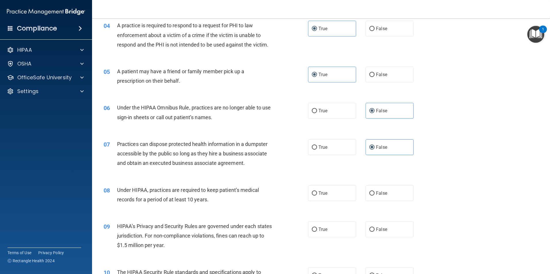
scroll to position [173, 0]
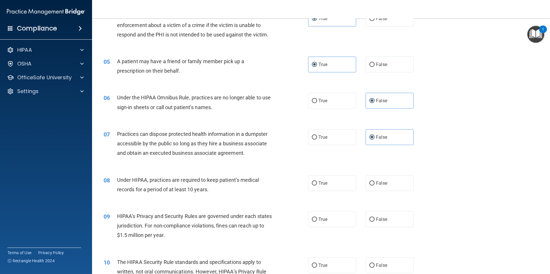
click at [358, 181] on div "True False" at bounding box center [365, 184] width 115 height 16
click at [369, 183] on input "False" at bounding box center [371, 184] width 5 height 4
radio input "true"
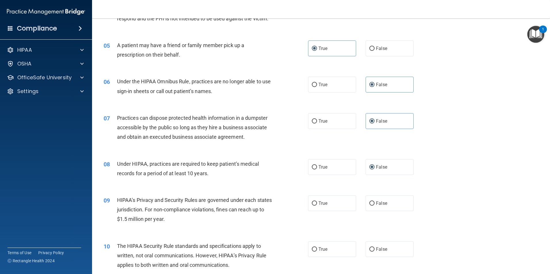
scroll to position [230, 0]
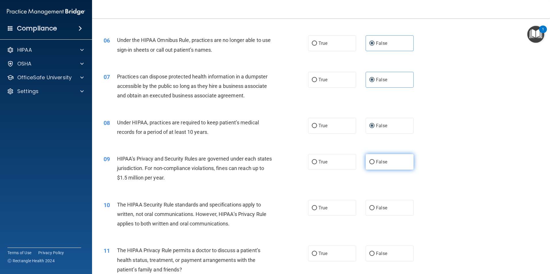
click at [369, 164] on input "False" at bounding box center [371, 162] width 5 height 4
radio input "true"
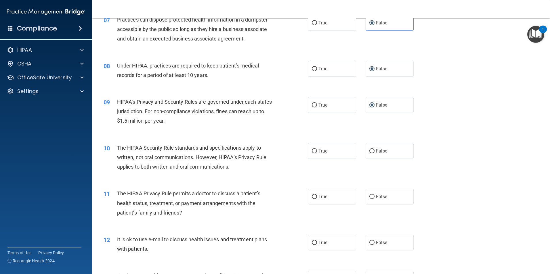
scroll to position [288, 0]
click at [313, 145] on label "True" at bounding box center [332, 151] width 48 height 16
click at [313, 149] on input "True" at bounding box center [314, 151] width 5 height 4
radio input "true"
click at [329, 198] on label "True" at bounding box center [332, 196] width 48 height 16
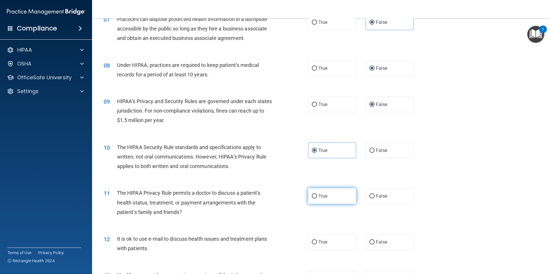
click at [317, 198] on input "True" at bounding box center [314, 196] width 5 height 4
radio input "true"
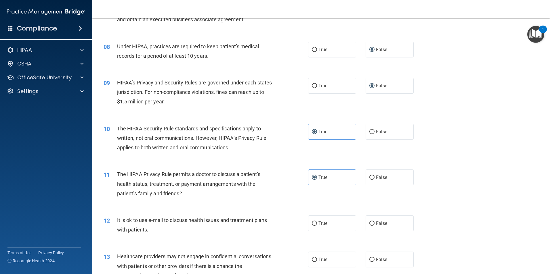
scroll to position [316, 0]
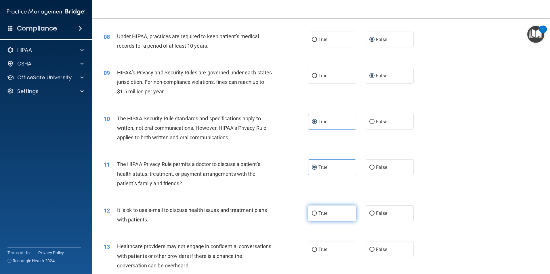
click at [320, 216] on span "True" at bounding box center [322, 213] width 9 height 5
click at [317, 216] on input "True" at bounding box center [314, 214] width 5 height 4
radio input "true"
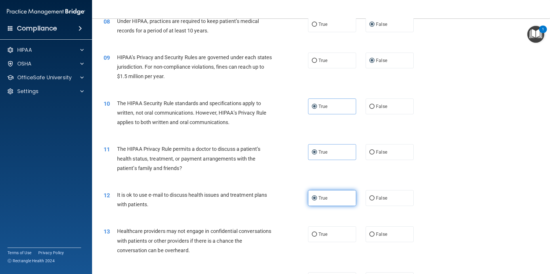
scroll to position [345, 0]
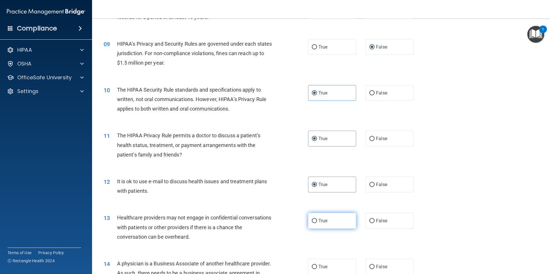
click at [321, 223] on span "True" at bounding box center [322, 220] width 9 height 5
click at [317, 223] on input "True" at bounding box center [314, 221] width 5 height 4
radio input "true"
click at [371, 220] on input "False" at bounding box center [371, 221] width 5 height 4
radio input "true"
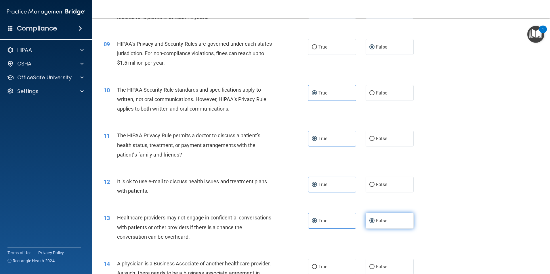
radio input "false"
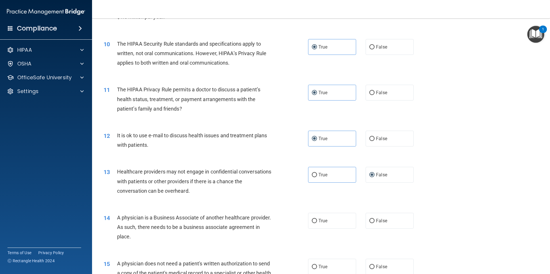
scroll to position [403, 0]
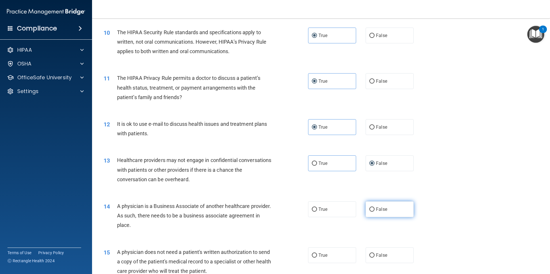
click at [383, 213] on label "False" at bounding box center [390, 210] width 48 height 16
click at [375, 212] on input "False" at bounding box center [371, 210] width 5 height 4
radio input "true"
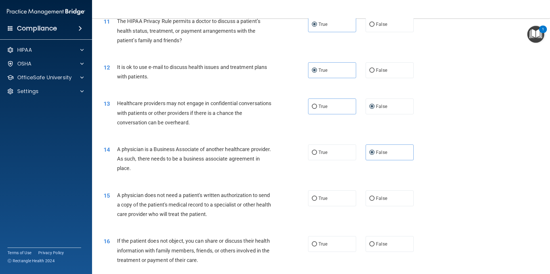
scroll to position [460, 0]
click at [320, 200] on span "True" at bounding box center [322, 197] width 9 height 5
click at [317, 200] on input "True" at bounding box center [314, 198] width 5 height 4
radio input "true"
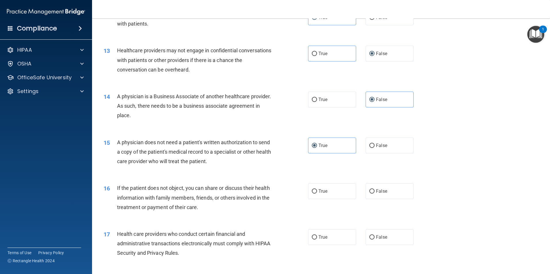
scroll to position [518, 0]
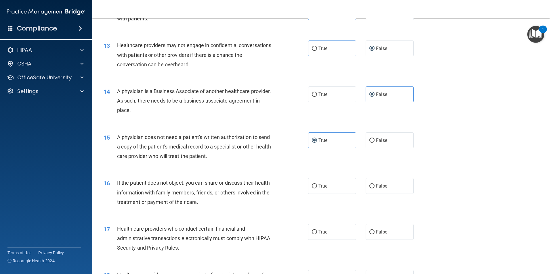
click at [350, 196] on div "16 If the patient does not object, you can share or discuss their health inform…" at bounding box center [321, 194] width 444 height 46
click at [338, 188] on label "True" at bounding box center [332, 186] width 48 height 16
click at [317, 188] on input "True" at bounding box center [314, 186] width 5 height 4
radio input "true"
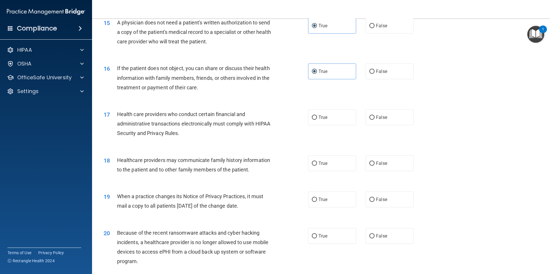
scroll to position [633, 0]
click at [312, 117] on input "True" at bounding box center [314, 117] width 5 height 4
radio input "true"
click at [321, 160] on label "True" at bounding box center [332, 163] width 48 height 16
click at [317, 161] on input "True" at bounding box center [314, 163] width 5 height 4
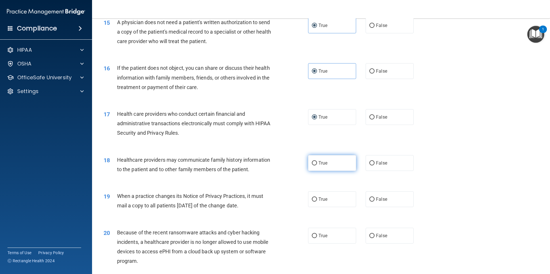
radio input "true"
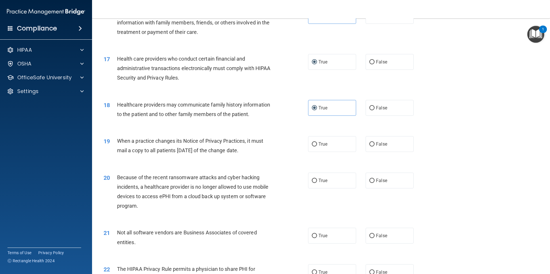
scroll to position [690, 0]
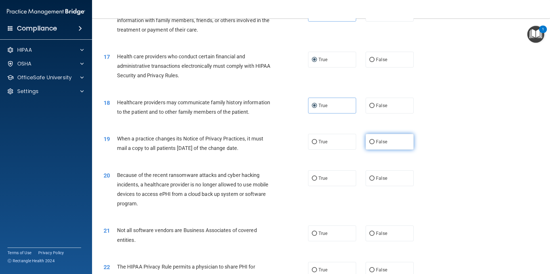
click at [373, 145] on label "False" at bounding box center [390, 142] width 48 height 16
click at [373, 144] on input "False" at bounding box center [371, 142] width 5 height 4
radio input "true"
click at [314, 178] on input "True" at bounding box center [314, 179] width 5 height 4
radio input "true"
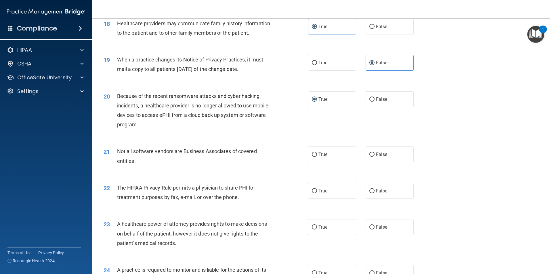
scroll to position [777, 0]
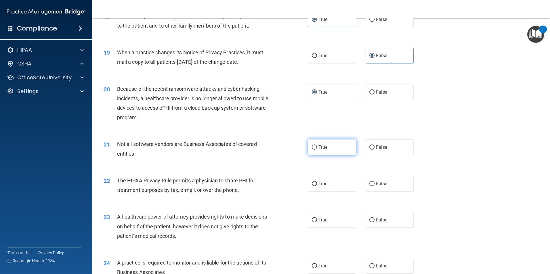
click at [312, 149] on input "True" at bounding box center [314, 148] width 5 height 4
radio input "true"
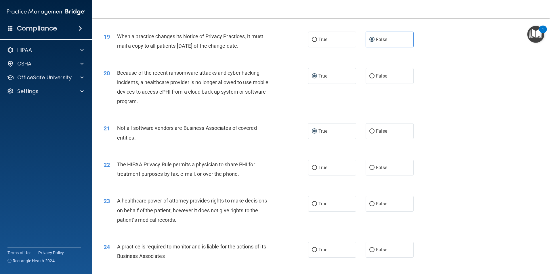
scroll to position [806, 0]
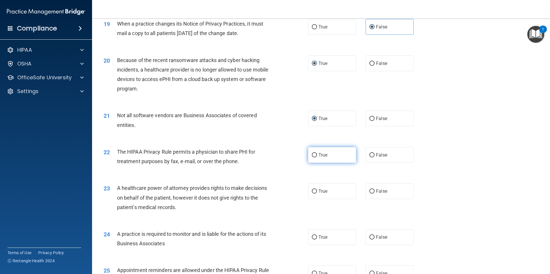
click at [319, 156] on span "True" at bounding box center [322, 154] width 9 height 5
click at [317, 156] on input "True" at bounding box center [314, 155] width 5 height 4
radio input "true"
click at [386, 191] on label "False" at bounding box center [390, 192] width 48 height 16
click at [375, 191] on input "False" at bounding box center [371, 192] width 5 height 4
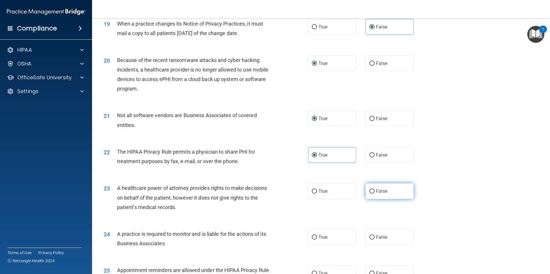
radio input "true"
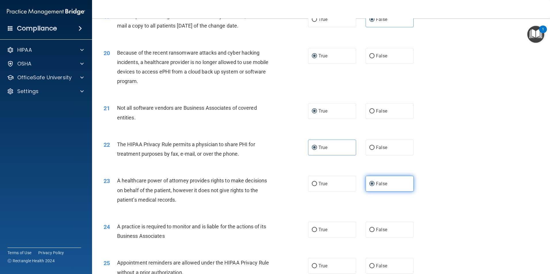
scroll to position [834, 0]
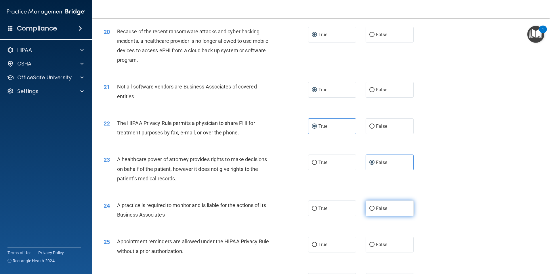
click at [372, 212] on label "False" at bounding box center [390, 209] width 48 height 16
click at [372, 211] on input "False" at bounding box center [371, 209] width 5 height 4
radio input "true"
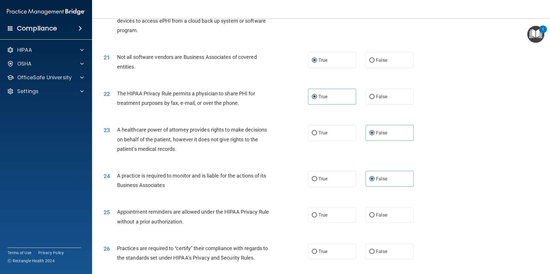
scroll to position [892, 0]
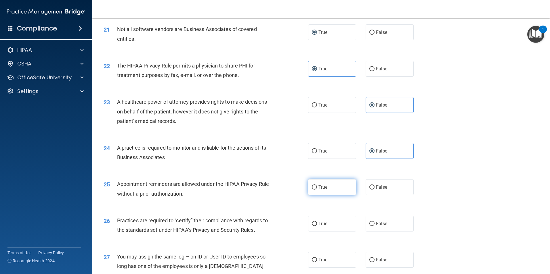
click at [329, 182] on label "True" at bounding box center [332, 188] width 48 height 16
click at [317, 186] on input "True" at bounding box center [314, 188] width 5 height 4
radio input "true"
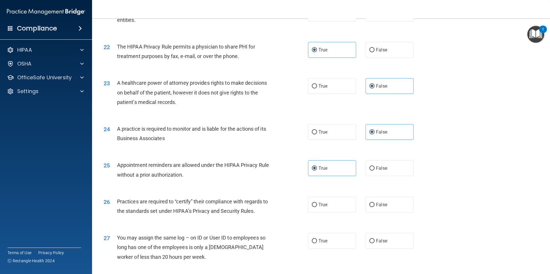
scroll to position [921, 0]
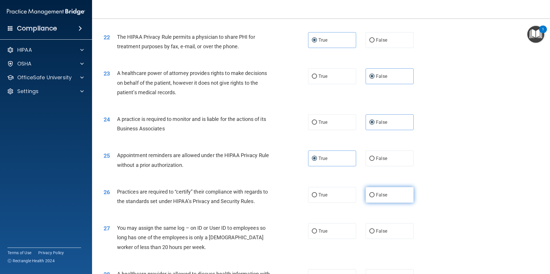
click at [376, 193] on span "False" at bounding box center [381, 194] width 11 height 5
click at [375, 193] on input "False" at bounding box center [371, 195] width 5 height 4
radio input "true"
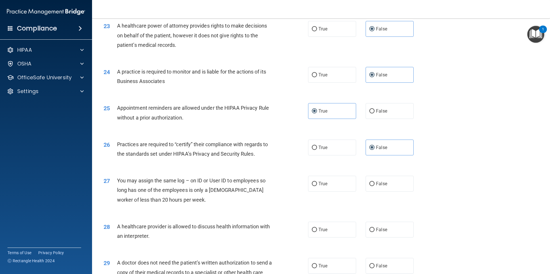
scroll to position [978, 0]
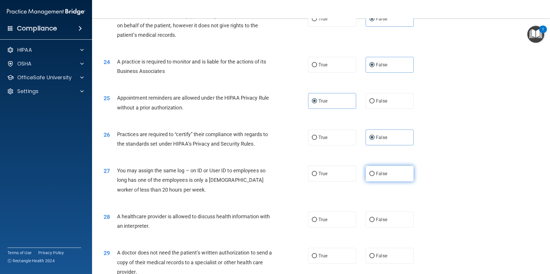
click at [383, 175] on span "False" at bounding box center [381, 173] width 11 height 5
click at [375, 175] on input "False" at bounding box center [371, 174] width 5 height 4
radio input "true"
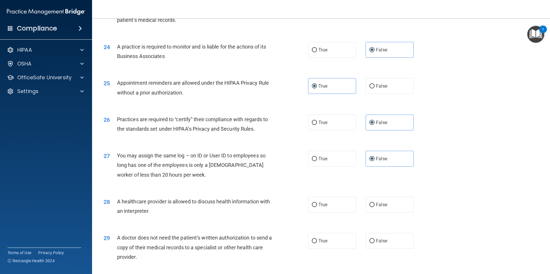
scroll to position [1036, 0]
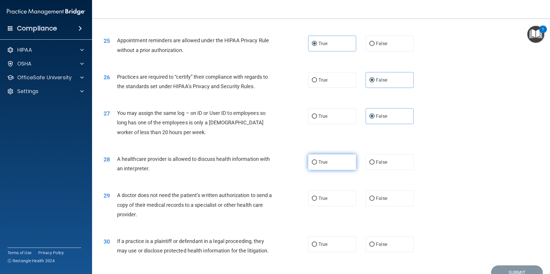
click at [335, 166] on label "True" at bounding box center [332, 162] width 48 height 16
click at [317, 165] on input "True" at bounding box center [314, 163] width 5 height 4
radio input "true"
click at [333, 208] on div "29 A doctor does not need the patient’s written authorization to send a copy of…" at bounding box center [321, 207] width 444 height 46
click at [310, 196] on label "True" at bounding box center [332, 199] width 48 height 16
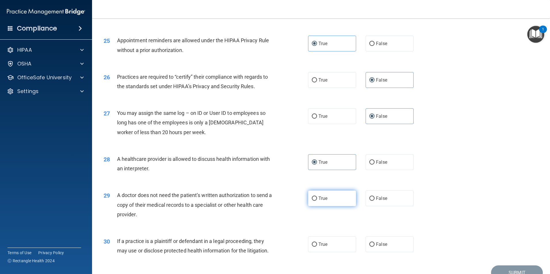
click at [312, 197] on input "True" at bounding box center [314, 199] width 5 height 4
radio input "true"
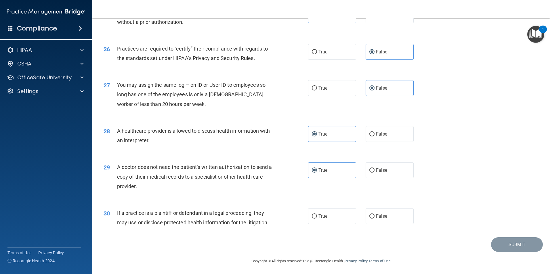
scroll to position [1065, 0]
click at [334, 215] on label "True" at bounding box center [332, 216] width 48 height 16
click at [317, 215] on input "True" at bounding box center [314, 216] width 5 height 4
radio input "true"
click at [524, 242] on button "Submit" at bounding box center [517, 244] width 52 height 15
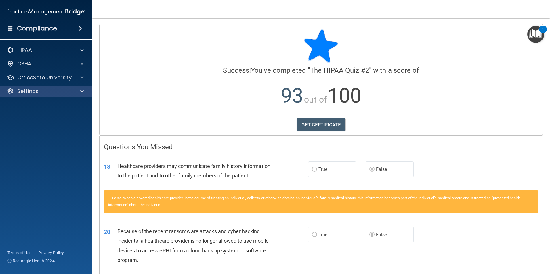
click at [83, 86] on div "Settings" at bounding box center [46, 92] width 92 height 12
click at [81, 90] on span at bounding box center [81, 91] width 3 height 7
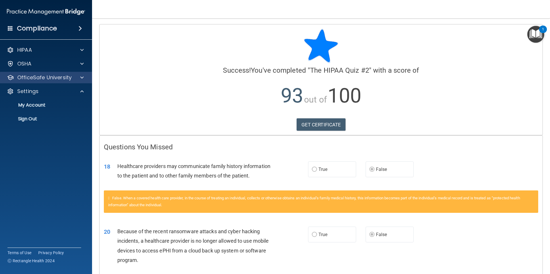
click at [76, 74] on div "OfficeSafe University" at bounding box center [46, 78] width 92 height 12
click at [85, 76] on div at bounding box center [81, 77] width 14 height 7
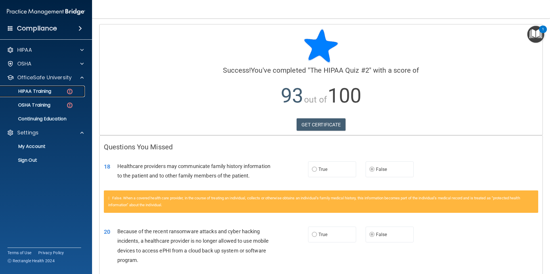
click at [70, 88] on img at bounding box center [69, 91] width 7 height 7
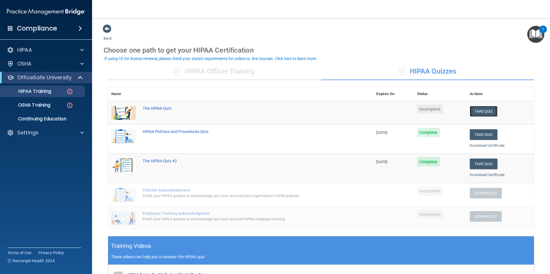
click at [484, 110] on button "Take Quiz" at bounding box center [484, 111] width 28 height 11
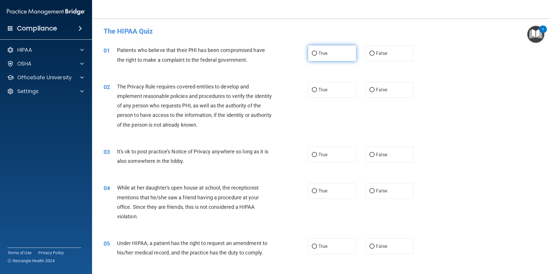
click at [344, 51] on label "True" at bounding box center [332, 53] width 48 height 16
click at [317, 51] on input "True" at bounding box center [314, 53] width 5 height 4
radio input "true"
click at [315, 94] on label "True" at bounding box center [332, 90] width 48 height 16
click at [315, 92] on input "True" at bounding box center [314, 90] width 5 height 4
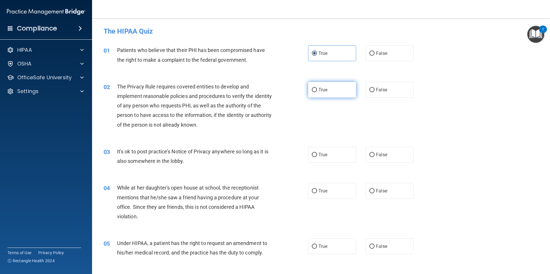
radio input "true"
click at [388, 154] on label "False" at bounding box center [390, 155] width 48 height 16
click at [375, 154] on input "False" at bounding box center [371, 155] width 5 height 4
radio input "true"
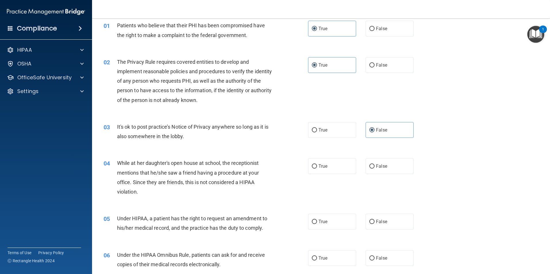
scroll to position [58, 0]
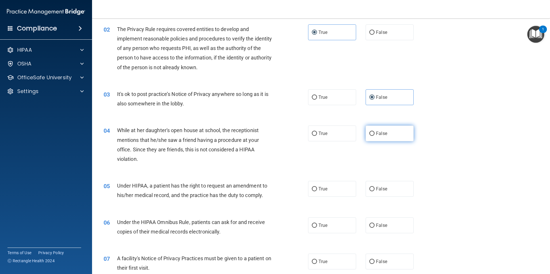
click at [382, 136] on label "False" at bounding box center [390, 134] width 48 height 16
click at [375, 136] on input "False" at bounding box center [371, 134] width 5 height 4
radio input "true"
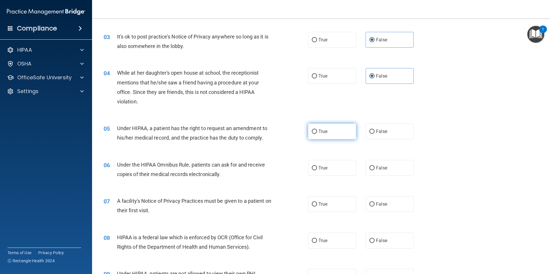
click at [320, 139] on label "True" at bounding box center [332, 132] width 48 height 16
click at [317, 134] on input "True" at bounding box center [314, 132] width 5 height 4
radio input "true"
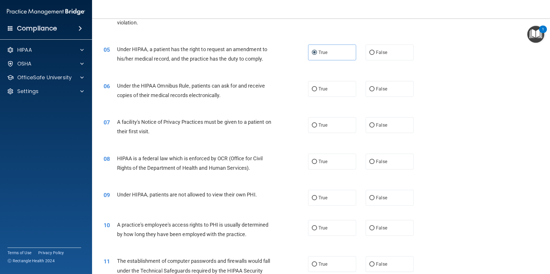
scroll to position [201, 0]
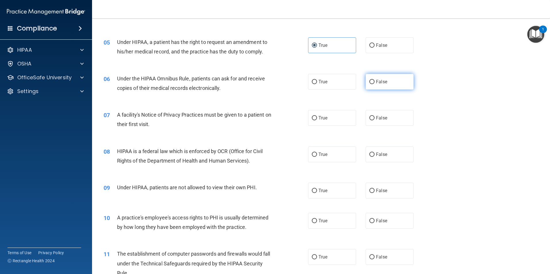
click at [381, 77] on label "False" at bounding box center [390, 82] width 48 height 16
click at [375, 80] on input "False" at bounding box center [371, 82] width 5 height 4
radio input "true"
click at [329, 123] on label "True" at bounding box center [332, 118] width 48 height 16
click at [317, 121] on input "True" at bounding box center [314, 118] width 5 height 4
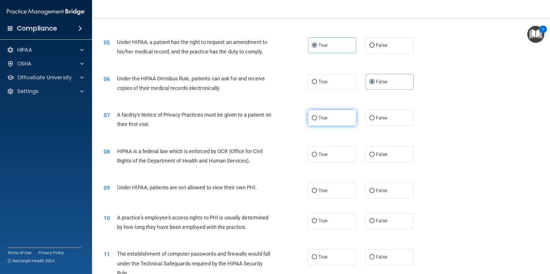
radio input "true"
click at [343, 159] on label "True" at bounding box center [332, 155] width 48 height 16
click at [317, 157] on input "True" at bounding box center [314, 155] width 5 height 4
radio input "true"
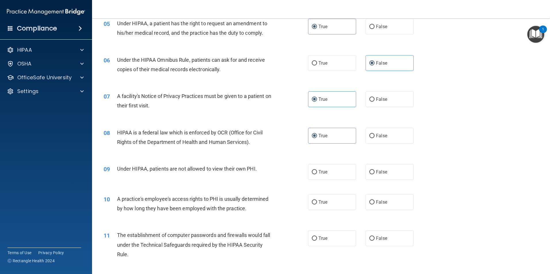
scroll to position [230, 0]
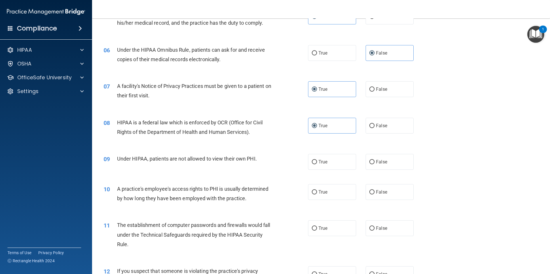
click at [363, 159] on div "True False" at bounding box center [365, 162] width 115 height 16
click at [369, 159] on label "False" at bounding box center [390, 162] width 48 height 16
click at [369, 160] on input "False" at bounding box center [371, 162] width 5 height 4
radio input "true"
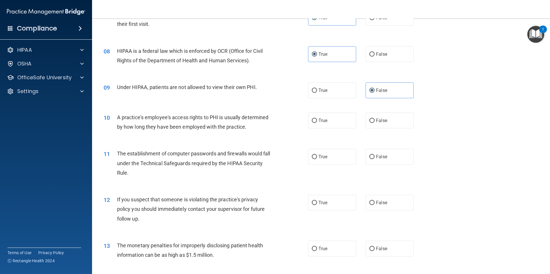
scroll to position [316, 0]
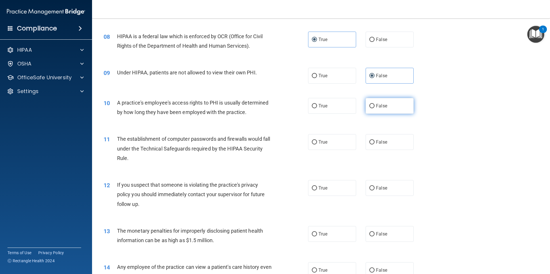
click at [373, 103] on label "False" at bounding box center [390, 106] width 48 height 16
click at [373, 104] on input "False" at bounding box center [371, 106] width 5 height 4
radio input "true"
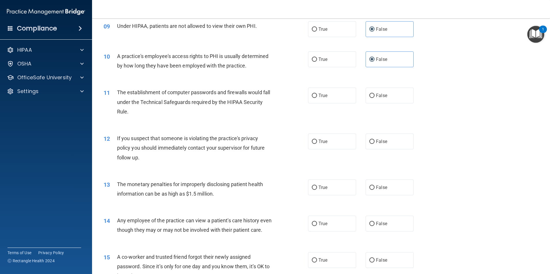
scroll to position [374, 0]
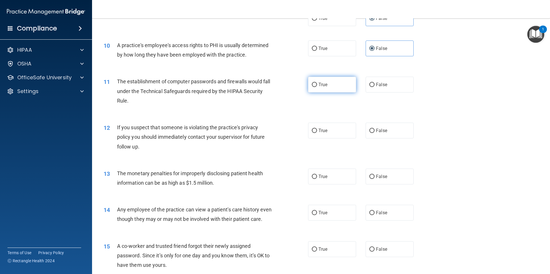
click at [316, 81] on label "True" at bounding box center [332, 85] width 48 height 16
click at [316, 83] on input "True" at bounding box center [314, 85] width 5 height 4
radio input "true"
click at [312, 132] on input "True" at bounding box center [314, 131] width 5 height 4
radio input "true"
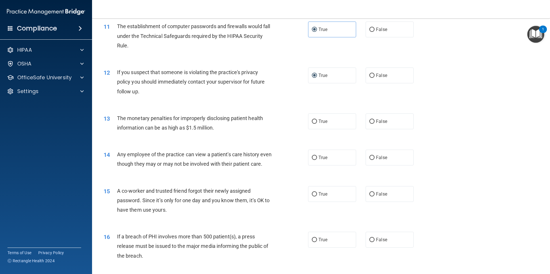
scroll to position [432, 0]
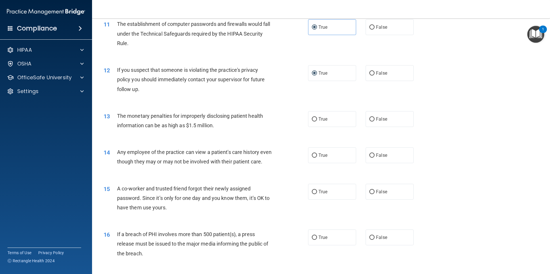
click at [301, 115] on div "13 The monetary penalties for improperly disclosing patient health information …" at bounding box center [206, 122] width 222 height 22
click at [325, 122] on label "True" at bounding box center [332, 119] width 48 height 16
click at [317, 122] on input "True" at bounding box center [314, 119] width 5 height 4
radio input "true"
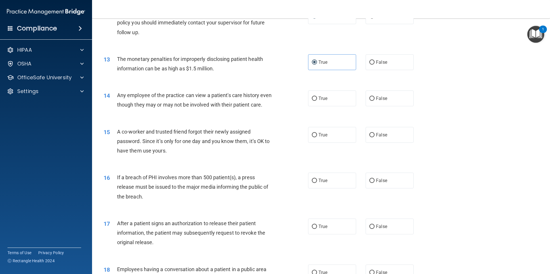
scroll to position [489, 0]
click at [314, 98] on input "True" at bounding box center [314, 98] width 5 height 4
radio input "true"
click at [380, 136] on label "False" at bounding box center [390, 135] width 48 height 16
click at [375, 136] on input "False" at bounding box center [371, 135] width 5 height 4
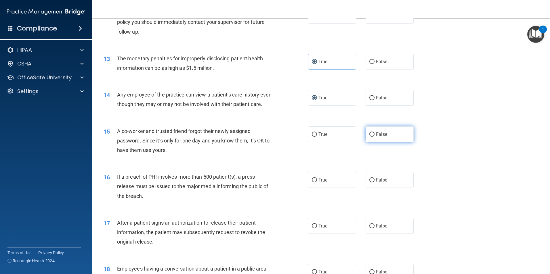
radio input "true"
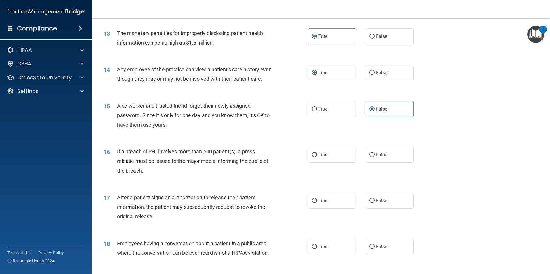
scroll to position [547, 0]
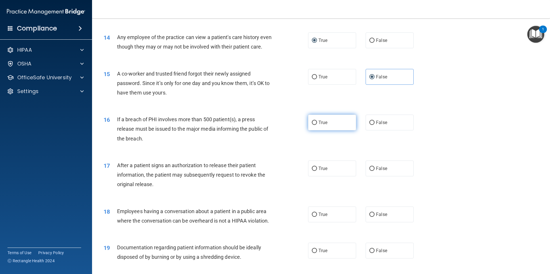
drag, startPoint x: 323, startPoint y: 130, endPoint x: 317, endPoint y: 132, distance: 6.5
click at [323, 125] on span "True" at bounding box center [322, 122] width 9 height 5
click at [317, 125] on input "True" at bounding box center [314, 123] width 5 height 4
radio input "true"
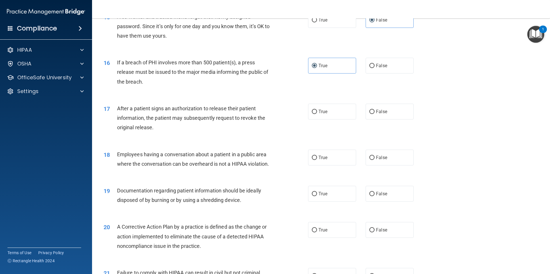
scroll to position [604, 0]
click at [338, 119] on label "True" at bounding box center [332, 111] width 48 height 16
click at [317, 114] on input "True" at bounding box center [314, 111] width 5 height 4
radio input "true"
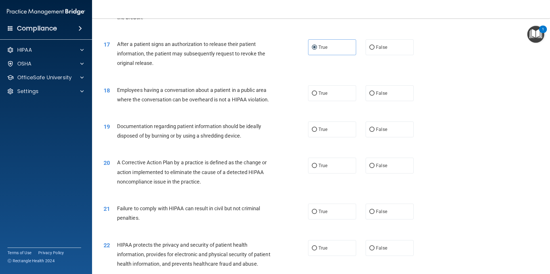
scroll to position [690, 0]
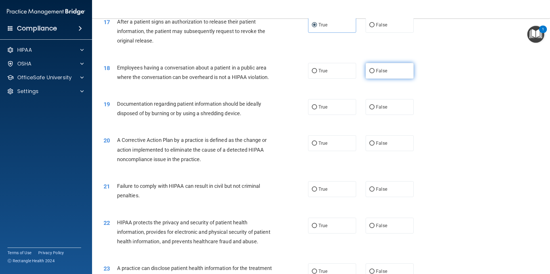
click at [389, 79] on label "False" at bounding box center [390, 71] width 48 height 16
click at [375, 73] on input "False" at bounding box center [371, 71] width 5 height 4
radio input "true"
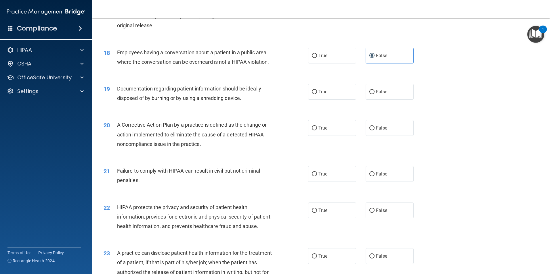
scroll to position [719, 0]
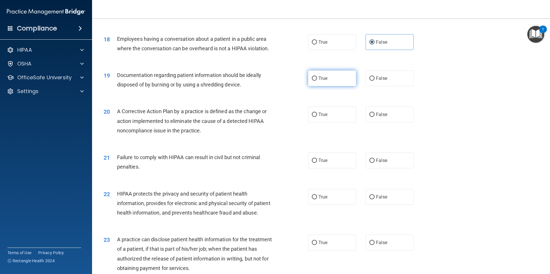
click at [348, 86] on label "True" at bounding box center [332, 78] width 48 height 16
click at [317, 81] on input "True" at bounding box center [314, 79] width 5 height 4
radio input "true"
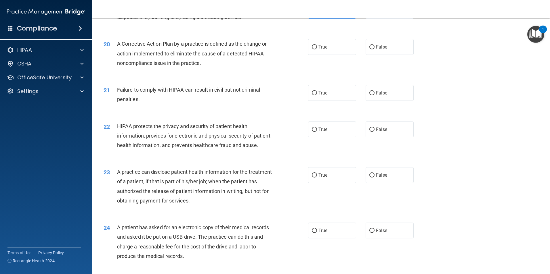
scroll to position [777, 0]
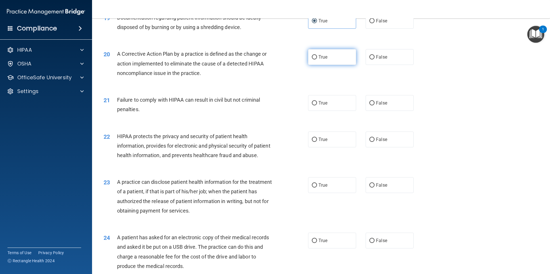
click at [327, 65] on label "True" at bounding box center [332, 57] width 48 height 16
click at [317, 60] on input "True" at bounding box center [314, 57] width 5 height 4
radio input "true"
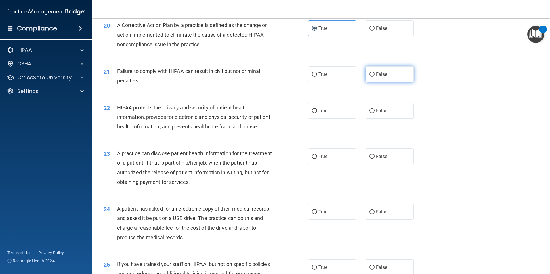
click at [400, 82] on label "False" at bounding box center [390, 74] width 48 height 16
click at [375, 77] on input "False" at bounding box center [371, 75] width 5 height 4
radio input "true"
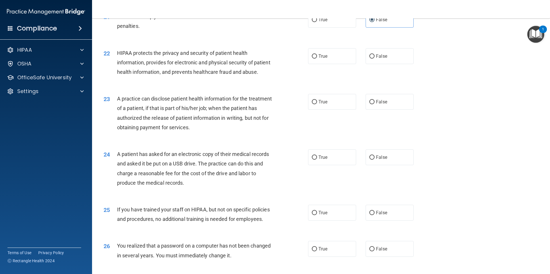
scroll to position [863, 0]
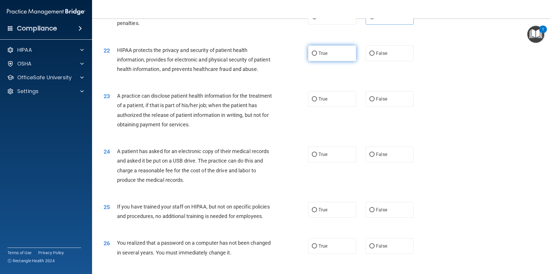
click at [320, 56] on span "True" at bounding box center [322, 53] width 9 height 5
click at [317, 56] on input "True" at bounding box center [314, 53] width 5 height 4
radio input "true"
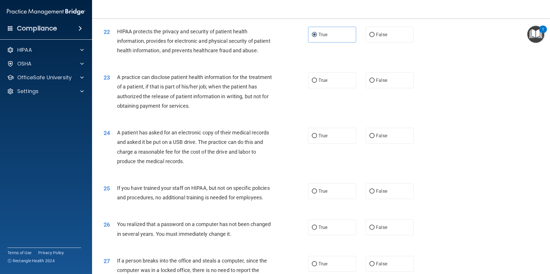
scroll to position [892, 0]
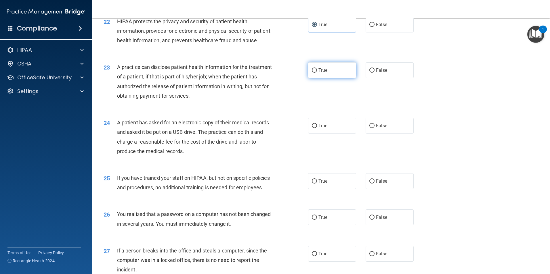
click at [316, 78] on label "True" at bounding box center [332, 70] width 48 height 16
click at [316, 73] on input "True" at bounding box center [314, 70] width 5 height 4
radio input "true"
click at [389, 134] on label "False" at bounding box center [390, 126] width 48 height 16
click at [375, 128] on input "False" at bounding box center [371, 126] width 5 height 4
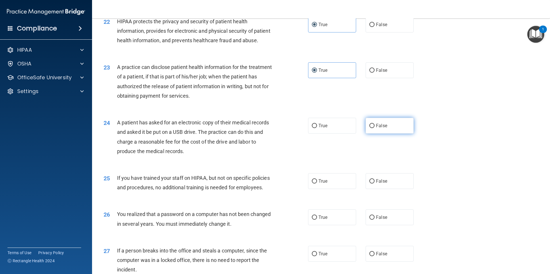
radio input "true"
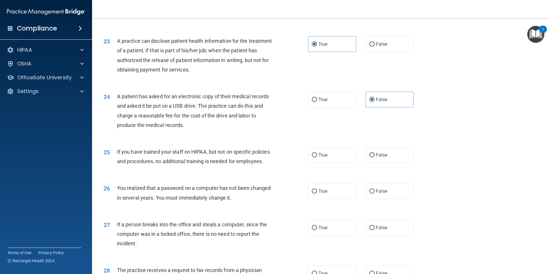
scroll to position [978, 0]
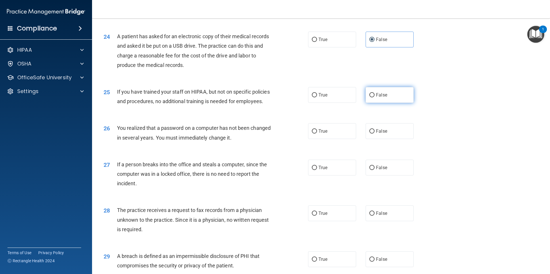
click at [384, 103] on label "False" at bounding box center [390, 95] width 48 height 16
click at [375, 98] on input "False" at bounding box center [371, 95] width 5 height 4
radio input "true"
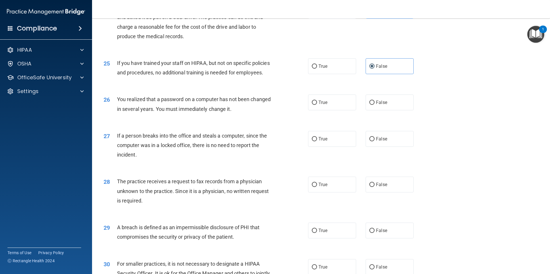
scroll to position [1036, 0]
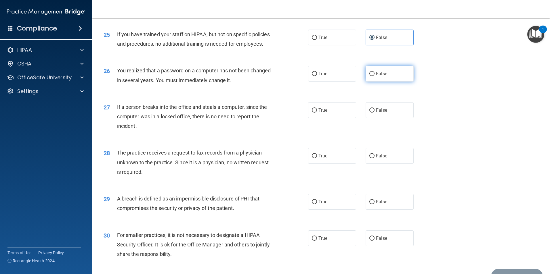
click at [399, 82] on label "False" at bounding box center [390, 74] width 48 height 16
click at [375, 76] on input "False" at bounding box center [371, 74] width 5 height 4
radio input "true"
click at [371, 113] on input "False" at bounding box center [371, 110] width 5 height 4
radio input "true"
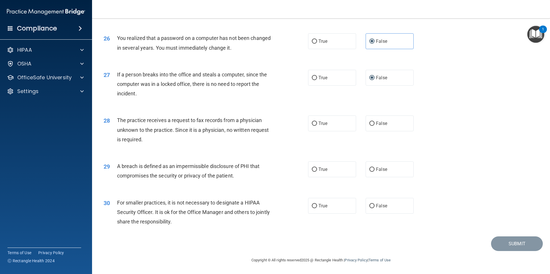
scroll to position [1093, 0]
click at [382, 126] on span "False" at bounding box center [381, 123] width 11 height 5
click at [375, 126] on input "False" at bounding box center [371, 124] width 5 height 4
radio input "true"
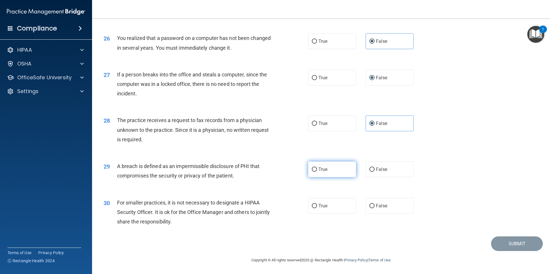
click at [326, 175] on label "True" at bounding box center [332, 170] width 48 height 16
click at [317, 172] on input "True" at bounding box center [314, 170] width 5 height 4
radio input "true"
click at [366, 203] on label "False" at bounding box center [390, 206] width 48 height 16
click at [369, 204] on input "False" at bounding box center [371, 206] width 5 height 4
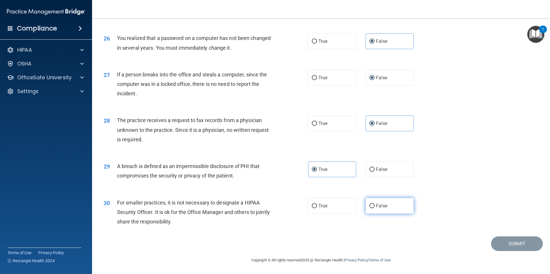
radio input "true"
click at [512, 247] on button "Submit" at bounding box center [517, 244] width 52 height 15
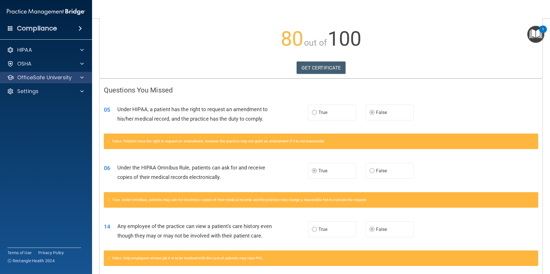
scroll to position [58, 0]
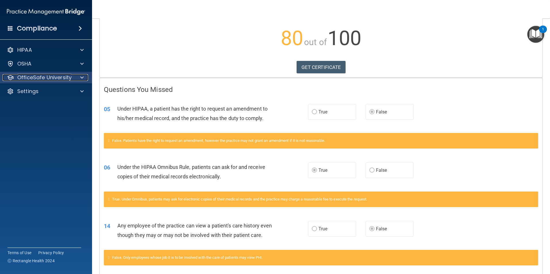
click at [79, 78] on div at bounding box center [81, 77] width 14 height 7
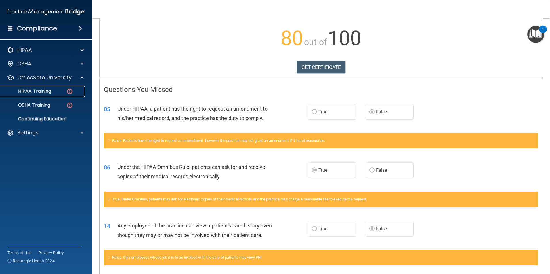
click at [68, 91] on img at bounding box center [69, 91] width 7 height 7
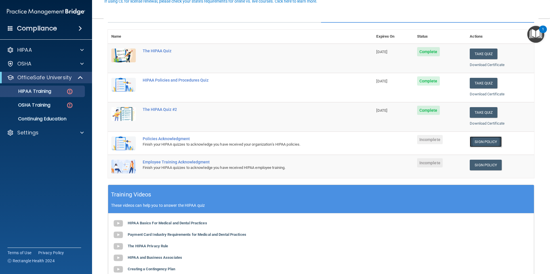
click at [493, 141] on link "Sign Policy" at bounding box center [486, 142] width 32 height 11
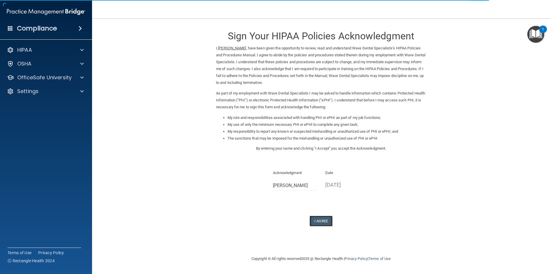
click at [323, 221] on button "I Agree" at bounding box center [321, 221] width 23 height 11
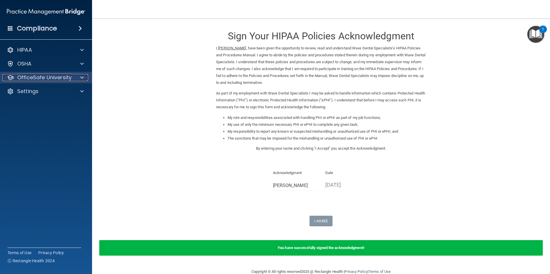
click at [76, 76] on div at bounding box center [81, 77] width 14 height 7
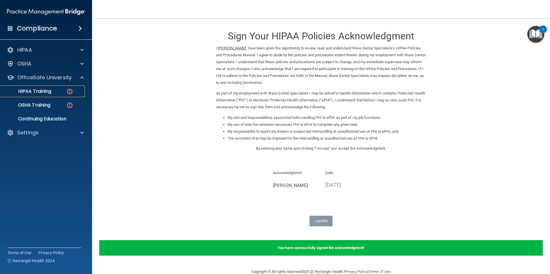
click at [54, 92] on div "HIPAA Training" at bounding box center [43, 92] width 79 height 6
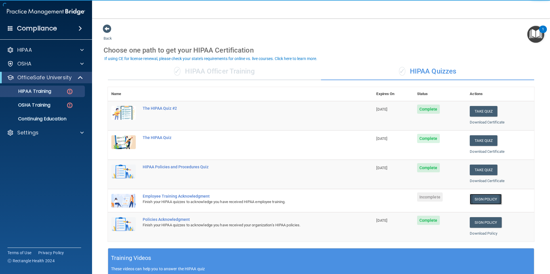
click at [487, 199] on link "Sign Policy" at bounding box center [486, 199] width 32 height 11
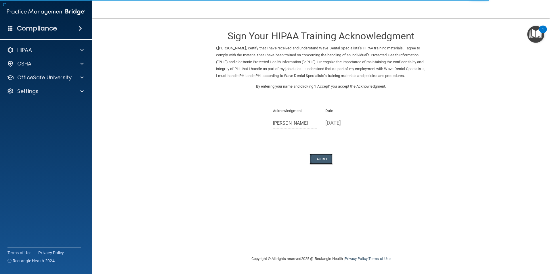
click at [323, 163] on button "I Agree" at bounding box center [321, 159] width 23 height 11
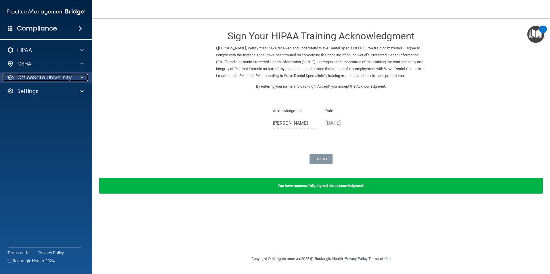
click at [84, 80] on div at bounding box center [81, 77] width 14 height 7
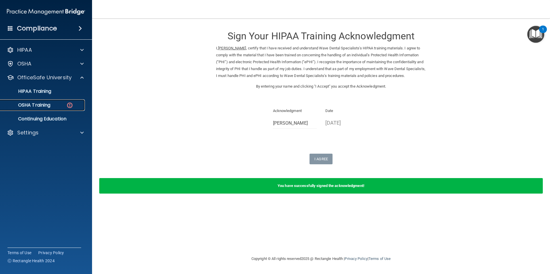
click at [67, 104] on img at bounding box center [69, 105] width 7 height 7
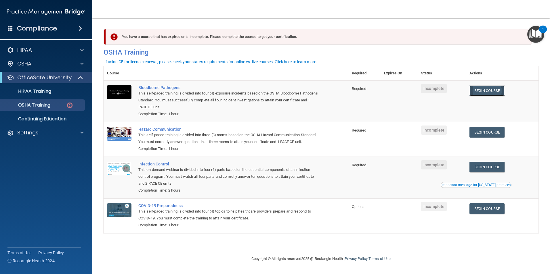
click at [491, 90] on link "Begin Course" at bounding box center [487, 90] width 35 height 11
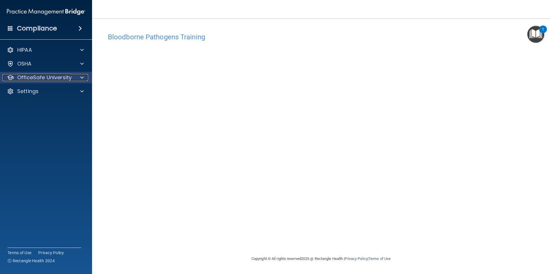
click at [82, 79] on span at bounding box center [81, 77] width 3 height 7
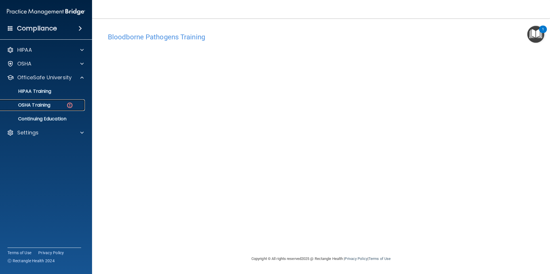
click at [66, 106] on img at bounding box center [69, 105] width 7 height 7
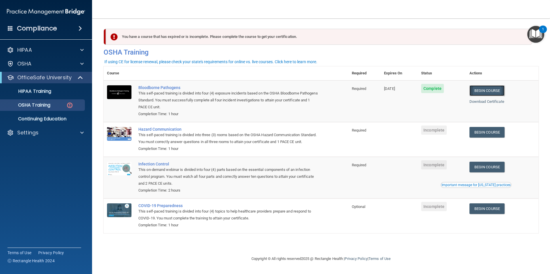
click at [495, 90] on link "Begin Course" at bounding box center [487, 90] width 35 height 11
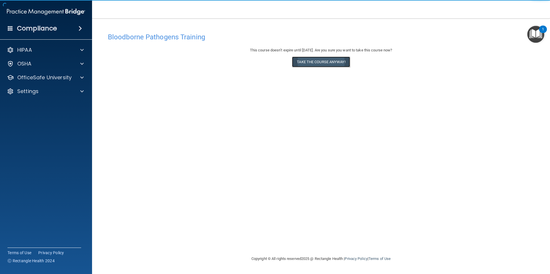
click at [333, 63] on button "Take the course anyway!" at bounding box center [321, 62] width 58 height 11
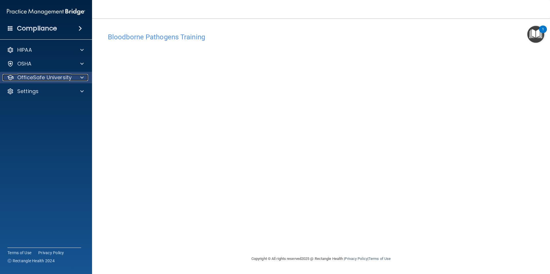
click at [83, 79] on span at bounding box center [81, 77] width 3 height 7
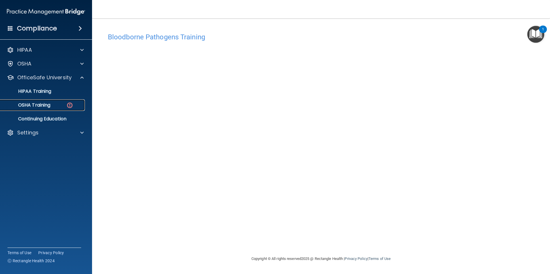
click at [67, 106] on img at bounding box center [69, 105] width 7 height 7
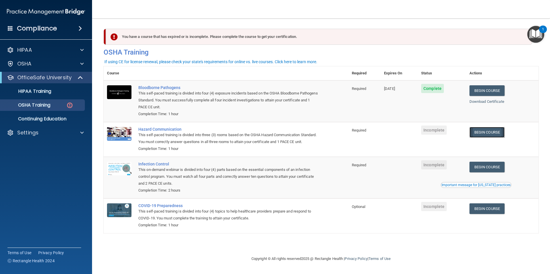
click at [503, 135] on link "Begin Course" at bounding box center [487, 132] width 35 height 11
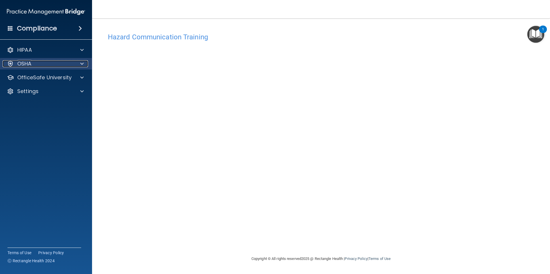
click at [83, 64] on span at bounding box center [81, 63] width 3 height 7
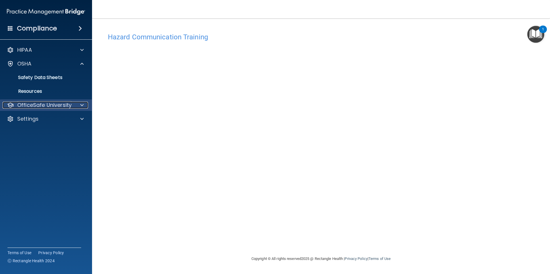
click at [63, 104] on p "OfficeSafe University" at bounding box center [44, 105] width 54 height 7
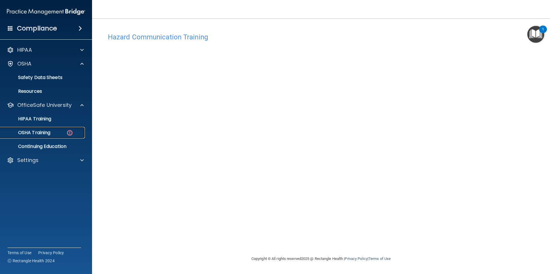
click at [58, 130] on link "OSHA Training" at bounding box center [39, 133] width 91 height 12
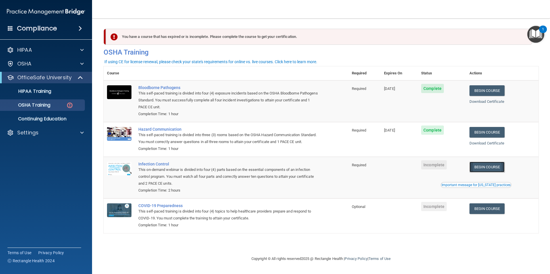
click at [486, 173] on link "Begin Course" at bounding box center [487, 167] width 35 height 11
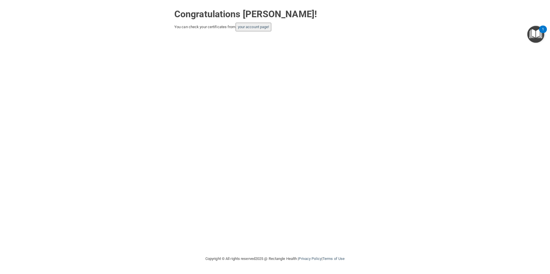
click at [255, 24] on button "your account page!" at bounding box center [254, 27] width 36 height 9
click at [251, 31] on button "your account page!" at bounding box center [254, 27] width 36 height 9
click at [249, 27] on link "your account page!" at bounding box center [253, 27] width 31 height 4
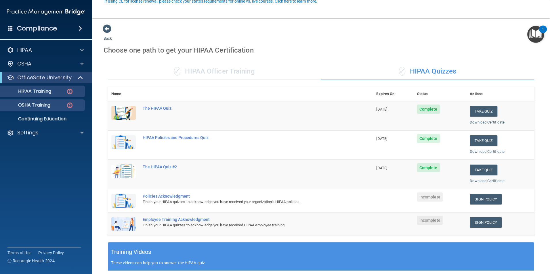
scroll to position [58, 0]
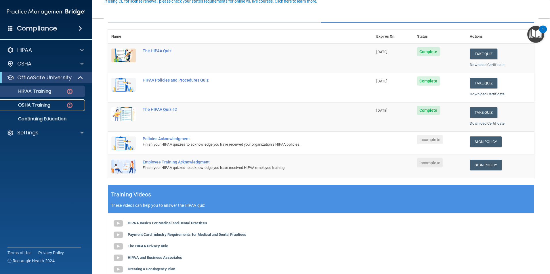
click at [50, 102] on p "OSHA Training" at bounding box center [27, 105] width 47 height 6
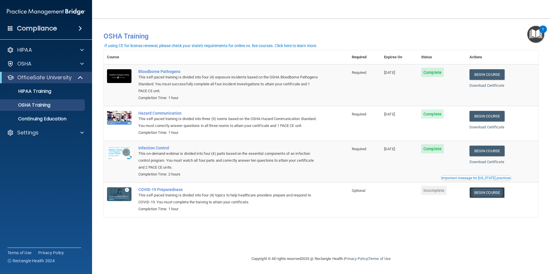
click at [485, 198] on link "Begin Course" at bounding box center [487, 193] width 35 height 11
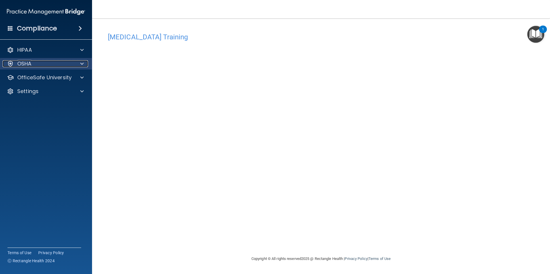
click at [79, 65] on div at bounding box center [81, 63] width 14 height 7
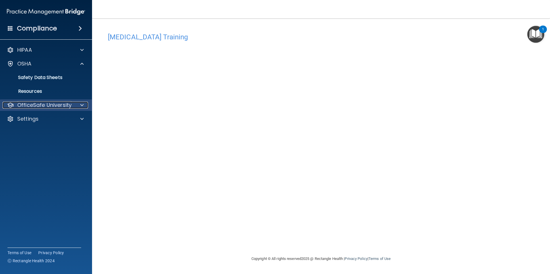
click at [52, 102] on p "OfficeSafe University" at bounding box center [44, 105] width 54 height 7
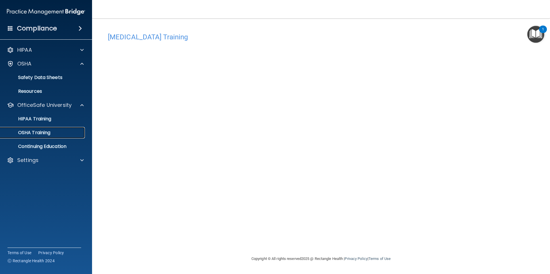
click at [53, 133] on div "OSHA Training" at bounding box center [43, 133] width 79 height 6
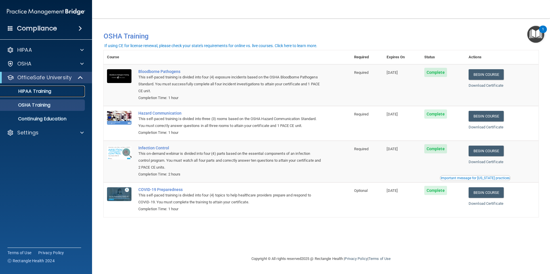
click at [14, 90] on p "HIPAA Training" at bounding box center [27, 92] width 47 height 6
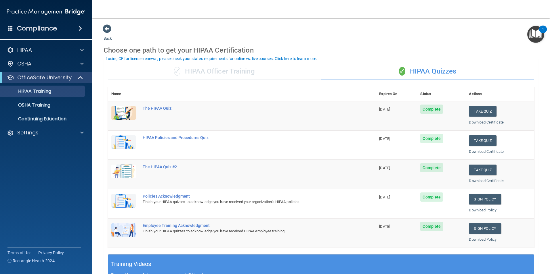
click at [82, 28] on span at bounding box center [80, 28] width 3 height 7
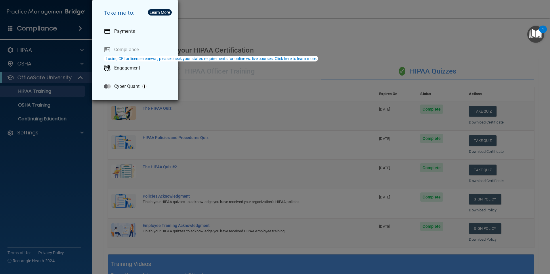
click at [31, 157] on div "Take me to: Payments Compliance Engagement Cyber Quant" at bounding box center [275, 137] width 550 height 274
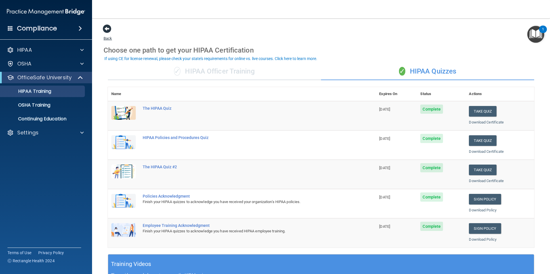
click at [106, 30] on span at bounding box center [107, 28] width 9 height 9
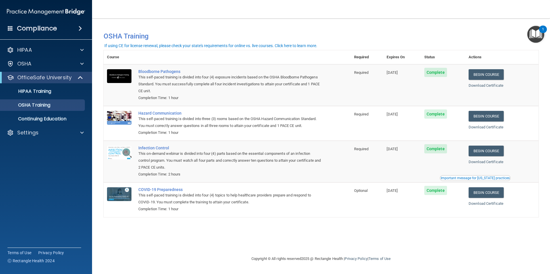
click at [541, 30] on div "1" at bounding box center [543, 29] width 8 height 7
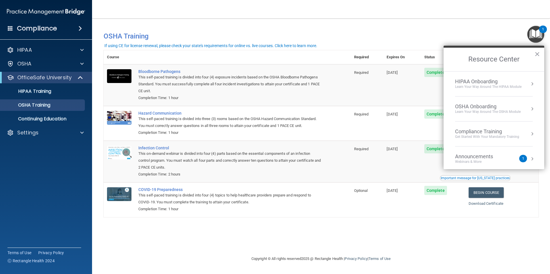
click at [528, 80] on div "HIPAA Onboarding Learn Your Way around the HIPAA module" at bounding box center [494, 84] width 78 height 11
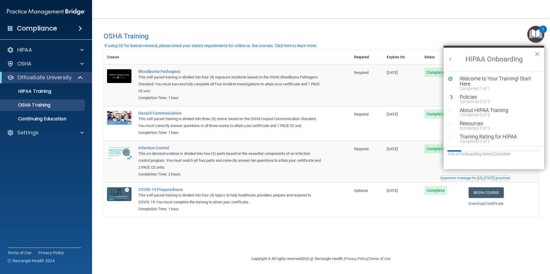
click at [538, 51] on button "×" at bounding box center [537, 53] width 5 height 9
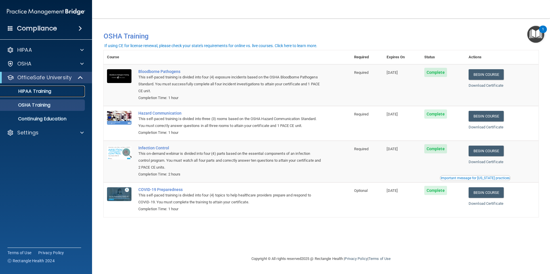
click at [35, 94] on p "HIPAA Training" at bounding box center [27, 92] width 47 height 6
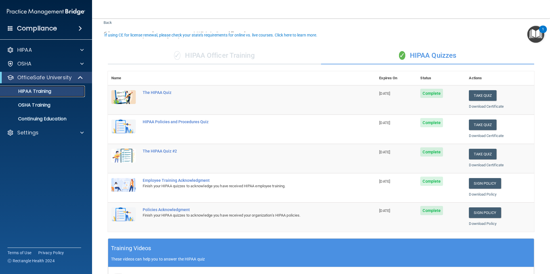
scroll to position [29, 0]
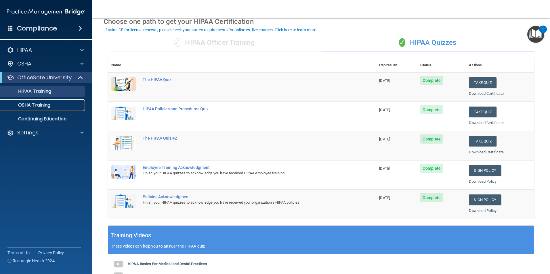
click at [48, 105] on p "OSHA Training" at bounding box center [27, 105] width 47 height 6
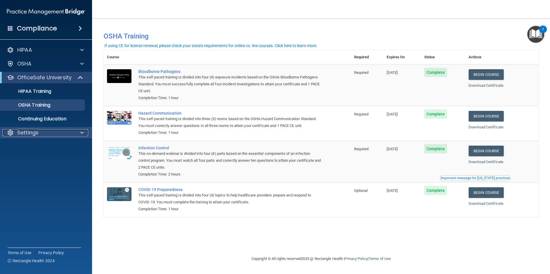
click at [29, 134] on p "Settings" at bounding box center [27, 132] width 21 height 7
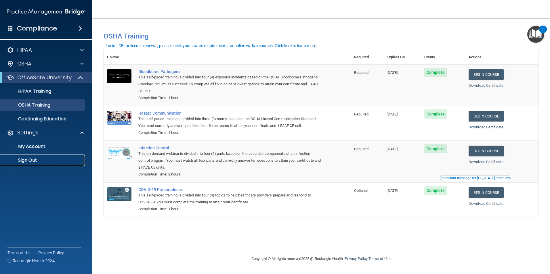
click at [39, 158] on p "Sign Out" at bounding box center [43, 161] width 79 height 6
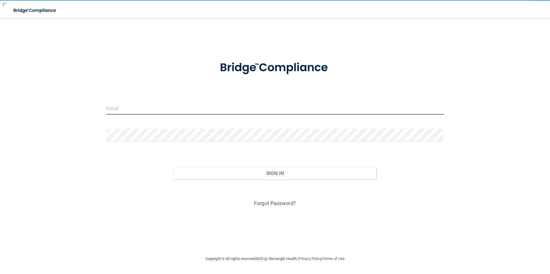
type input "[EMAIL_ADDRESS][DOMAIN_NAME]"
